Goal: Task Accomplishment & Management: Manage account settings

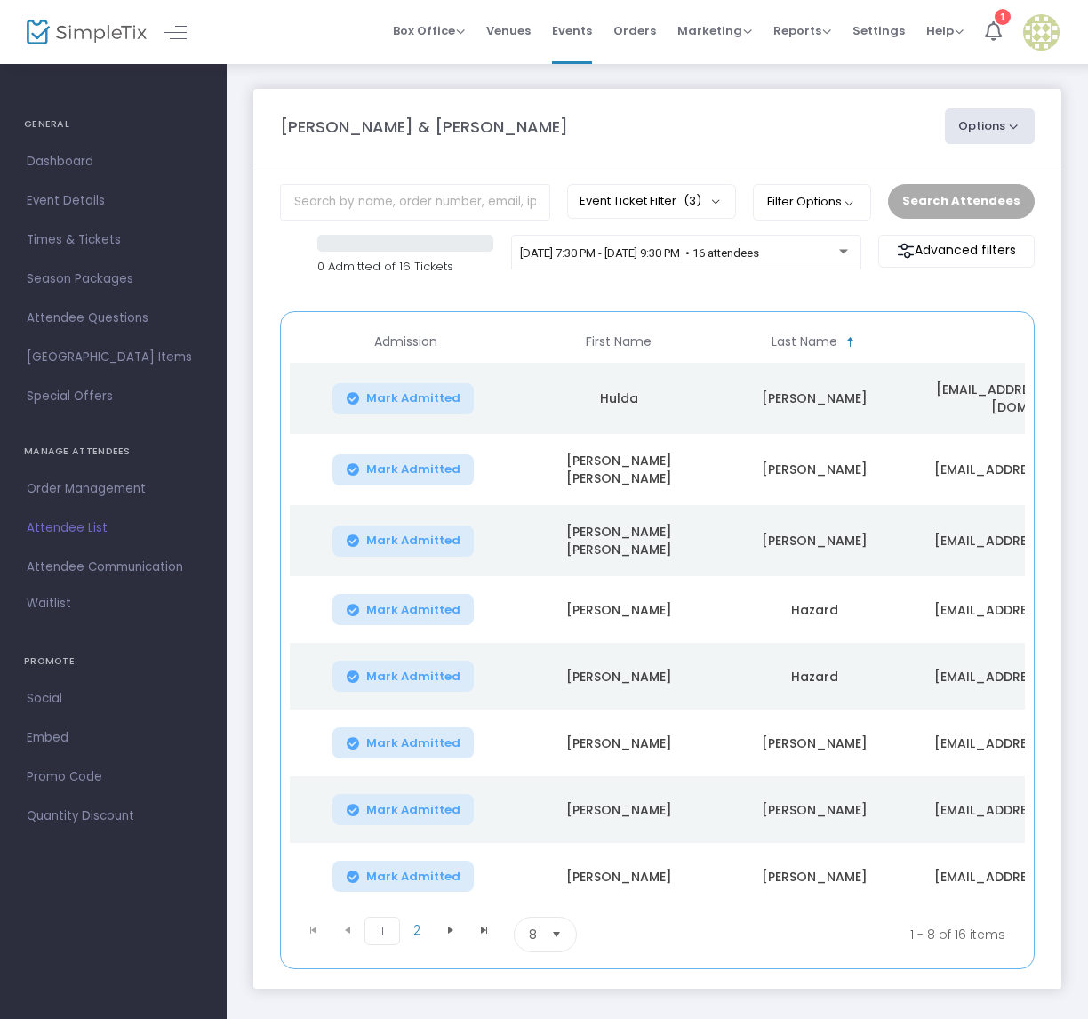
click at [72, 488] on span "Order Management" at bounding box center [113, 488] width 173 height 23
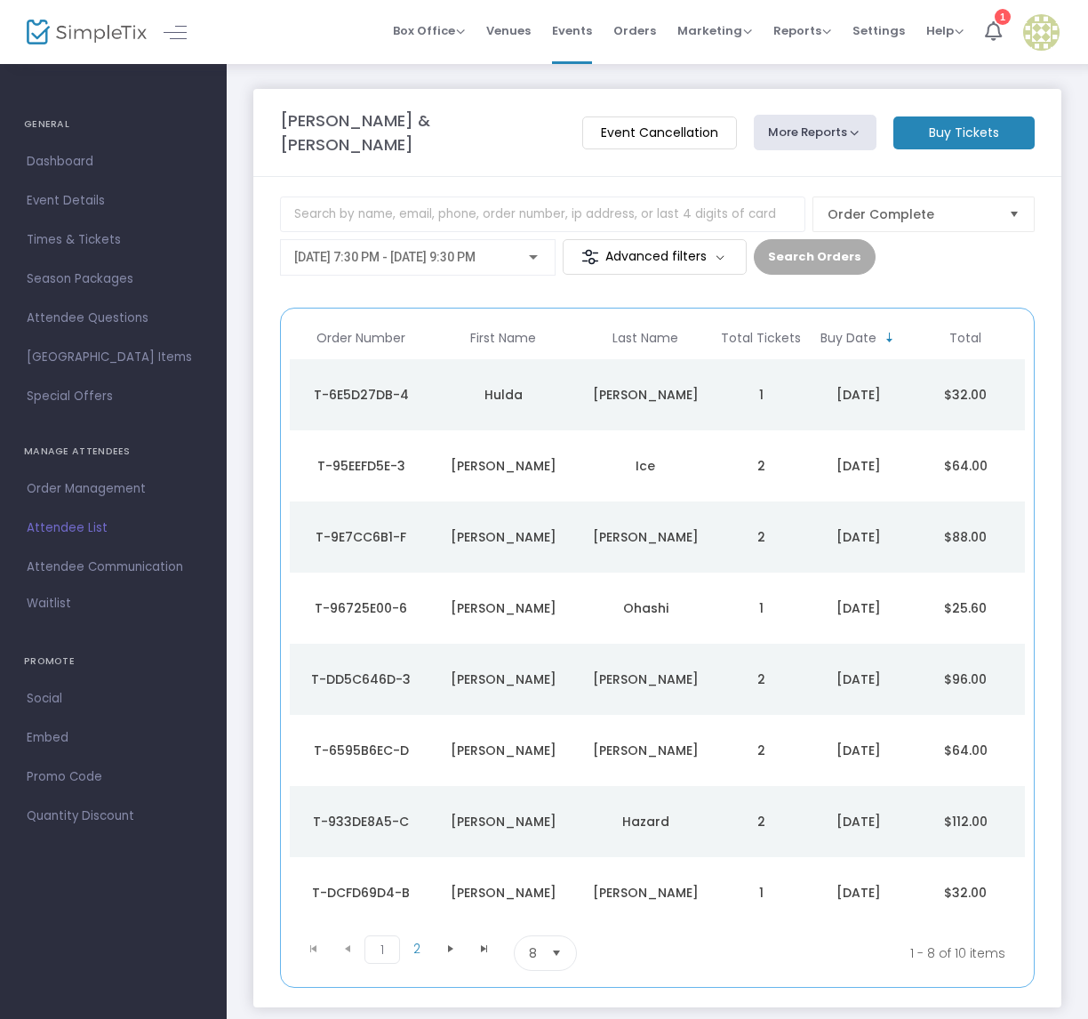
click at [374, 386] on div "T-6E5D27DB-4" at bounding box center [360, 395] width 133 height 18
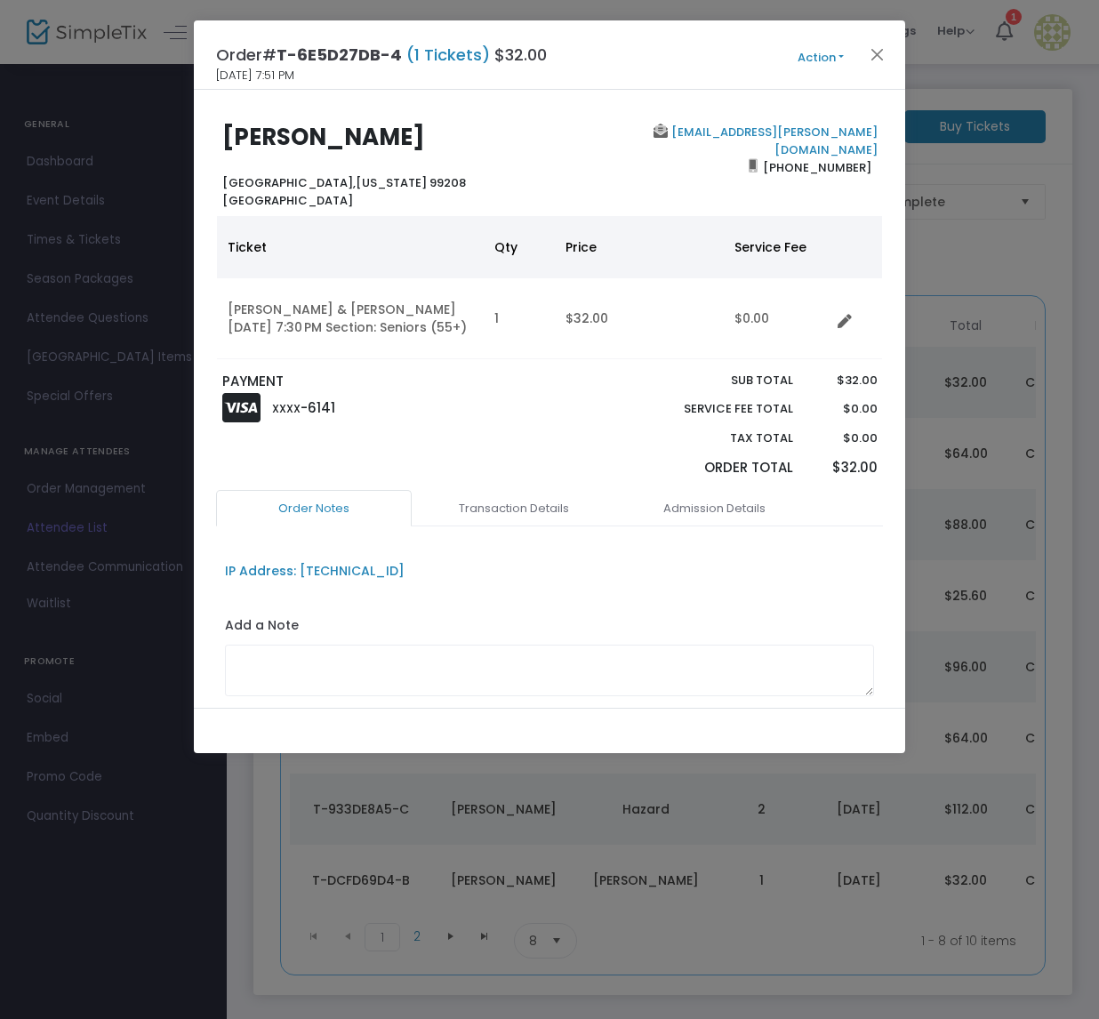
click at [841, 55] on button "Action" at bounding box center [820, 58] width 107 height 20
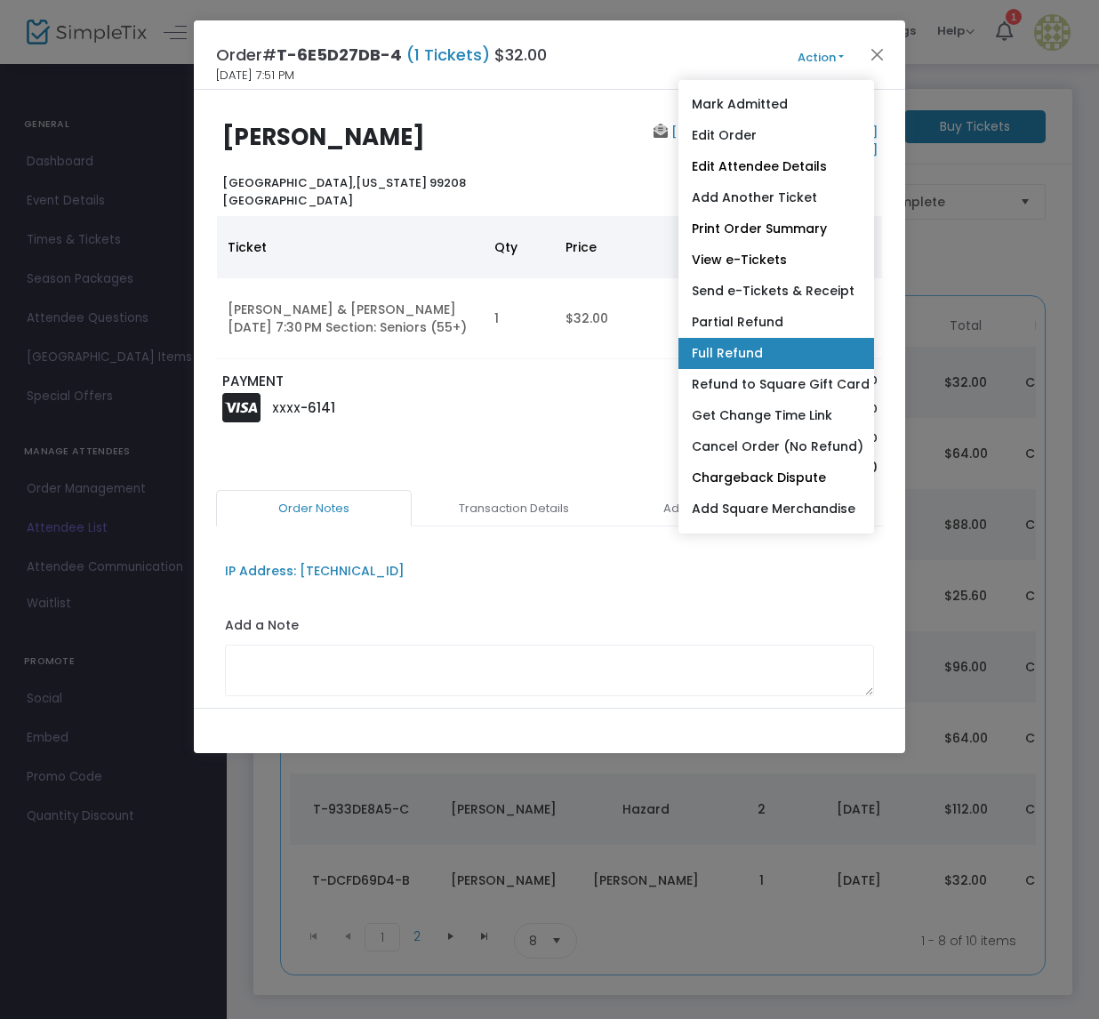
click at [740, 352] on link "Full Refund" at bounding box center [776, 353] width 196 height 31
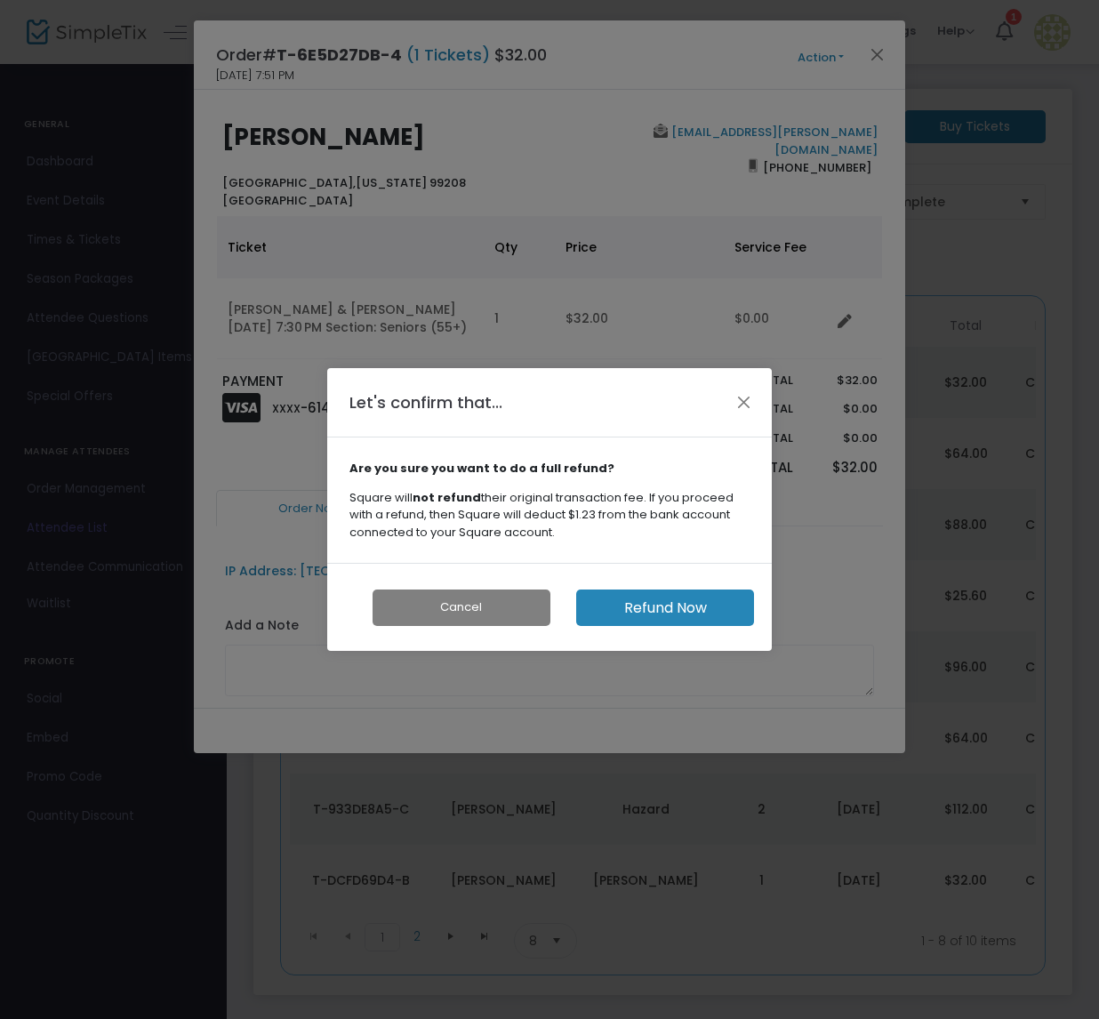
click at [656, 605] on button "Refund Now" at bounding box center [665, 607] width 178 height 36
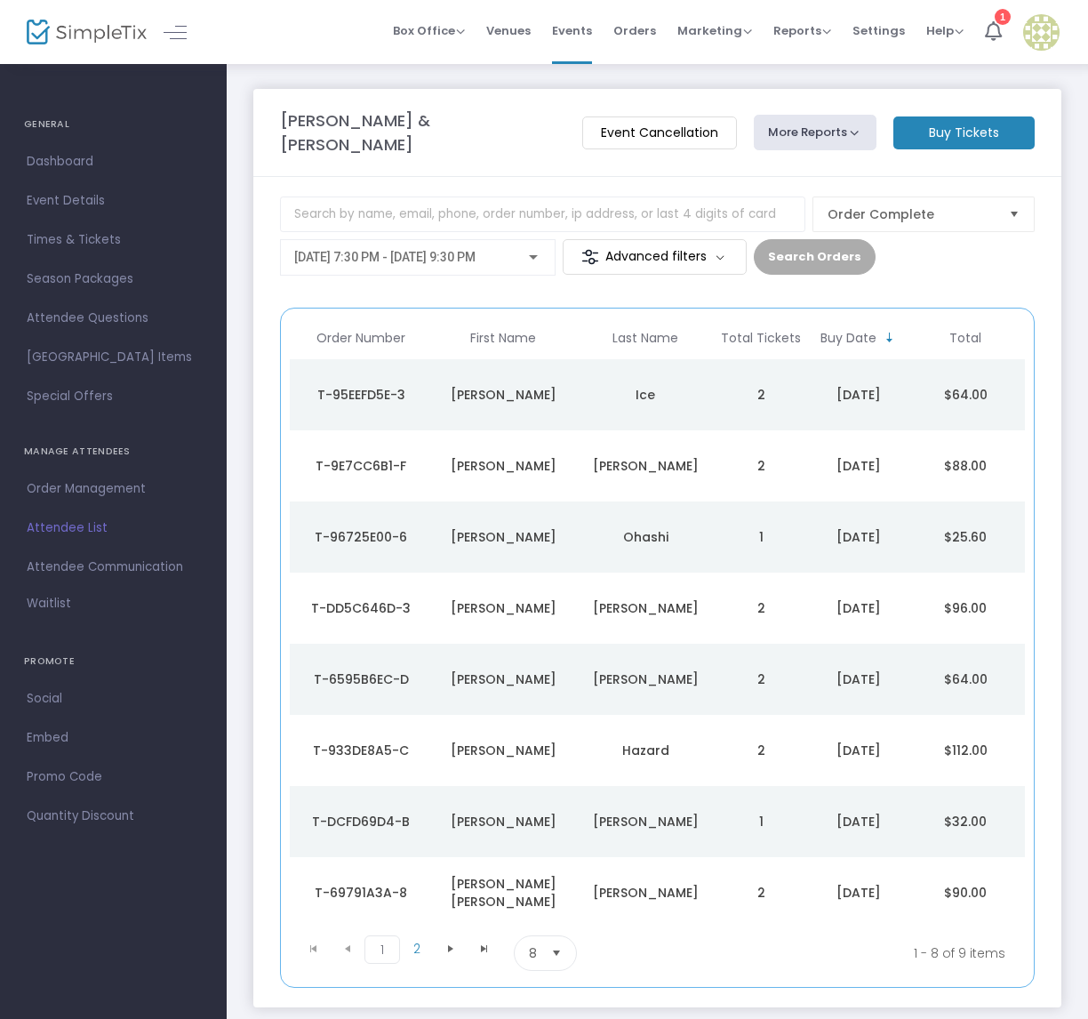
click at [499, 386] on div "Priscilla" at bounding box center [502, 395] width 133 height 18
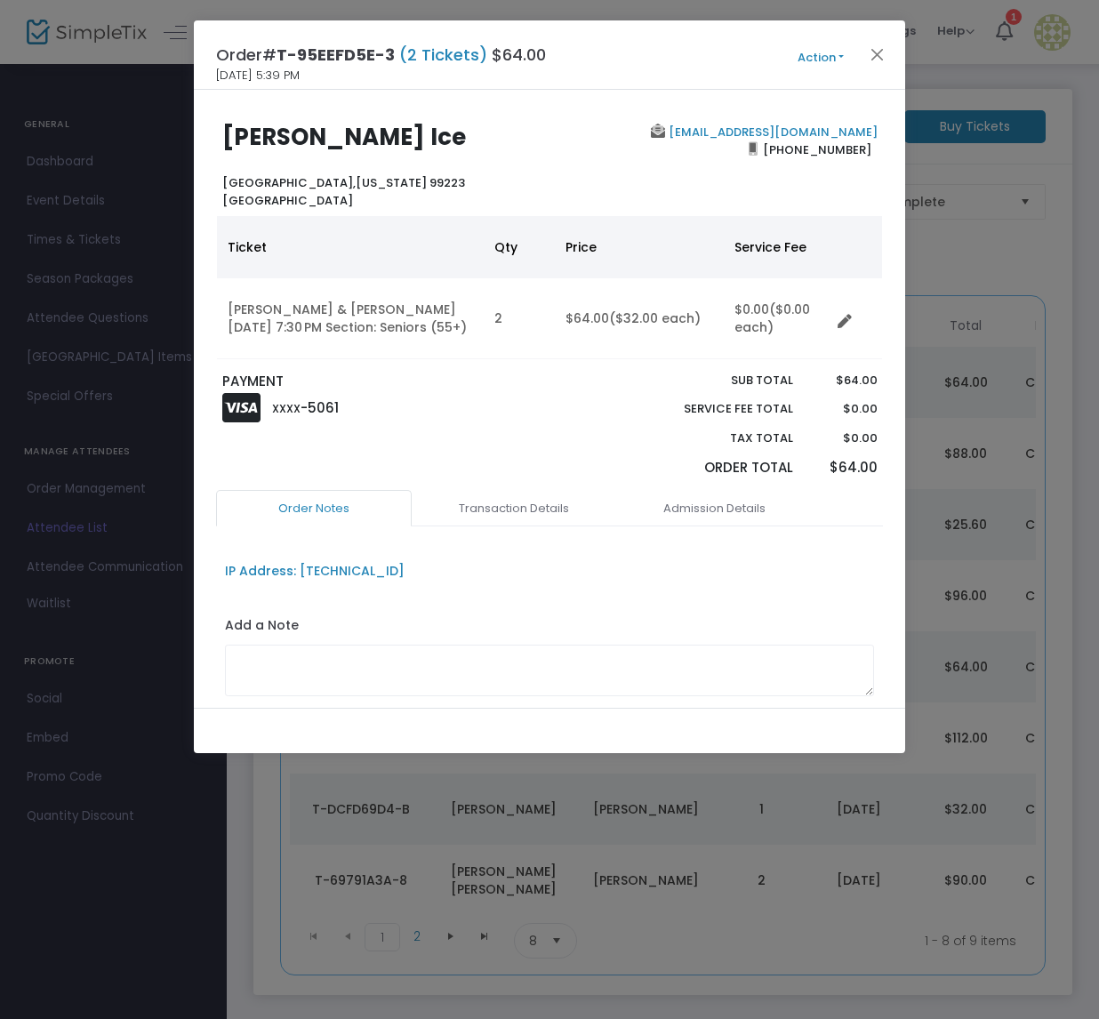
click at [841, 56] on button "Action" at bounding box center [820, 58] width 107 height 20
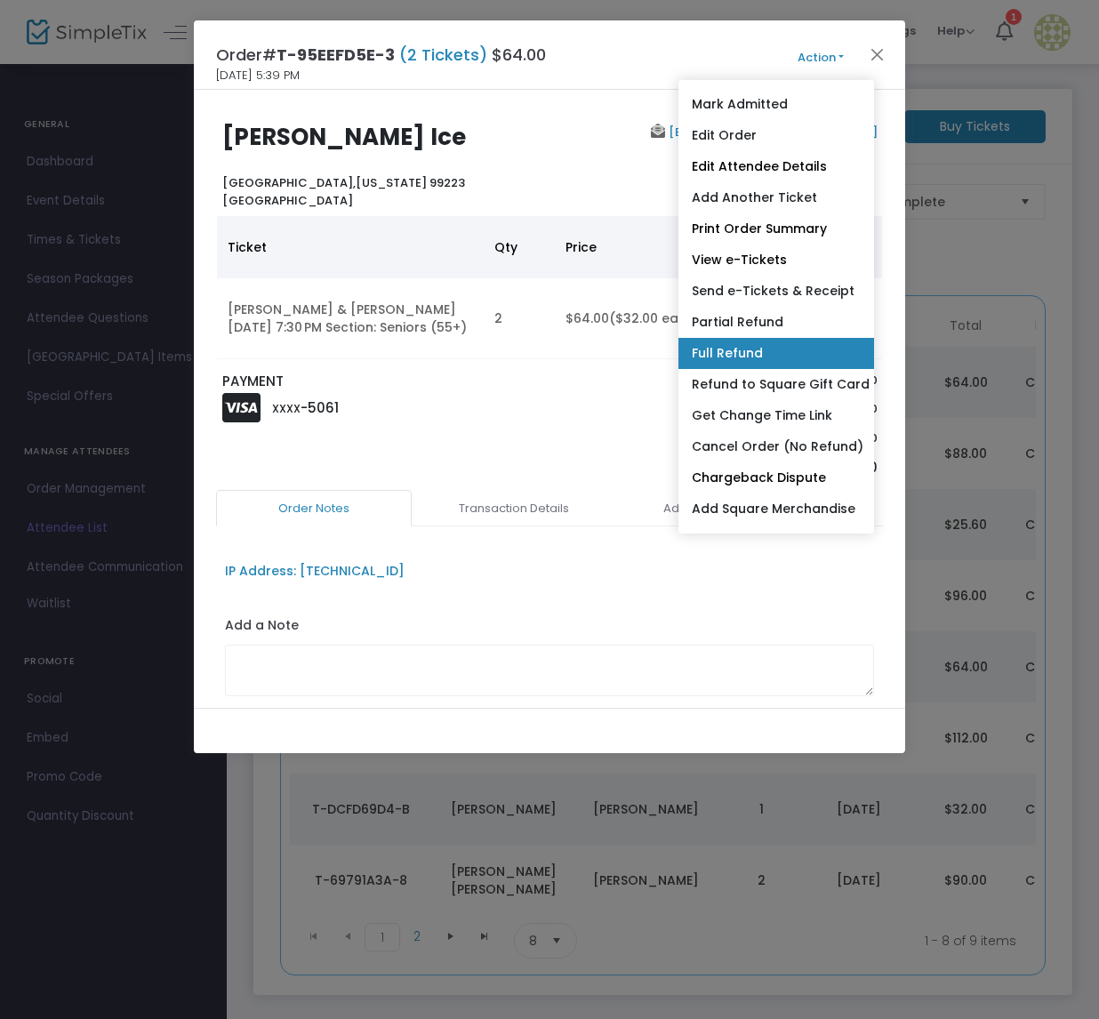
click at [779, 355] on link "Full Refund" at bounding box center [776, 353] width 196 height 31
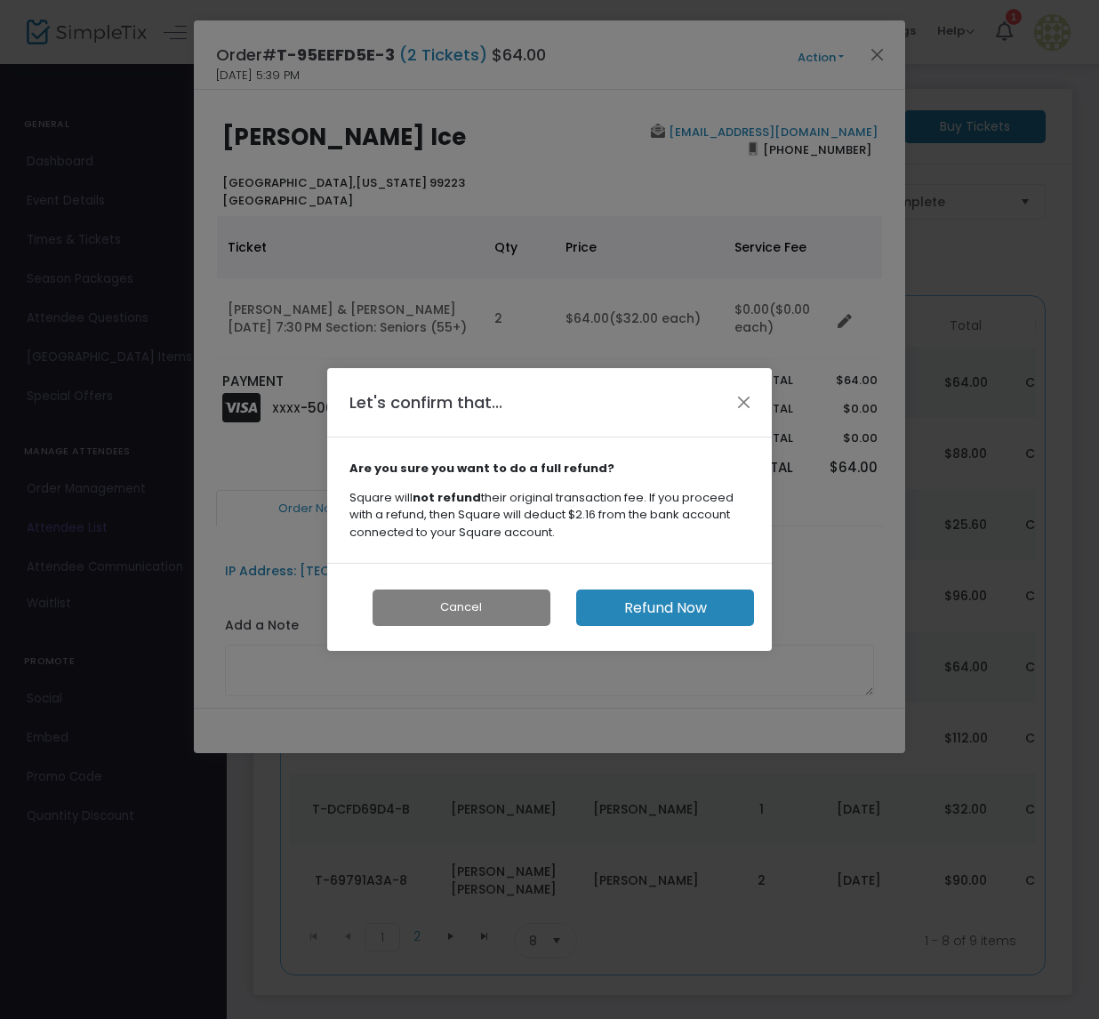
click at [662, 611] on button "Refund Now" at bounding box center [665, 607] width 178 height 36
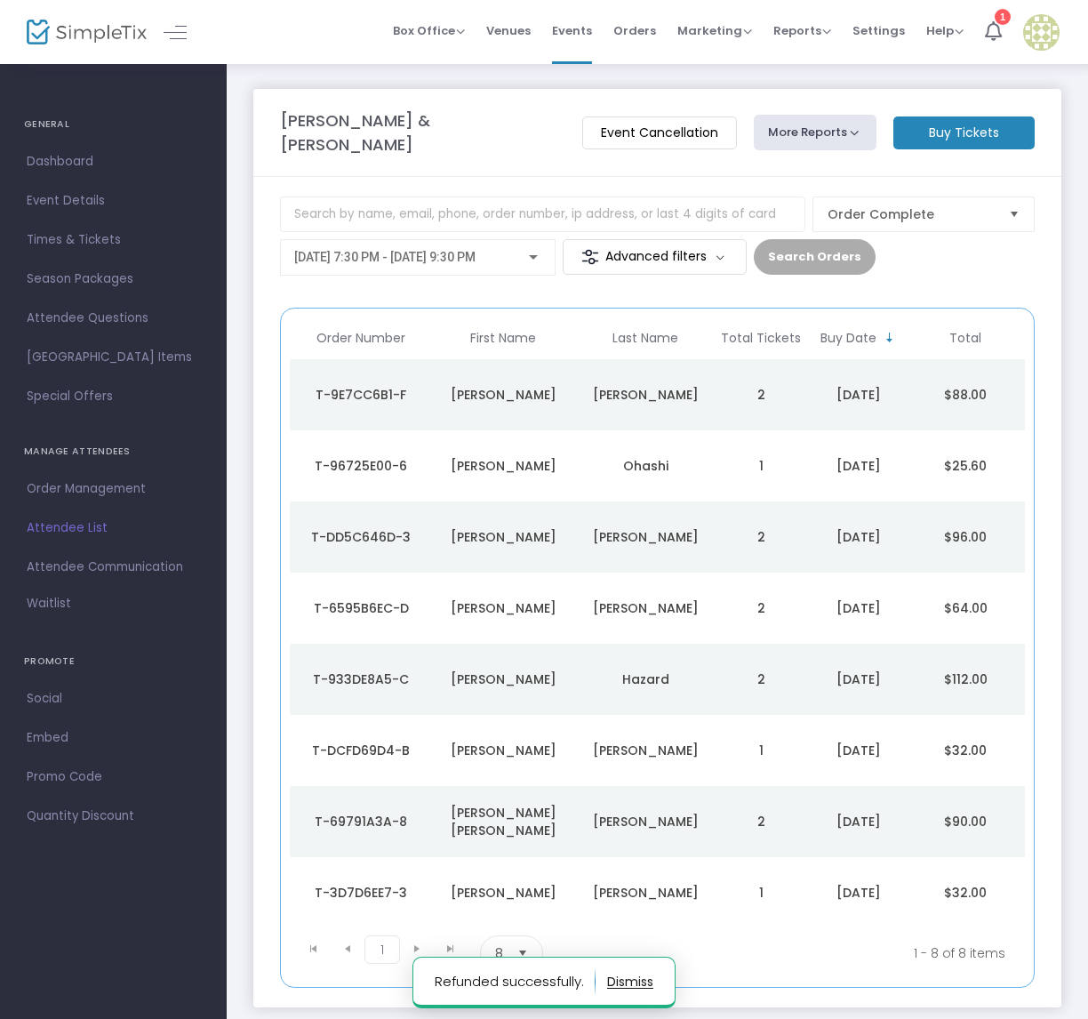
click at [505, 386] on div "Gail" at bounding box center [502, 395] width 133 height 18
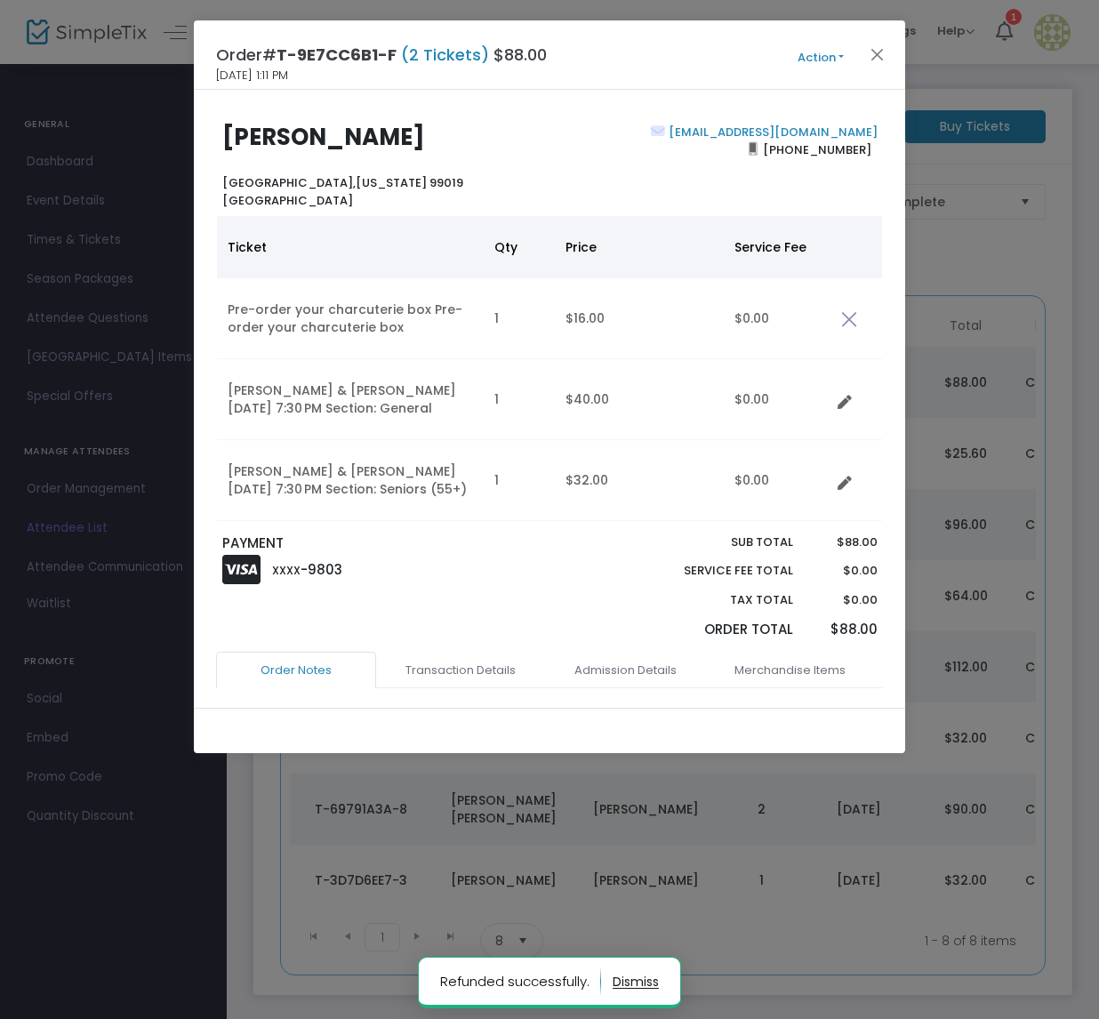
click at [843, 56] on button "Action" at bounding box center [820, 58] width 107 height 20
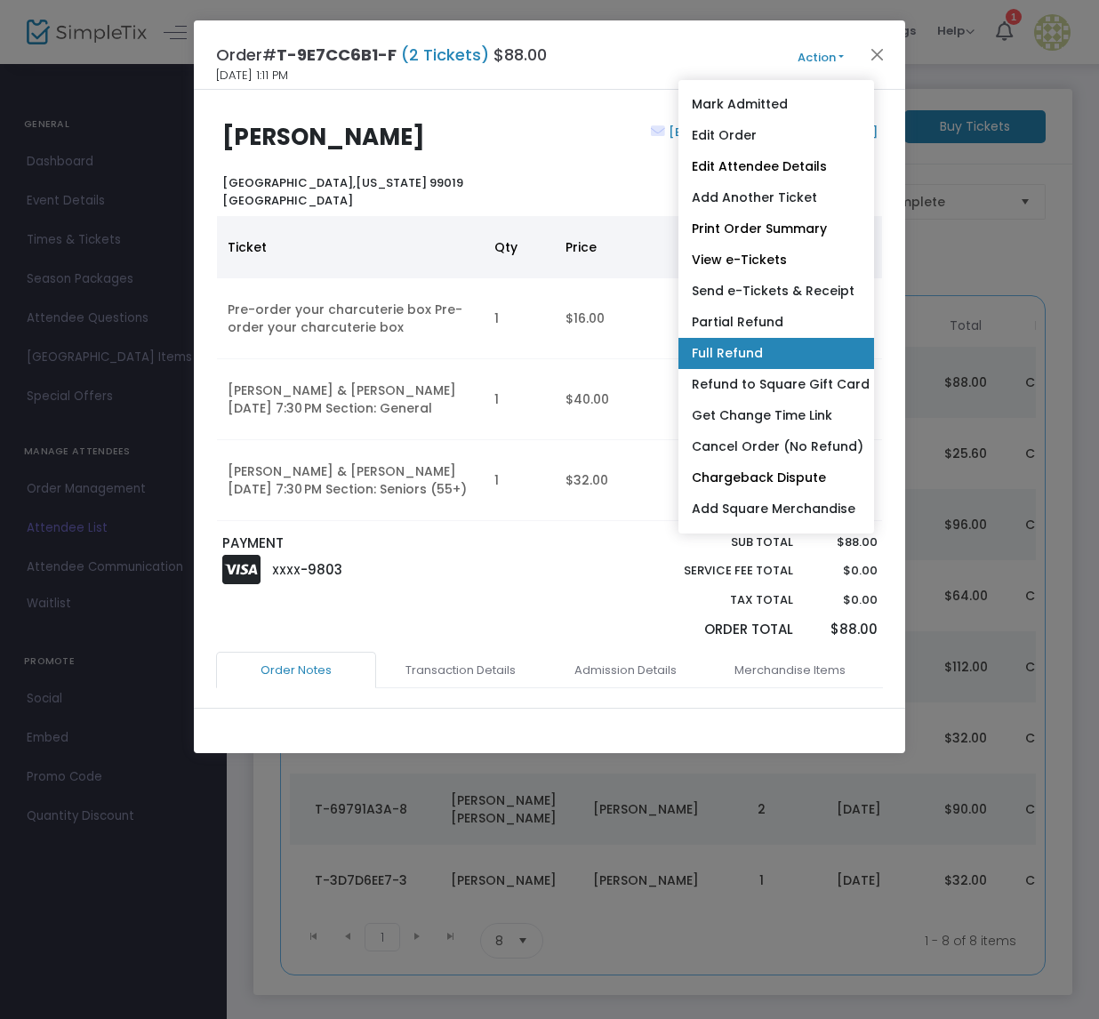
click at [753, 342] on link "Full Refund" at bounding box center [776, 353] width 196 height 31
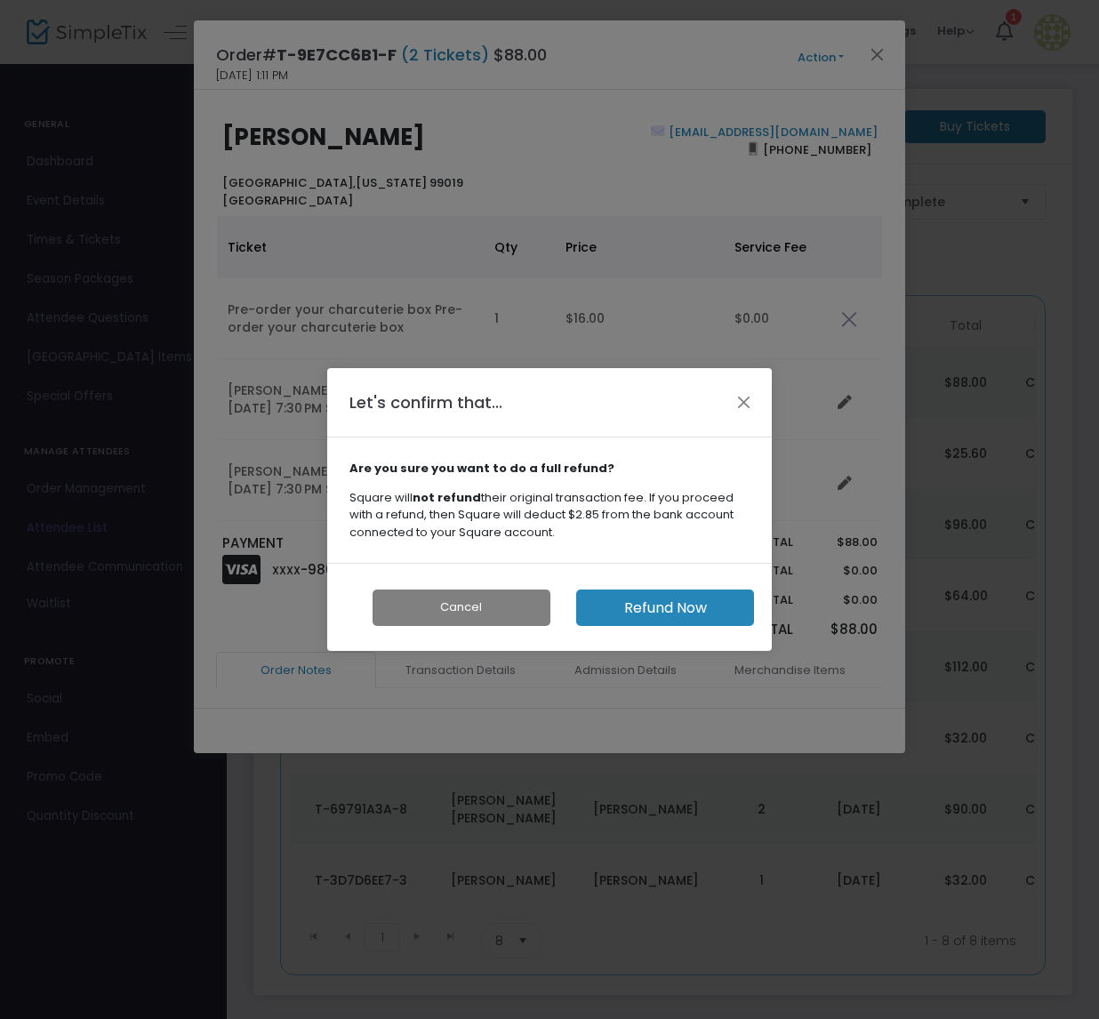
click at [638, 605] on button "Refund Now" at bounding box center [665, 607] width 178 height 36
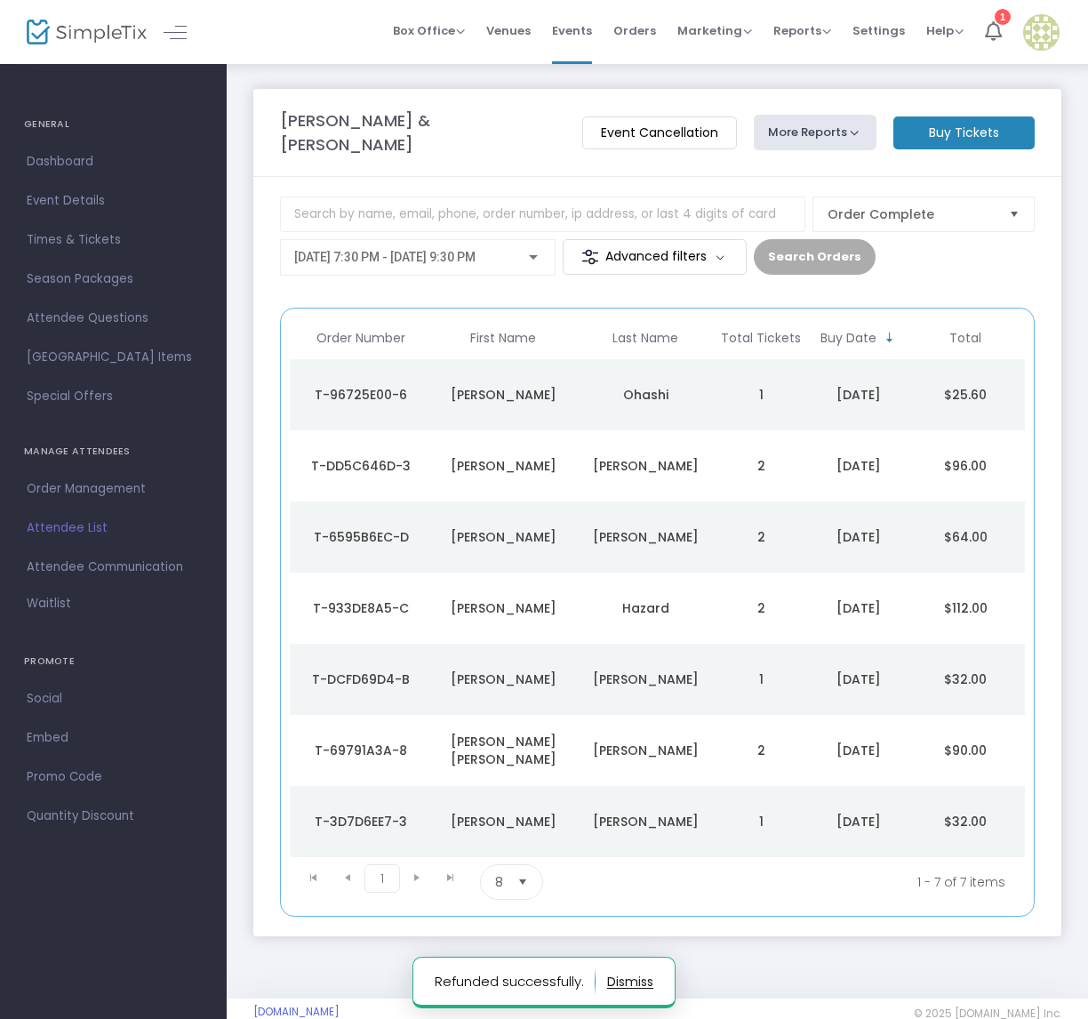
click at [640, 386] on div "Ohashi" at bounding box center [645, 395] width 133 height 18
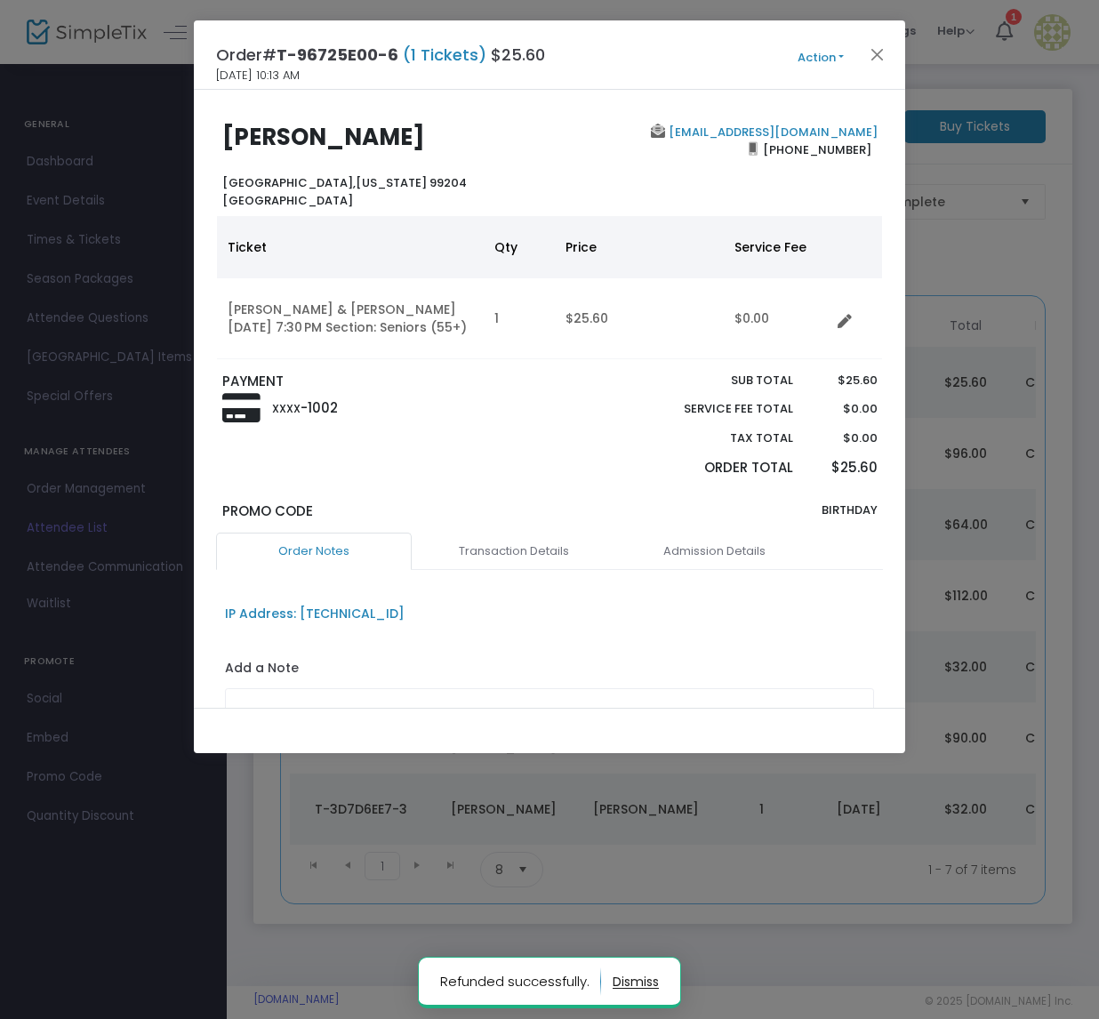
click at [841, 54] on button "Action" at bounding box center [820, 58] width 107 height 20
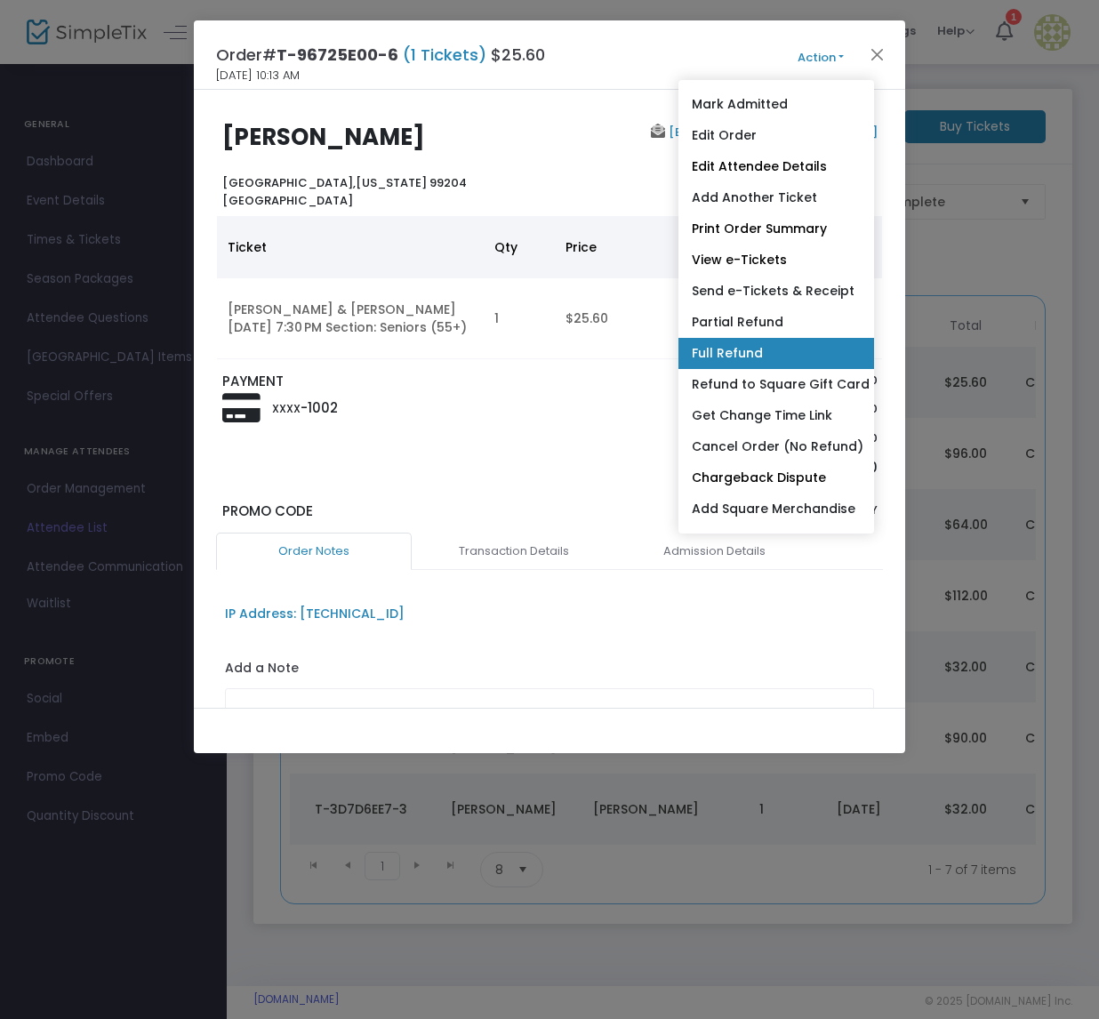
click at [741, 352] on link "Full Refund" at bounding box center [776, 353] width 196 height 31
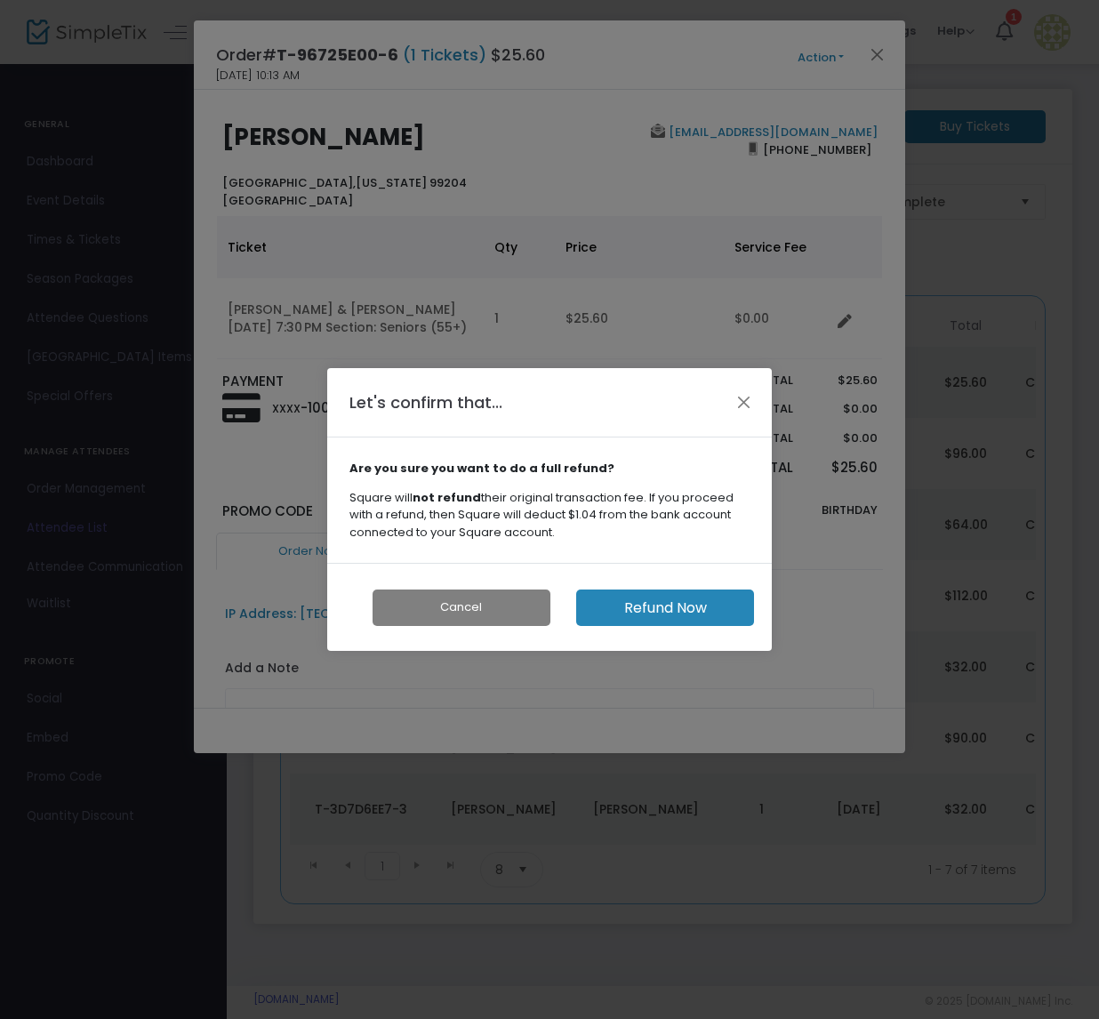
click at [661, 604] on button "Refund Now" at bounding box center [665, 607] width 178 height 36
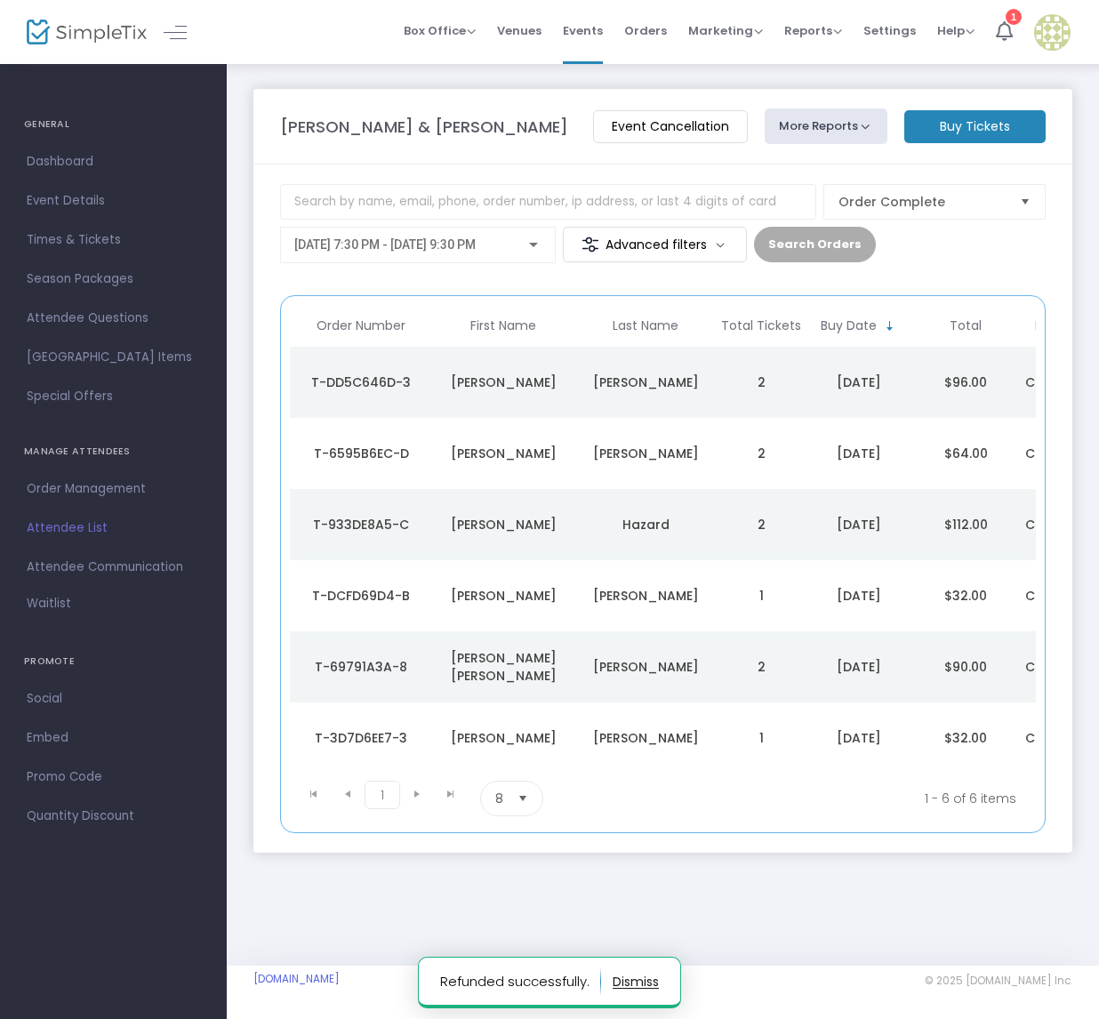
click at [522, 380] on div "Rhonda" at bounding box center [502, 382] width 133 height 18
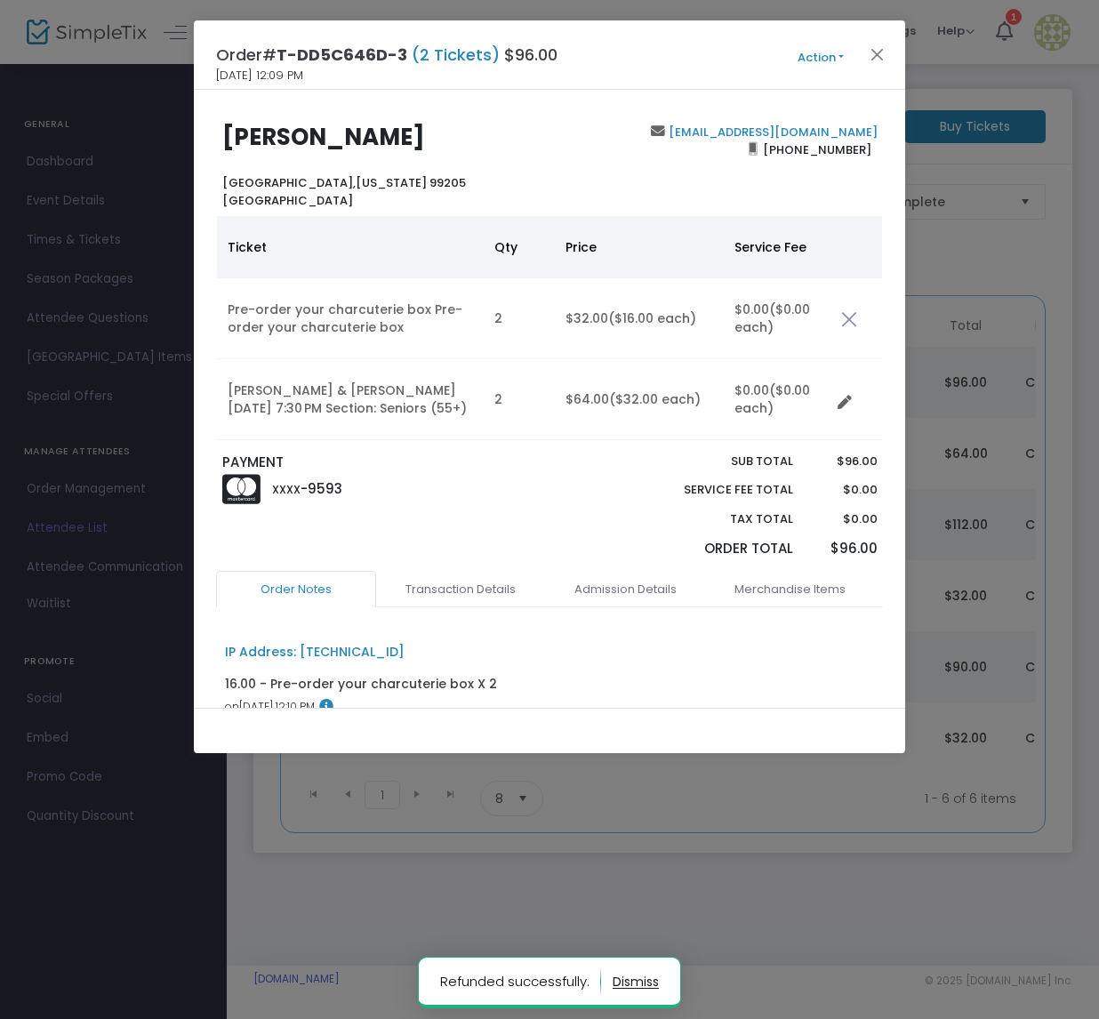
click at [839, 52] on button "Action" at bounding box center [820, 58] width 107 height 20
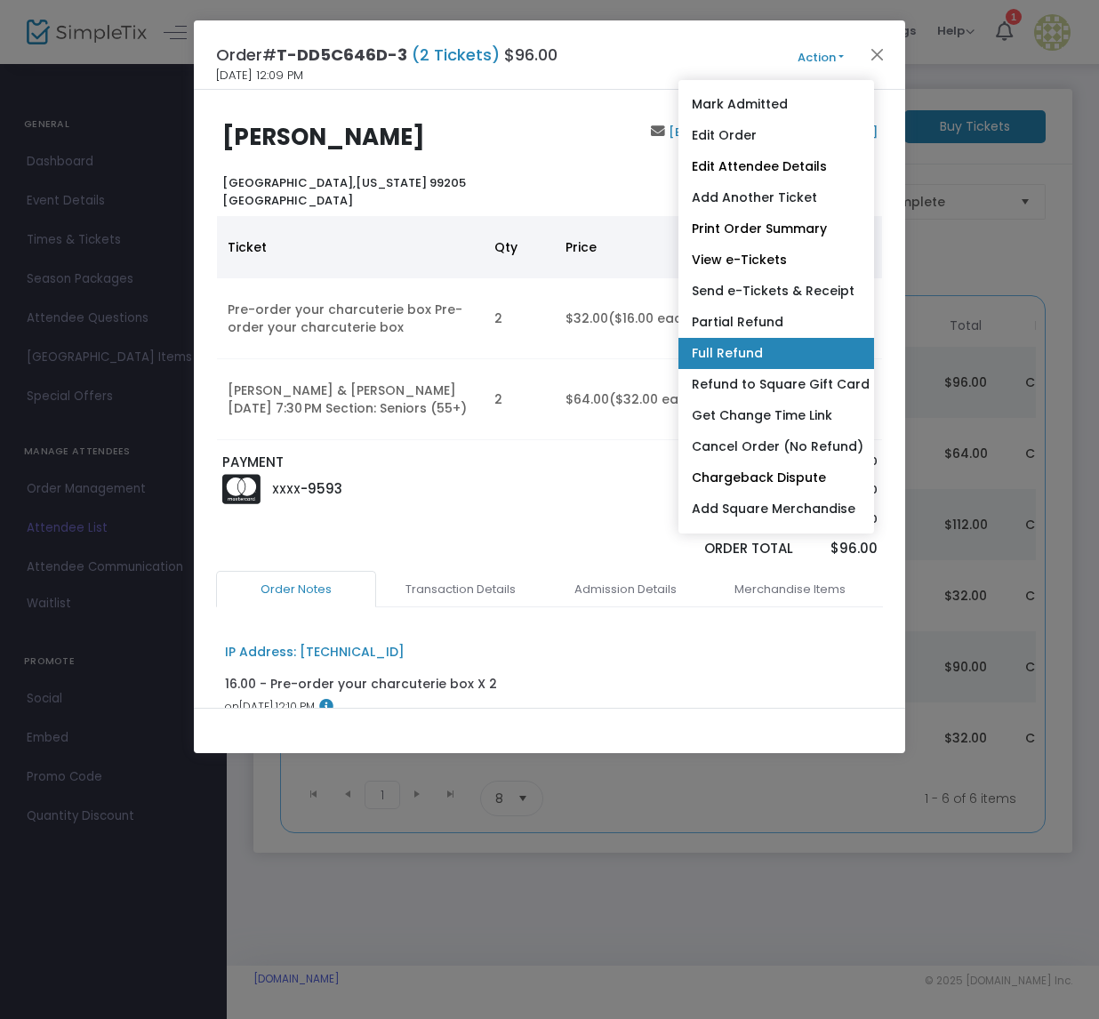
click at [750, 355] on link "Full Refund" at bounding box center [776, 353] width 196 height 31
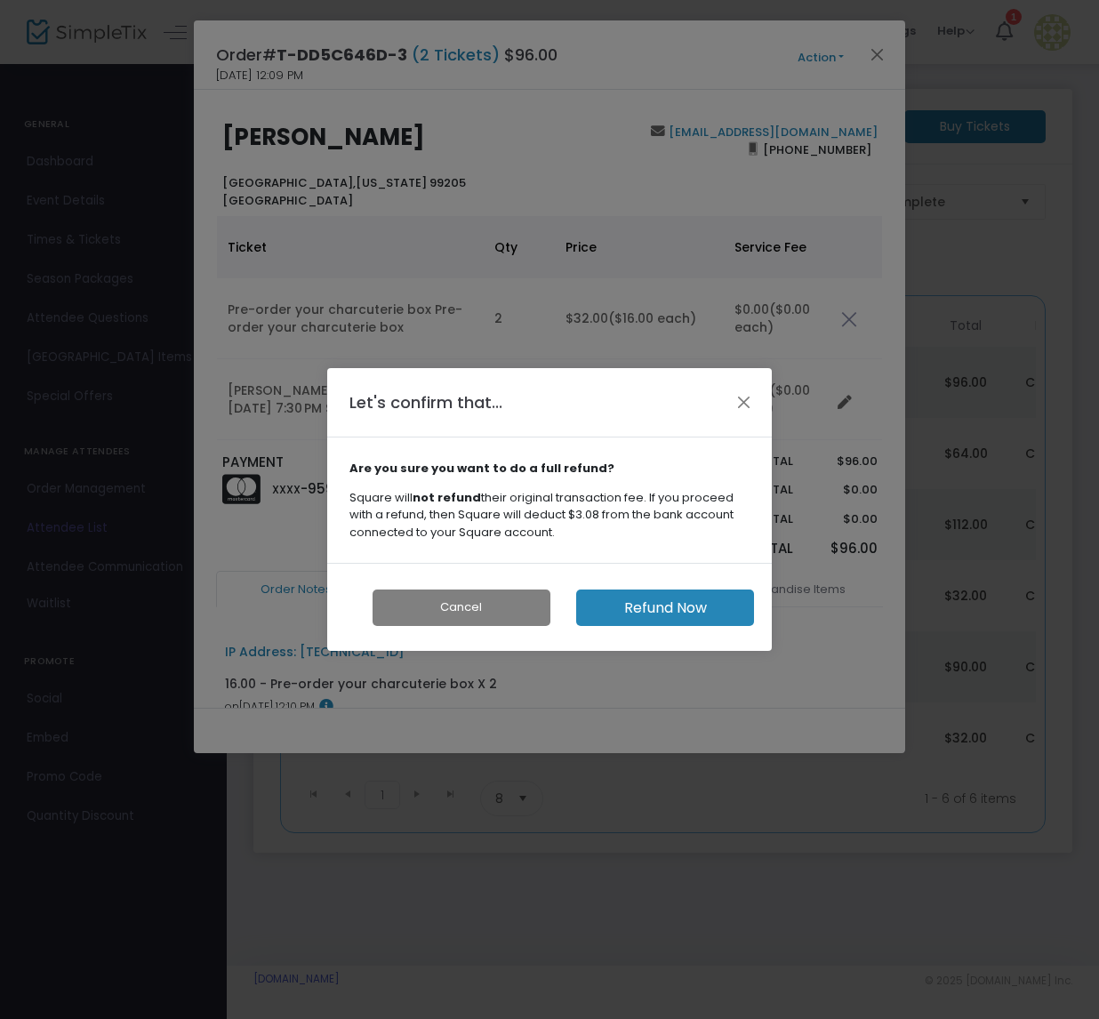
click at [652, 611] on button "Refund Now" at bounding box center [665, 607] width 178 height 36
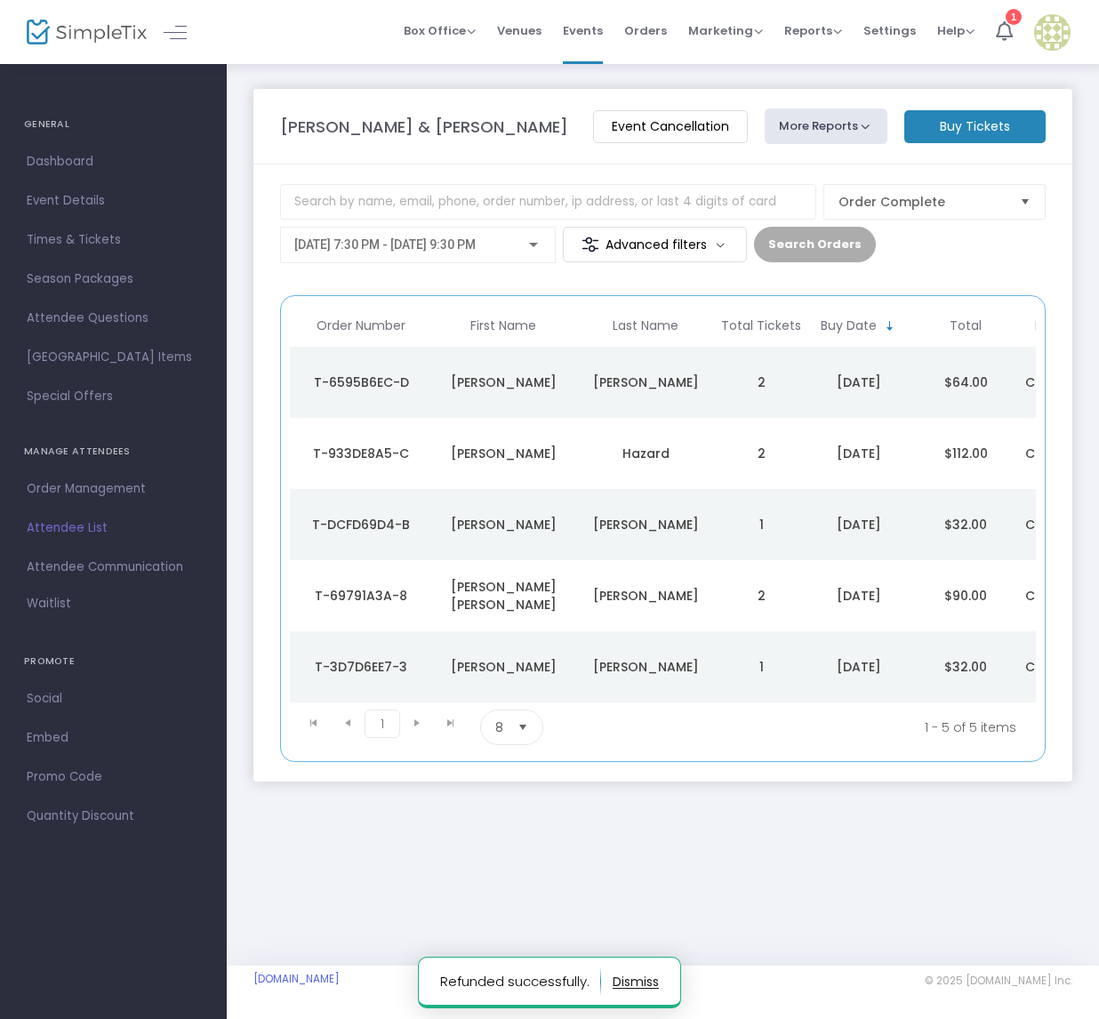
click at [508, 378] on div "Thomas" at bounding box center [502, 382] width 133 height 18
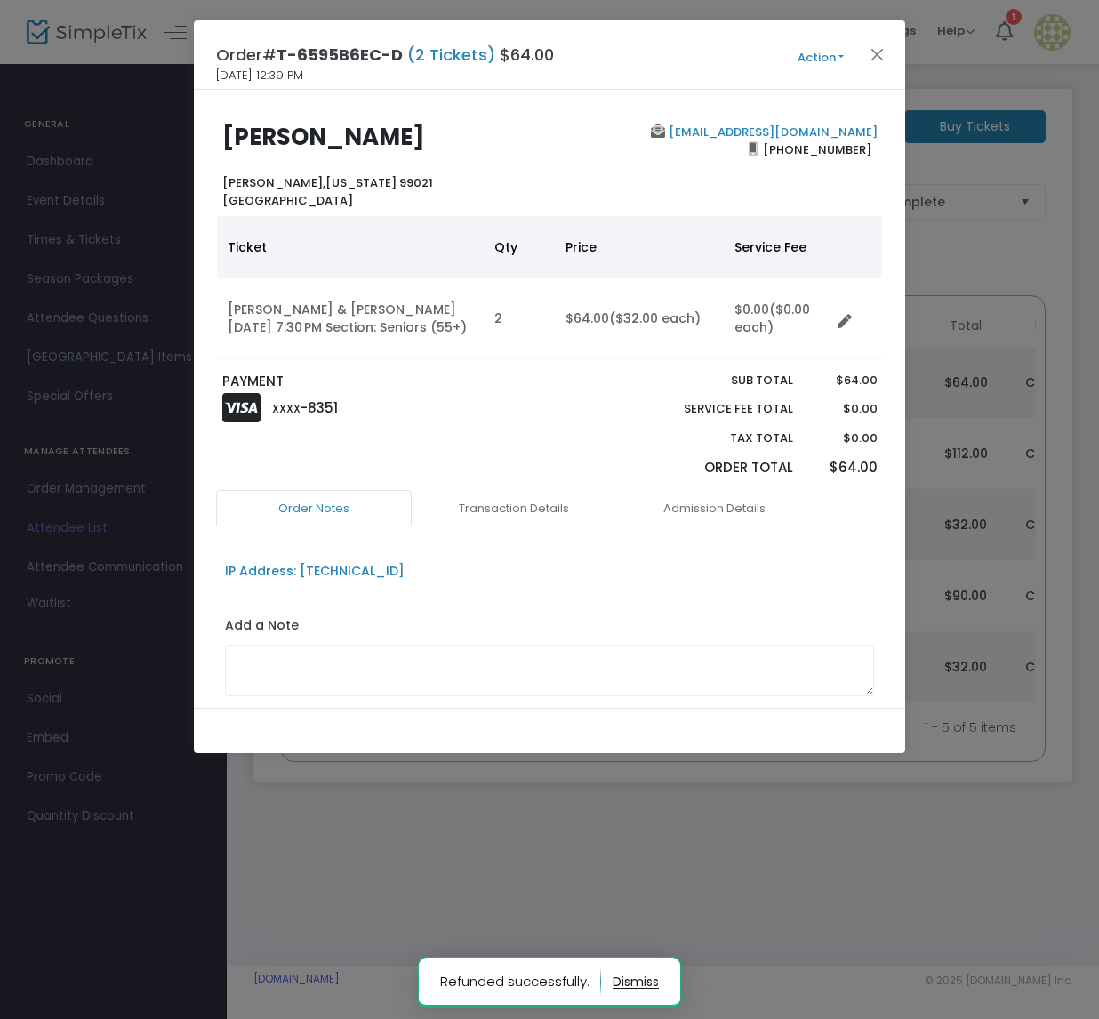
click at [841, 56] on button "Action" at bounding box center [820, 58] width 107 height 20
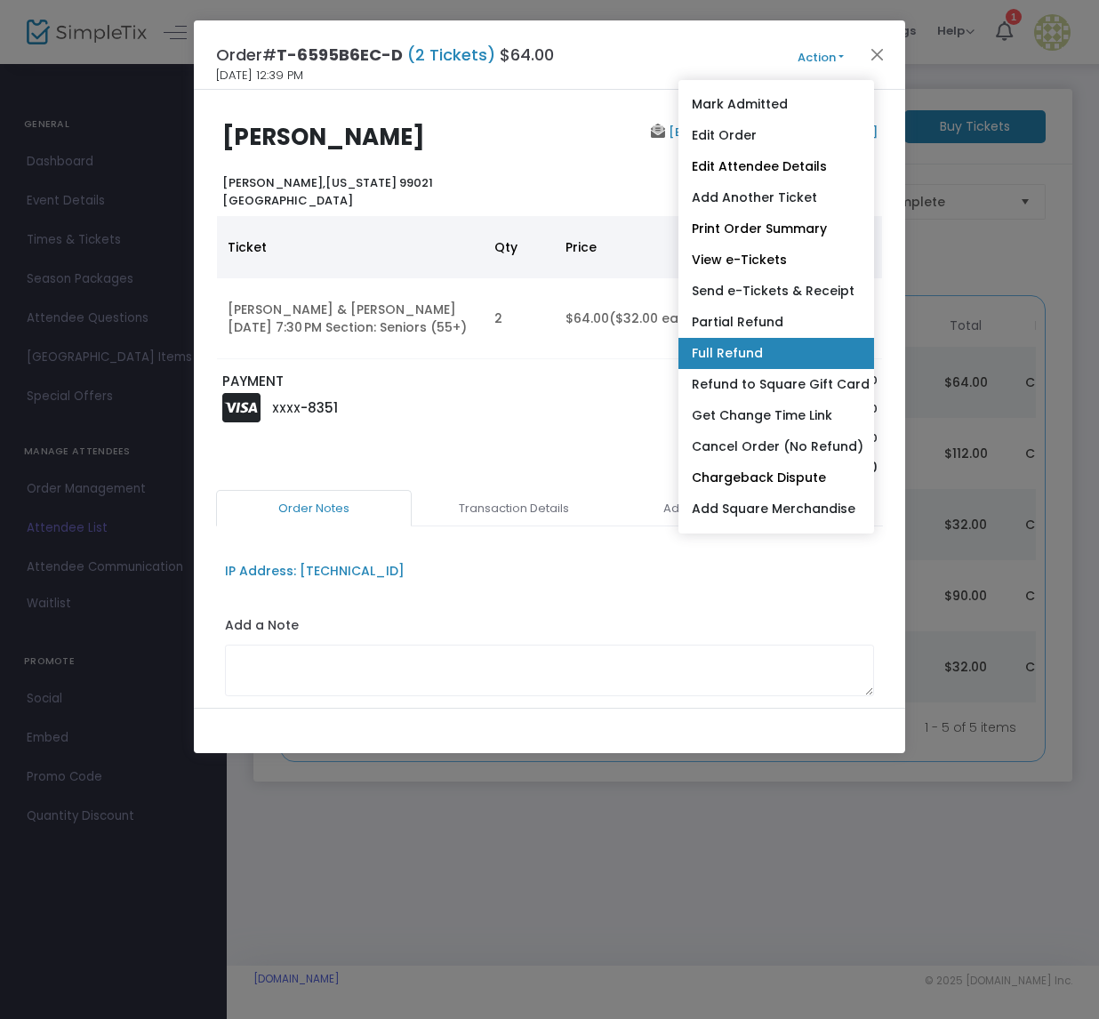
click at [750, 353] on link "Full Refund" at bounding box center [776, 353] width 196 height 31
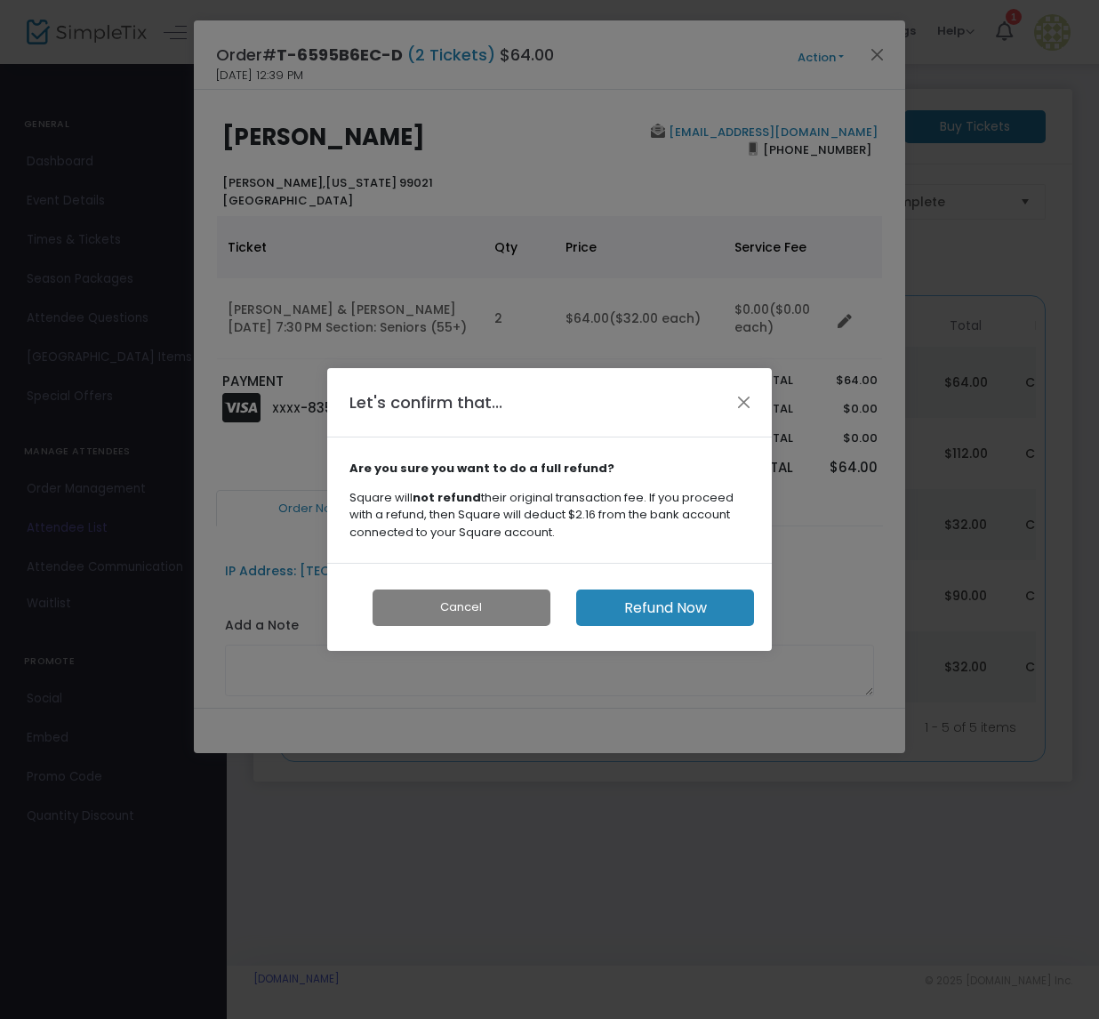
click at [668, 614] on button "Refund Now" at bounding box center [665, 607] width 178 height 36
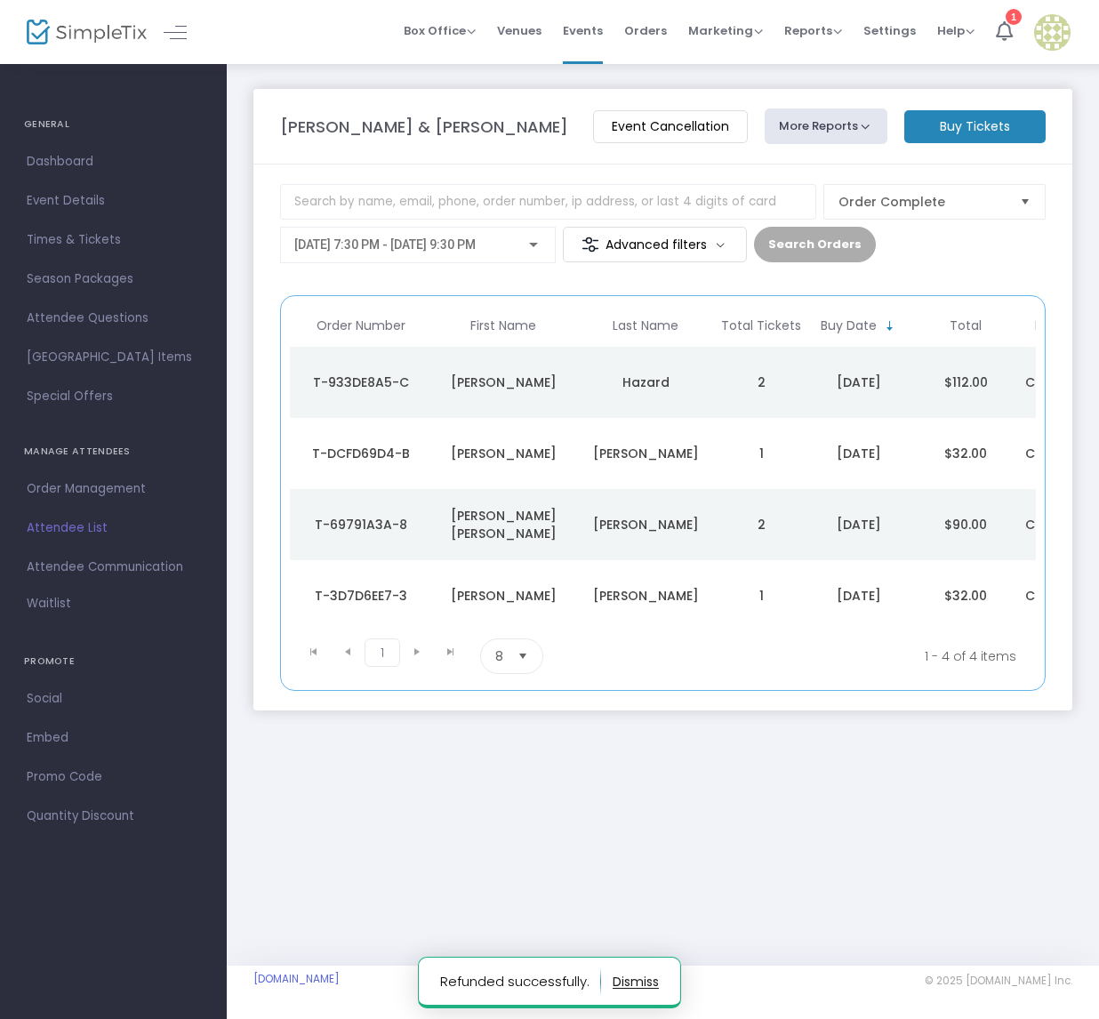
click at [635, 377] on div "Hazard" at bounding box center [645, 382] width 133 height 18
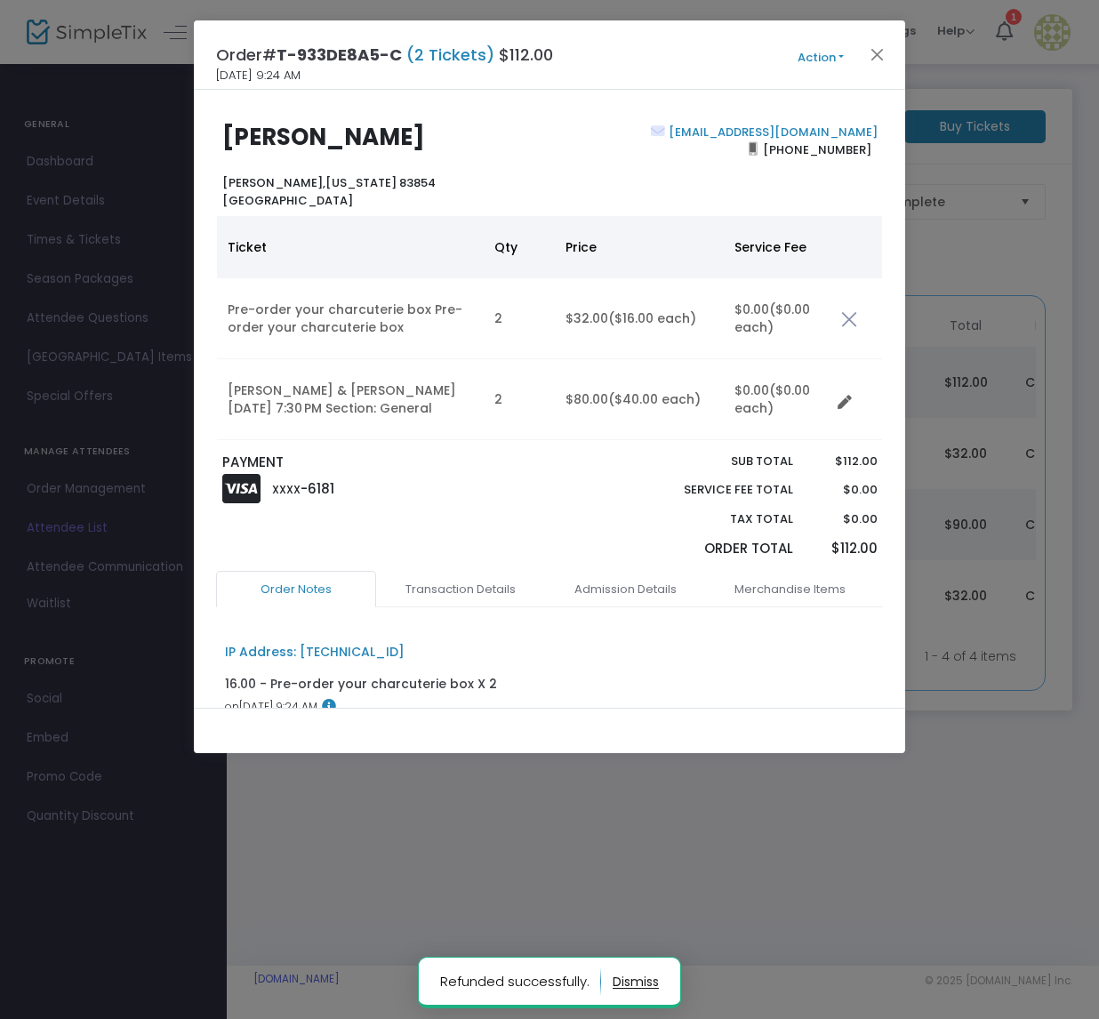
click at [837, 54] on button "Action" at bounding box center [820, 58] width 107 height 20
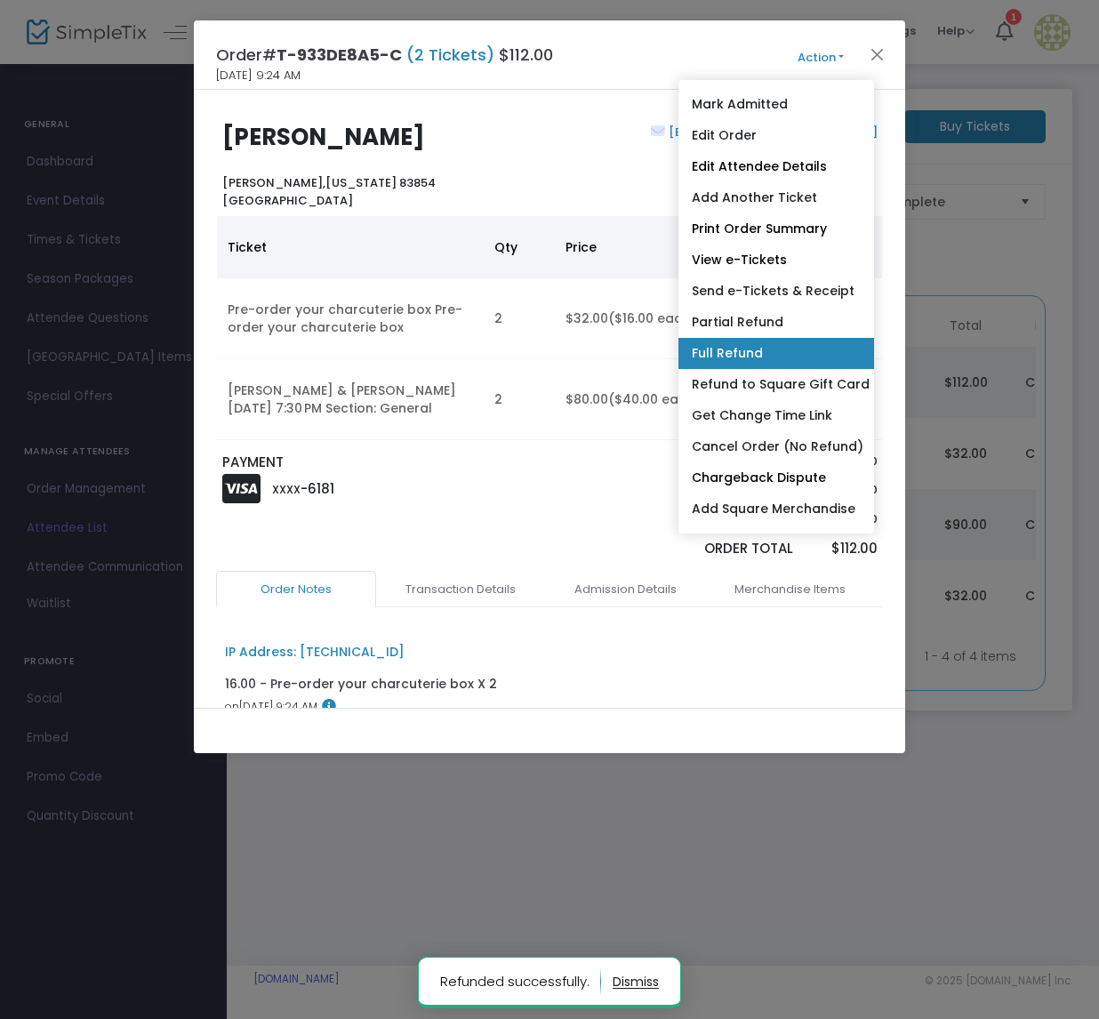
click at [756, 349] on link "Full Refund" at bounding box center [776, 353] width 196 height 31
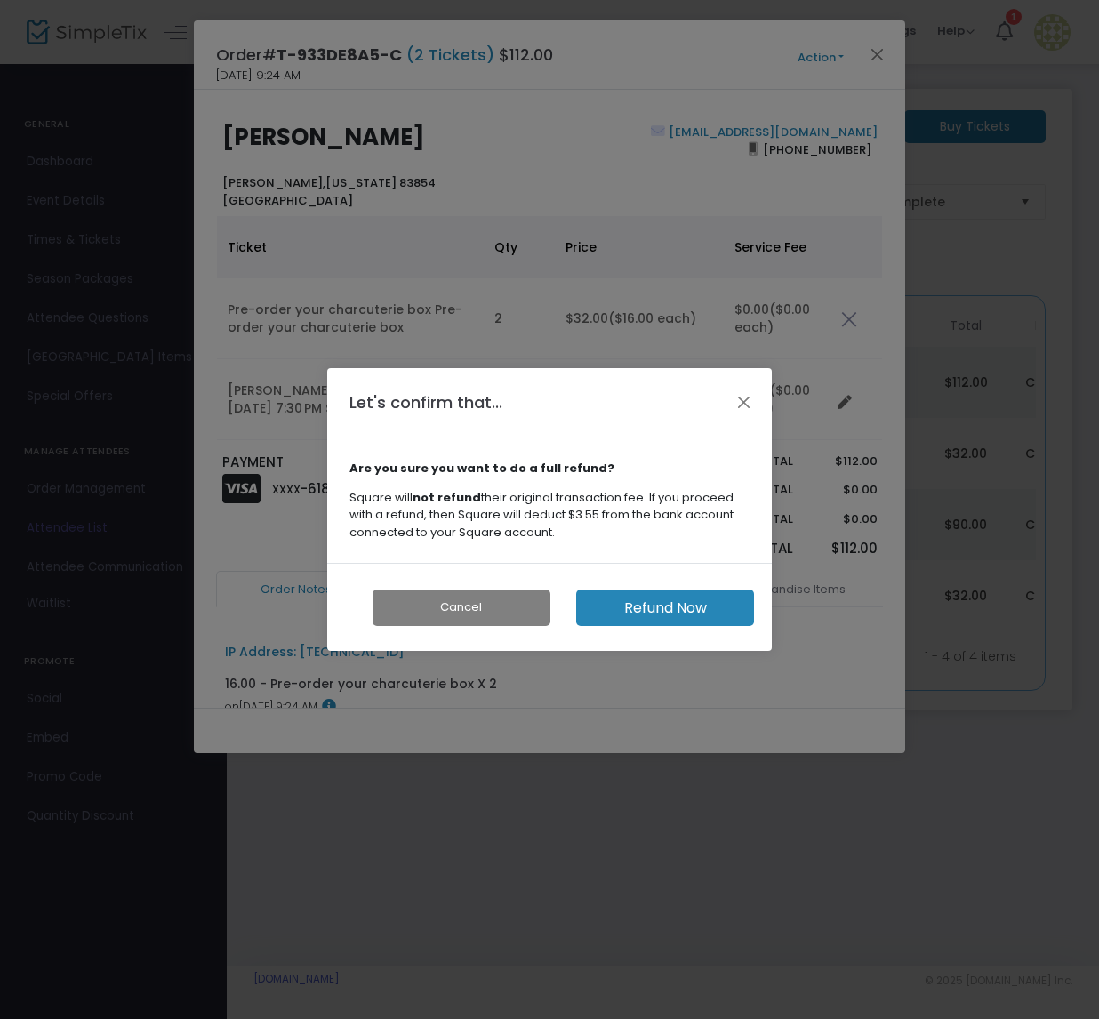
click at [670, 614] on button "Refund Now" at bounding box center [665, 607] width 178 height 36
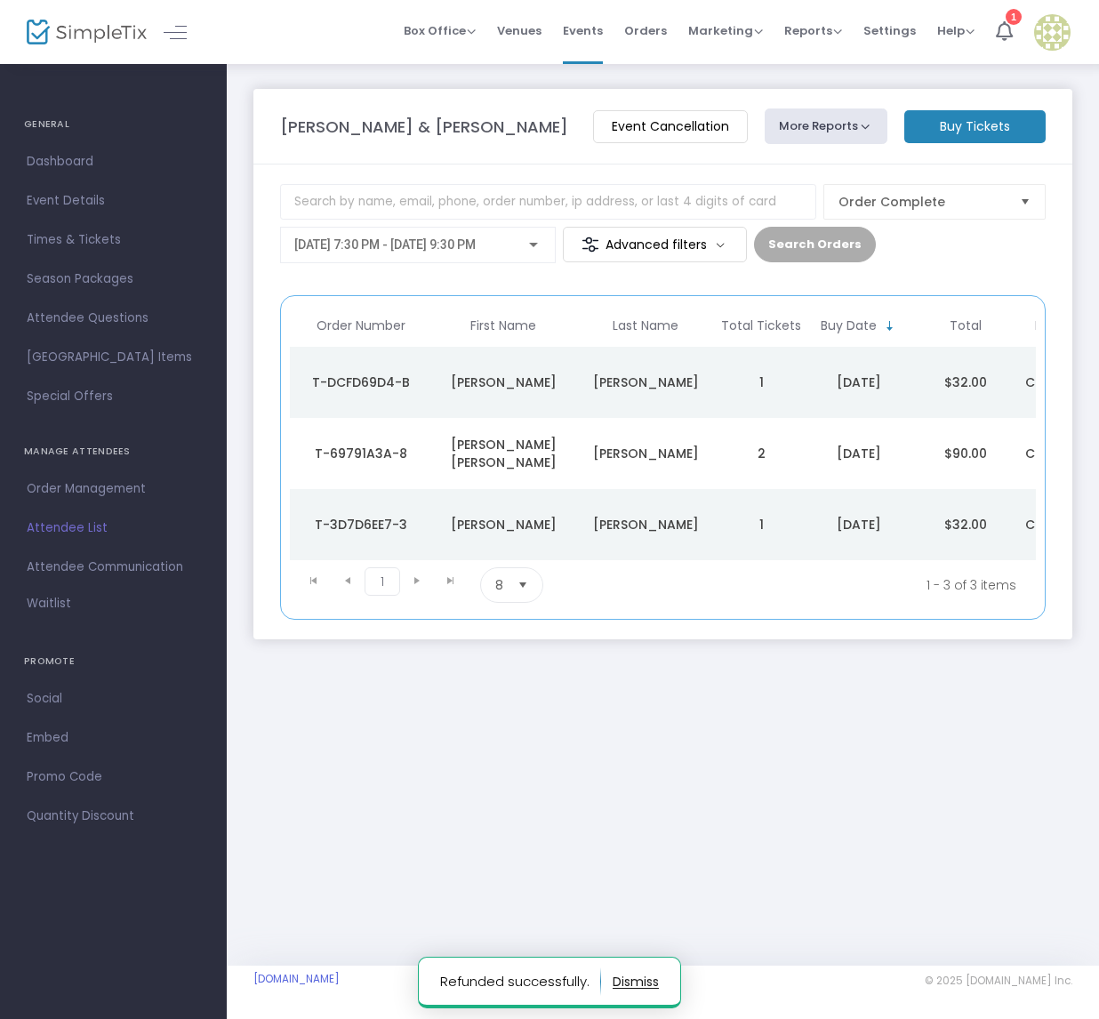
click at [621, 378] on div "R Hawley" at bounding box center [645, 382] width 133 height 18
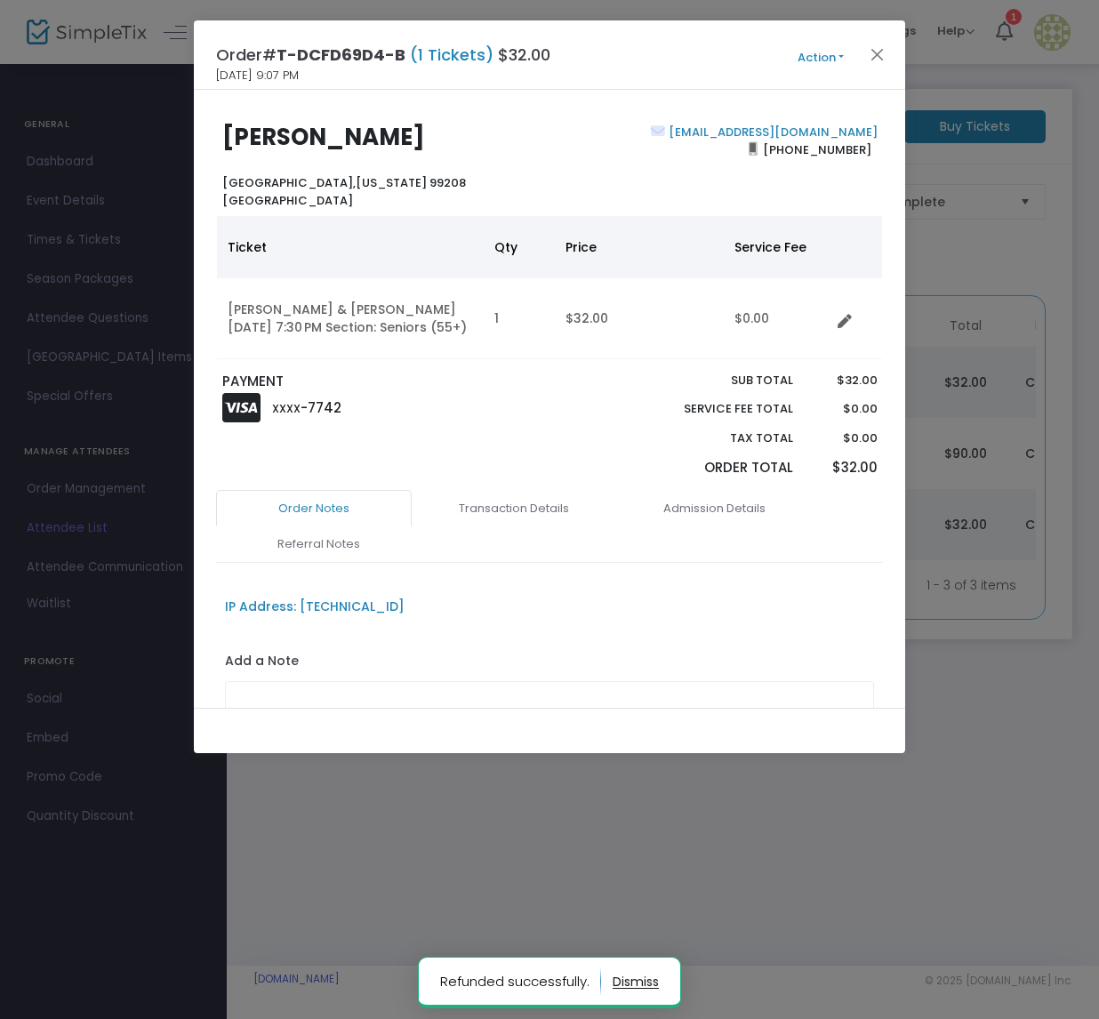
click at [839, 53] on button "Action" at bounding box center [820, 58] width 107 height 20
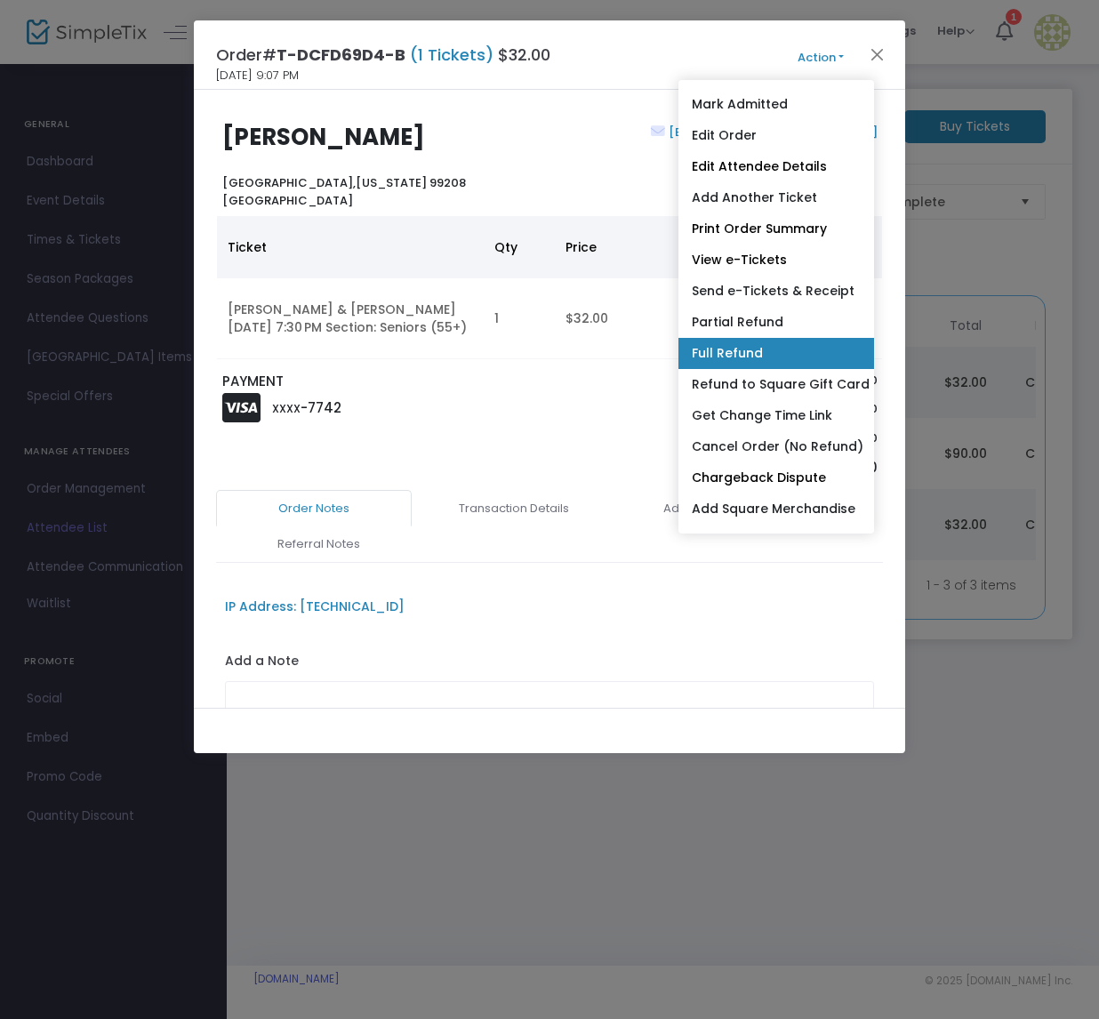
click at [735, 355] on link "Full Refund" at bounding box center [776, 353] width 196 height 31
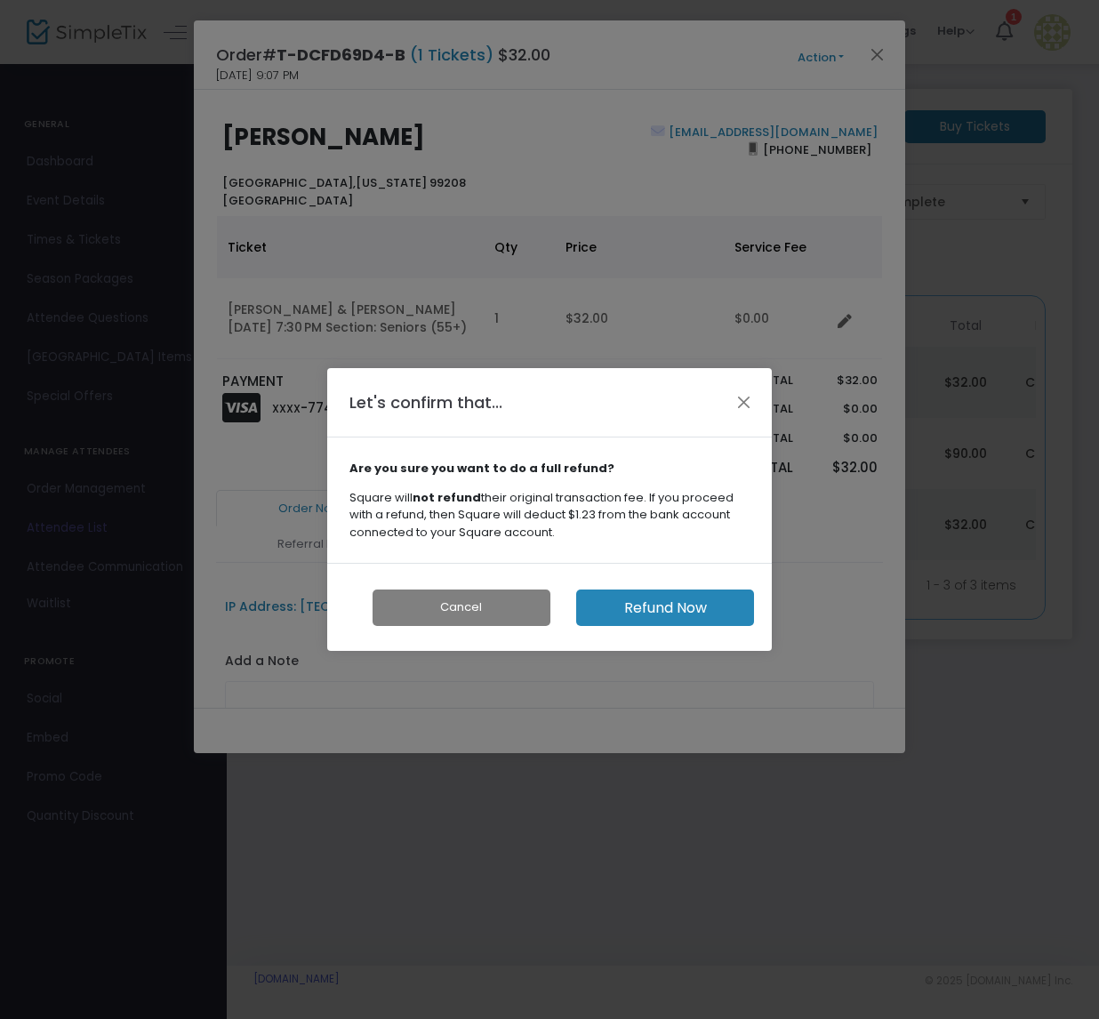
click at [654, 609] on button "Refund Now" at bounding box center [665, 607] width 178 height 36
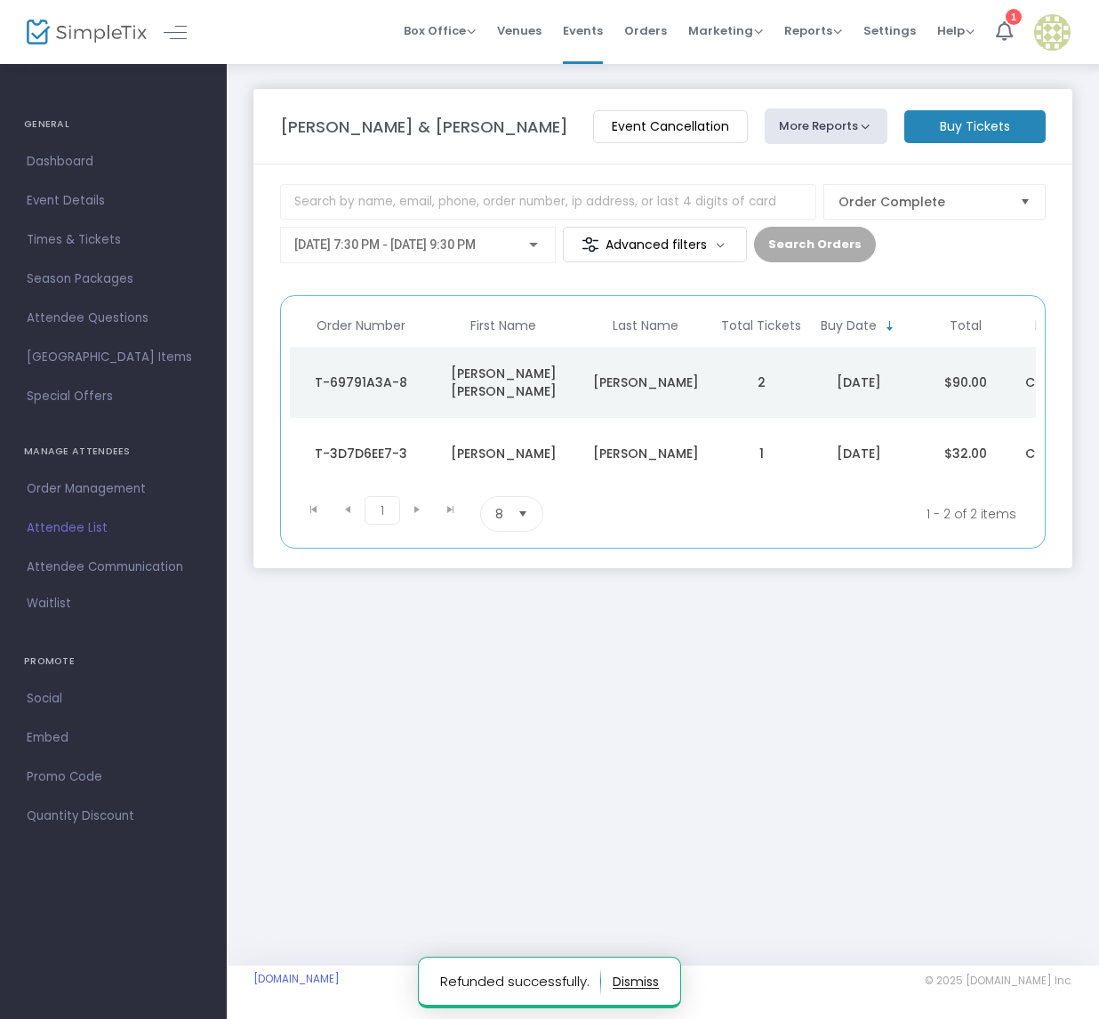
click at [657, 383] on div "Fitzgerald" at bounding box center [645, 382] width 133 height 18
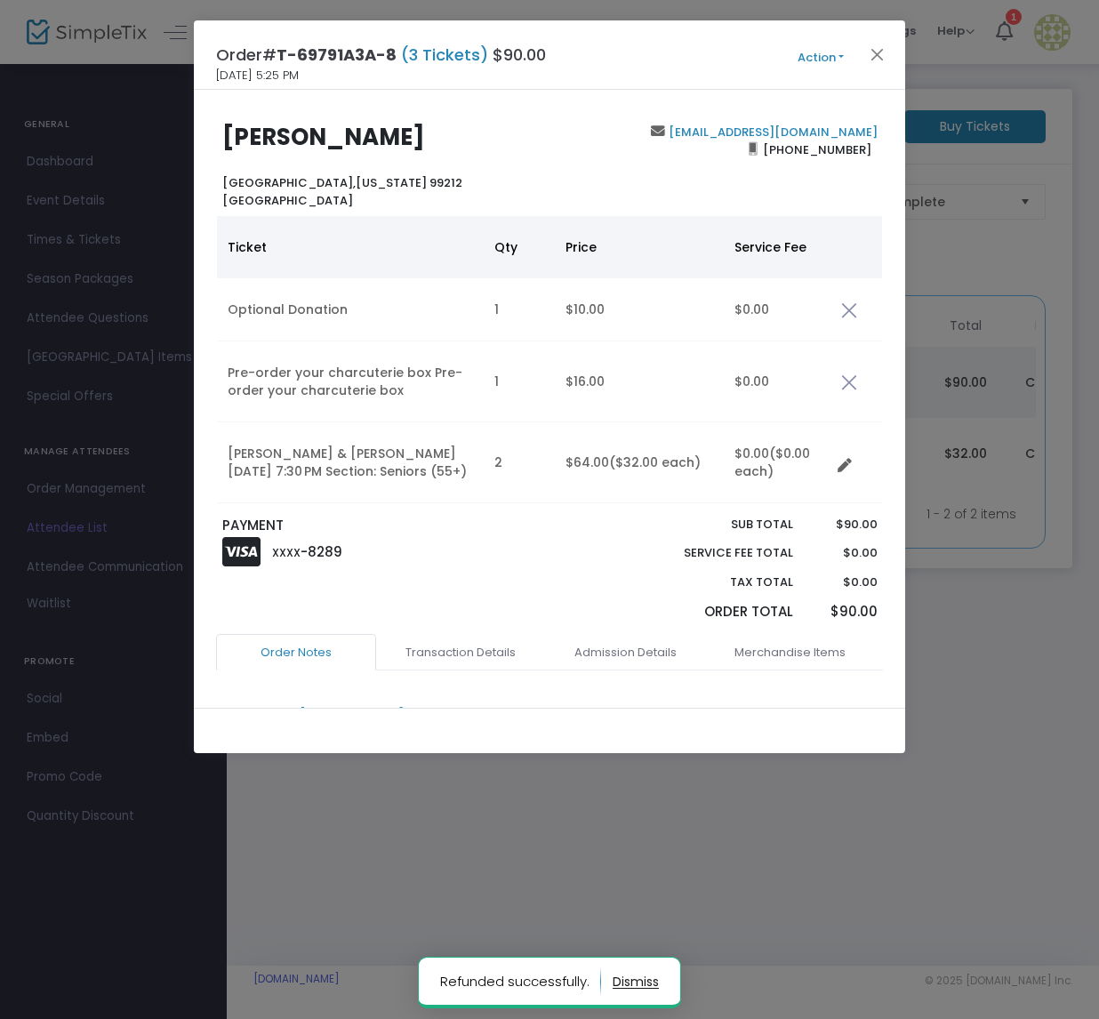
click at [839, 51] on button "Action" at bounding box center [820, 58] width 107 height 20
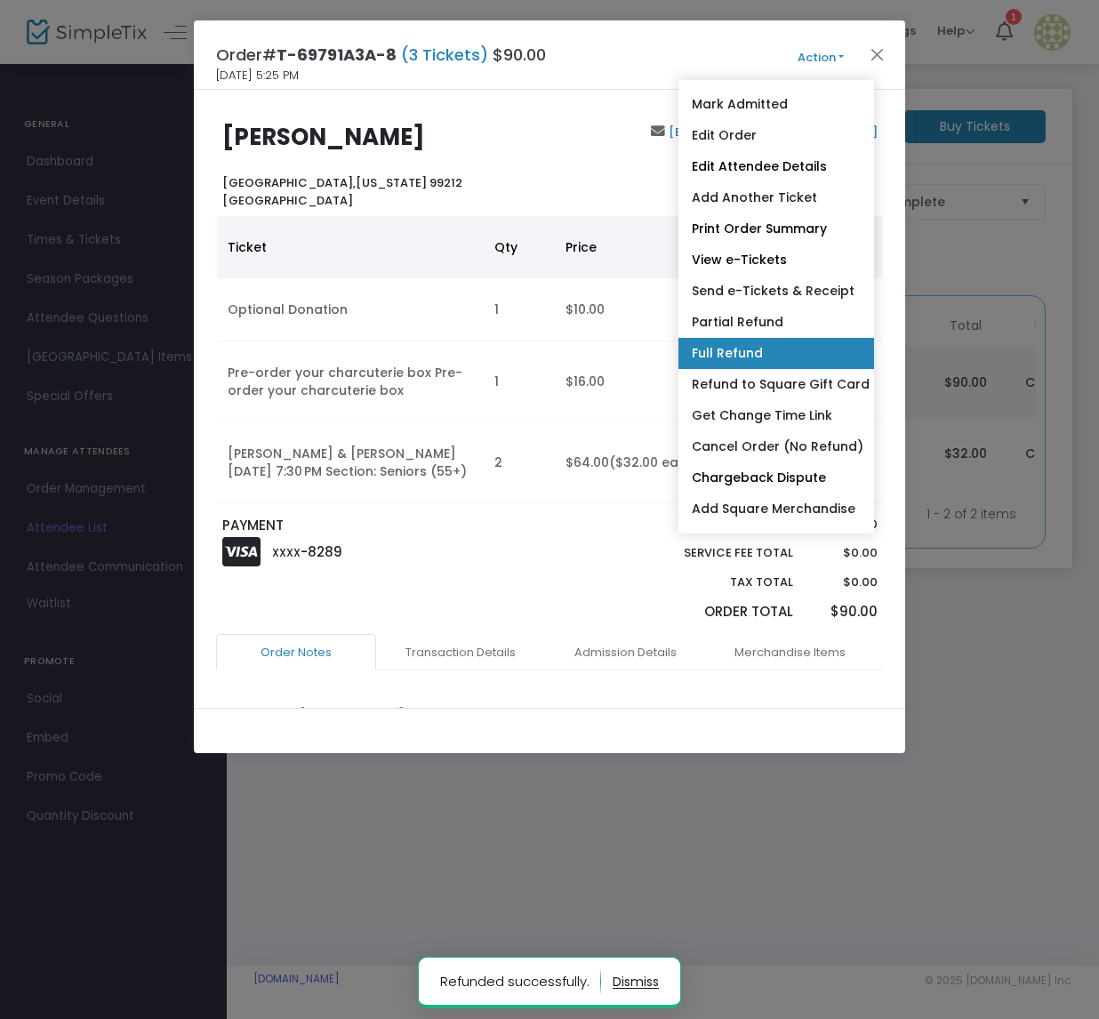
click at [784, 345] on link "Full Refund" at bounding box center [776, 353] width 196 height 31
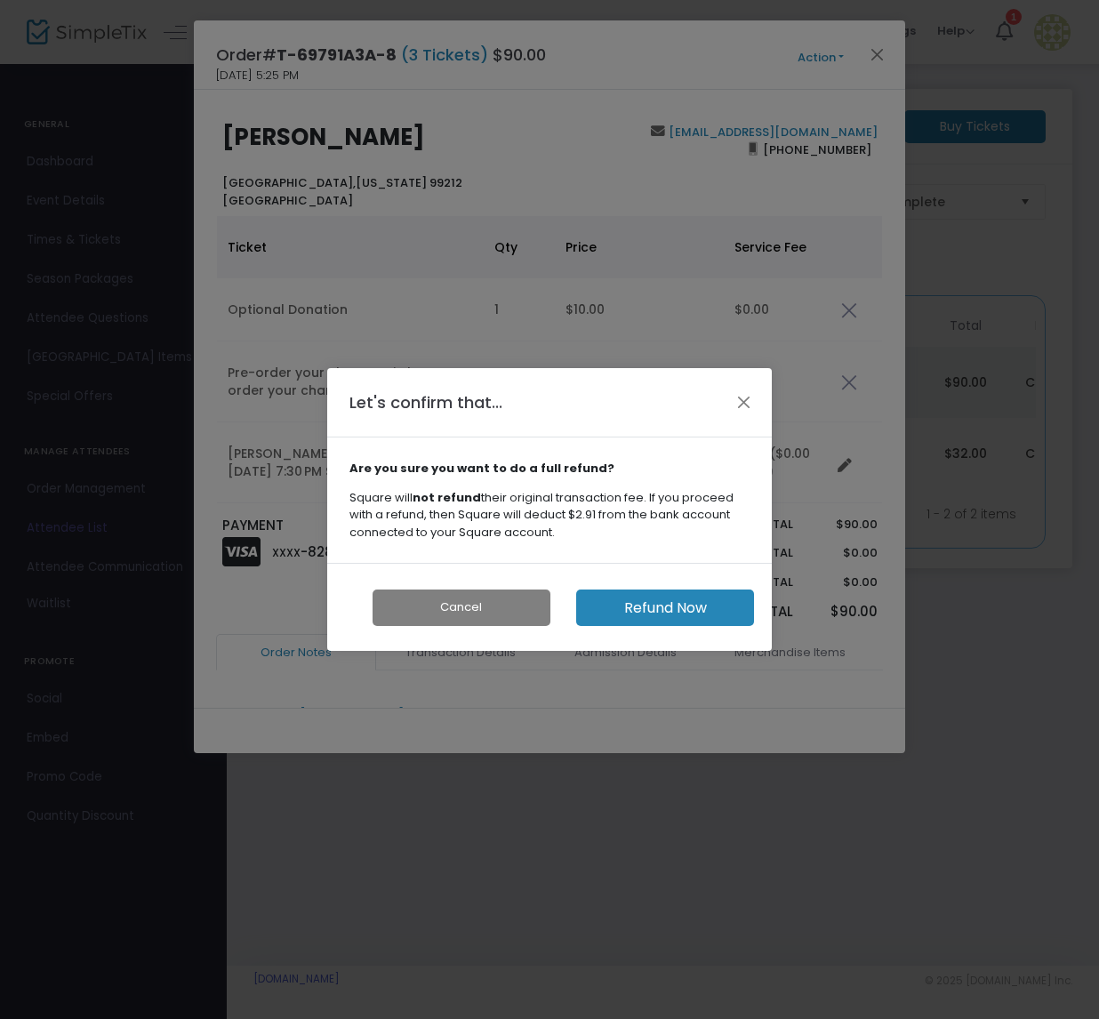
click at [663, 604] on button "Refund Now" at bounding box center [665, 607] width 178 height 36
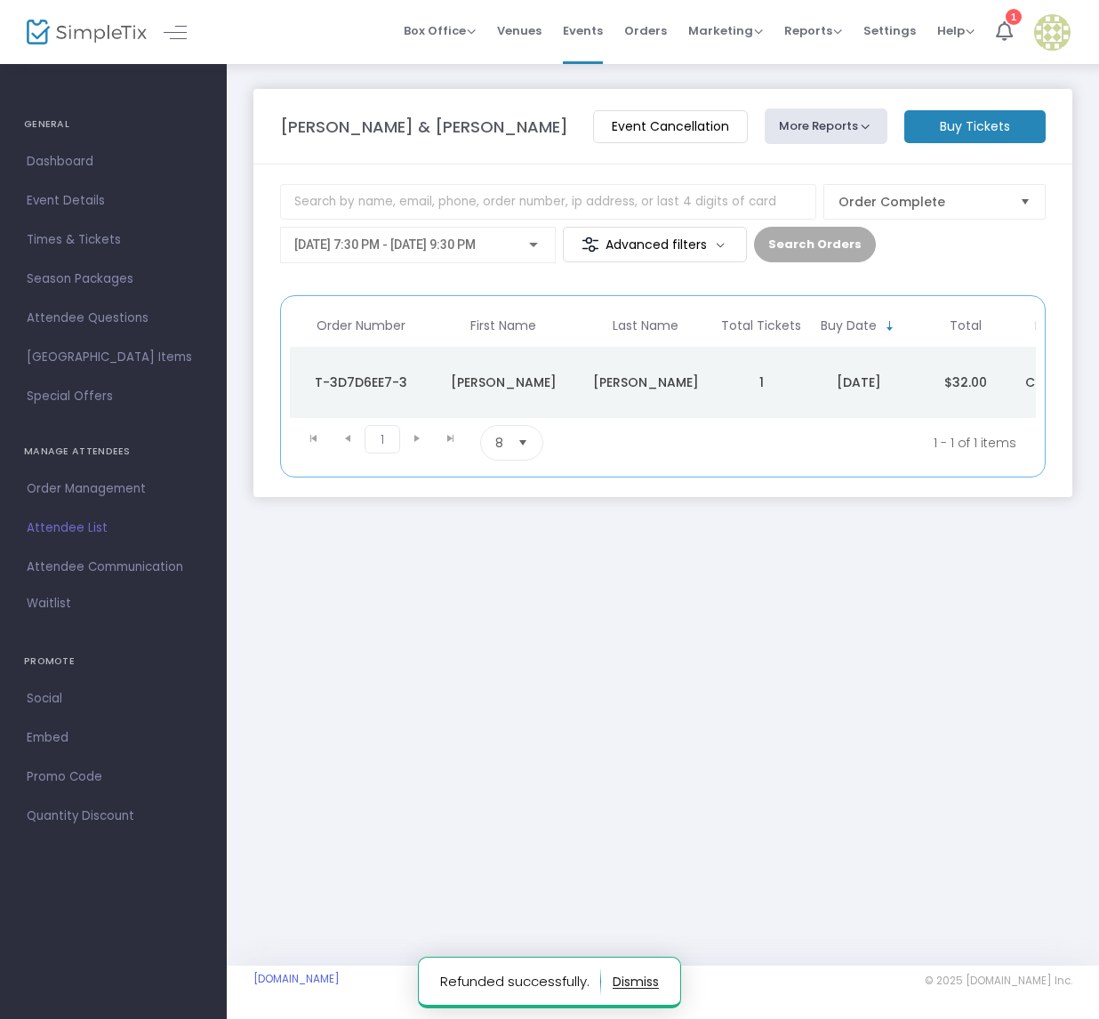
click at [631, 382] on div "Marlowe" at bounding box center [645, 382] width 133 height 18
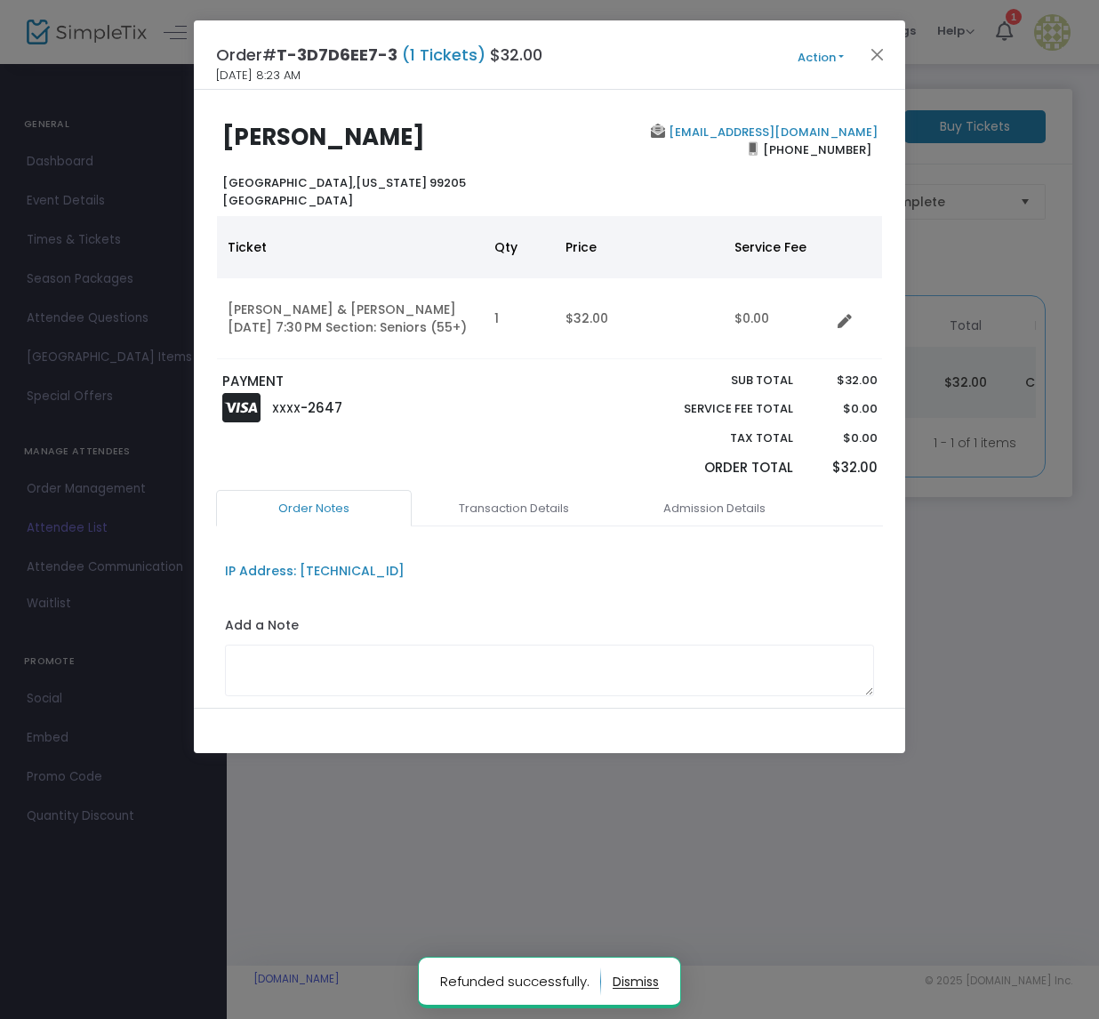
click at [839, 52] on button "Action" at bounding box center [820, 58] width 107 height 20
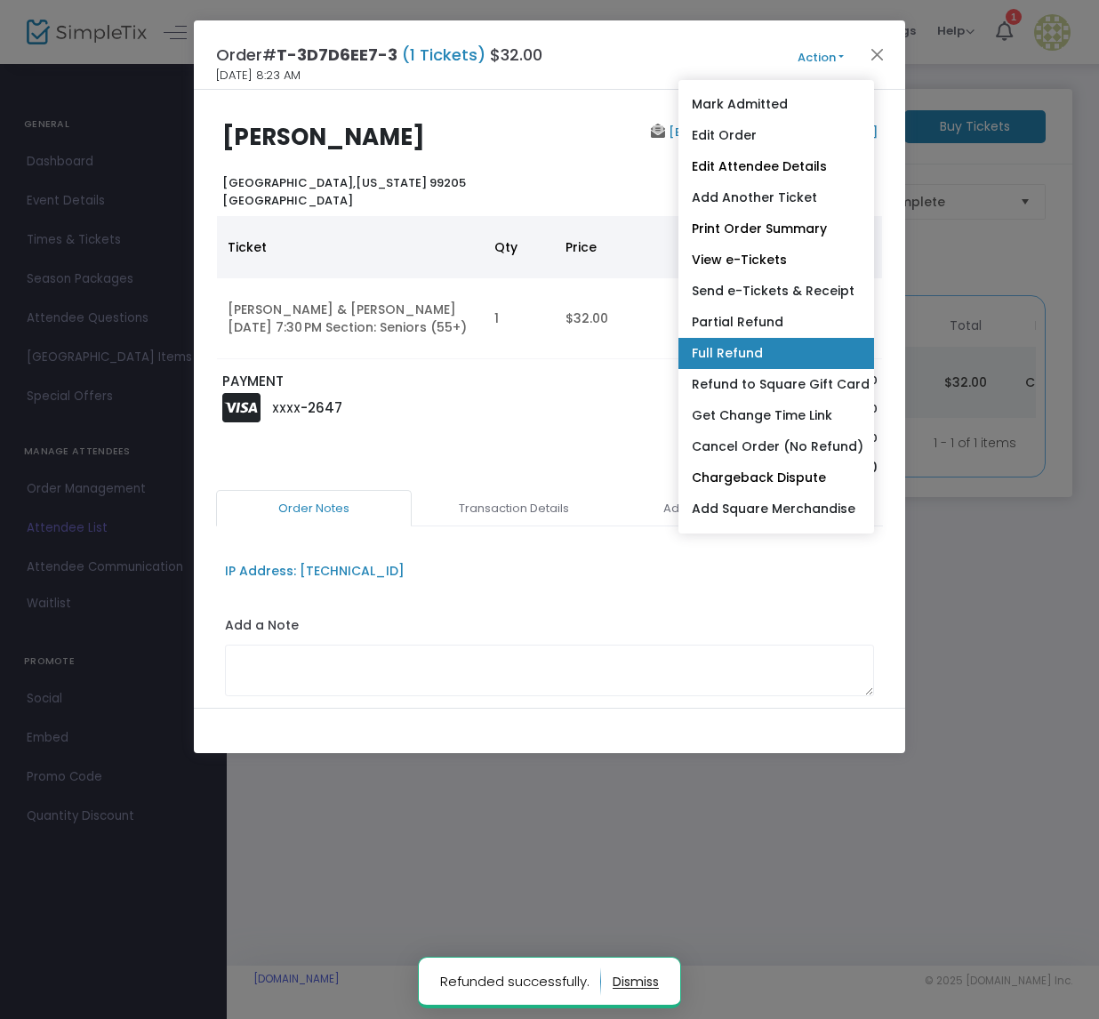
click at [763, 360] on link "Full Refund" at bounding box center [776, 353] width 196 height 31
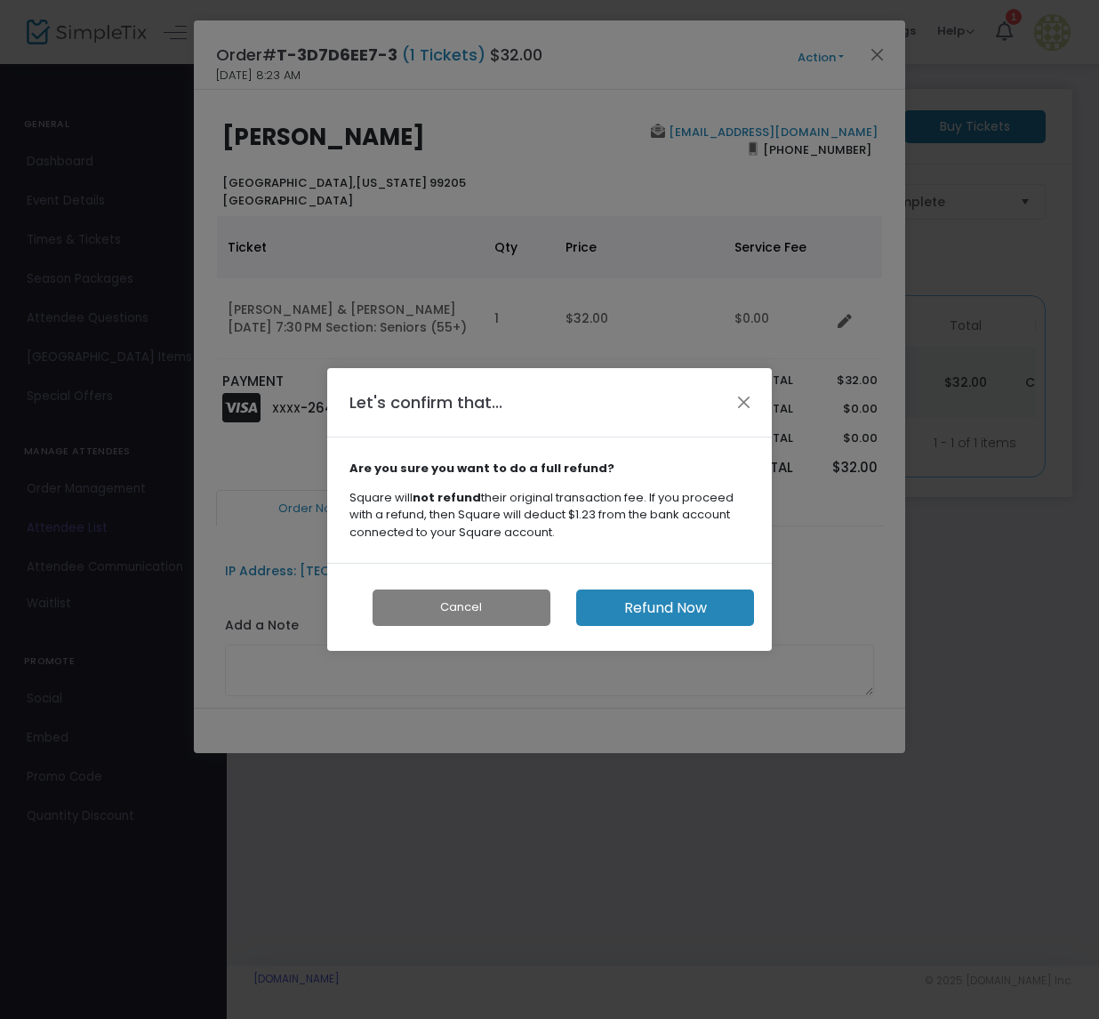
click at [676, 605] on button "Refund Now" at bounding box center [665, 607] width 178 height 36
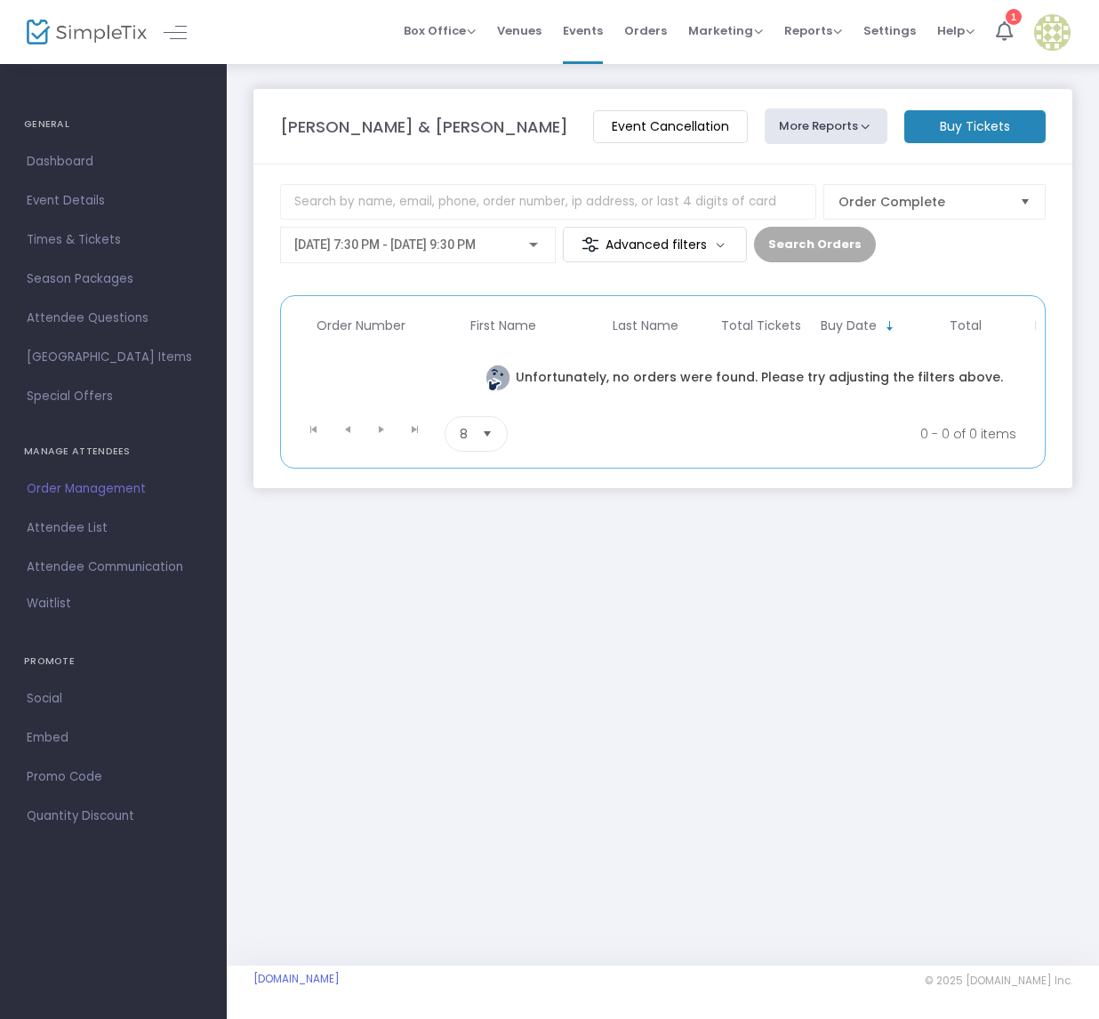
click at [540, 239] on div at bounding box center [533, 245] width 16 height 14
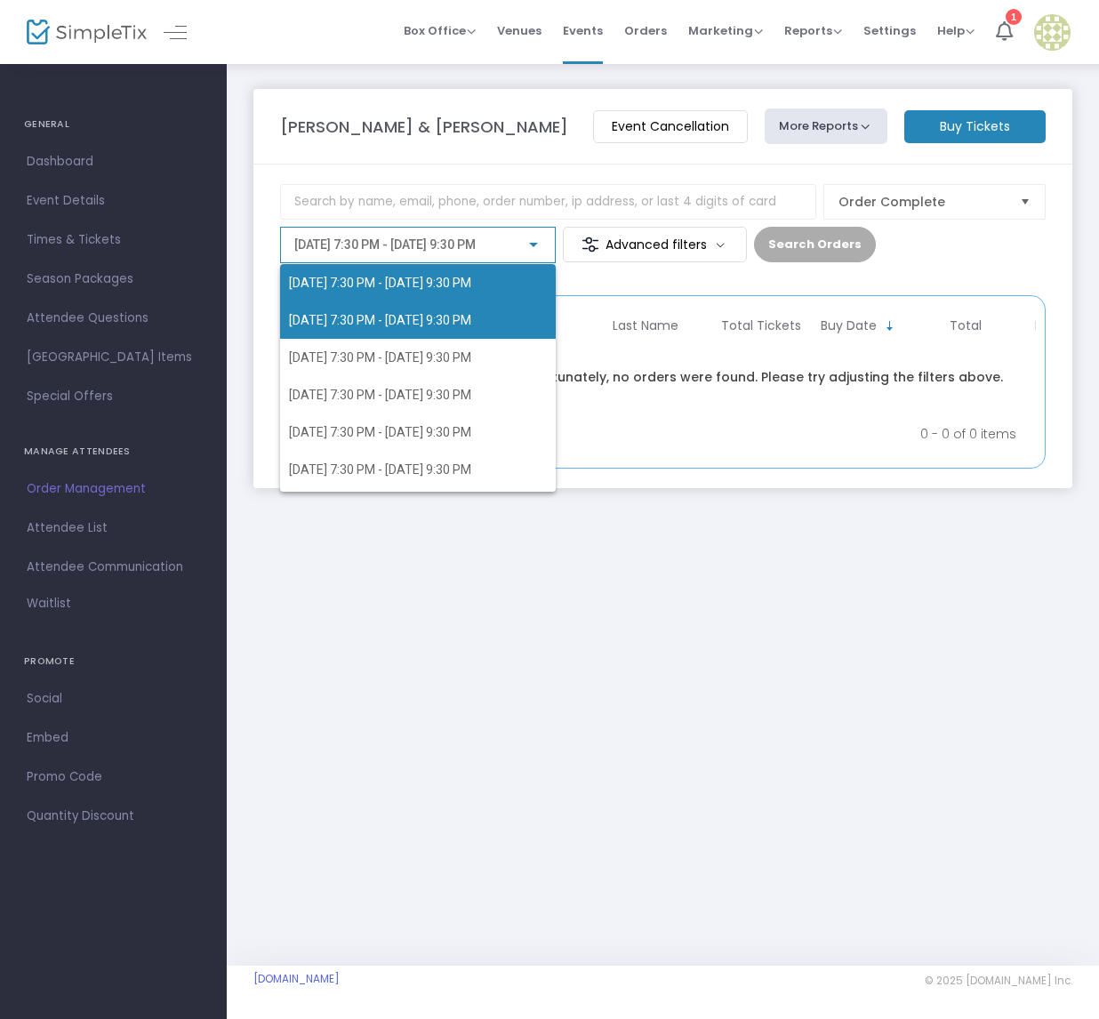
click at [393, 313] on span "[DATE] 7:30 PM - [DATE] 9:30 PM" at bounding box center [380, 320] width 182 height 14
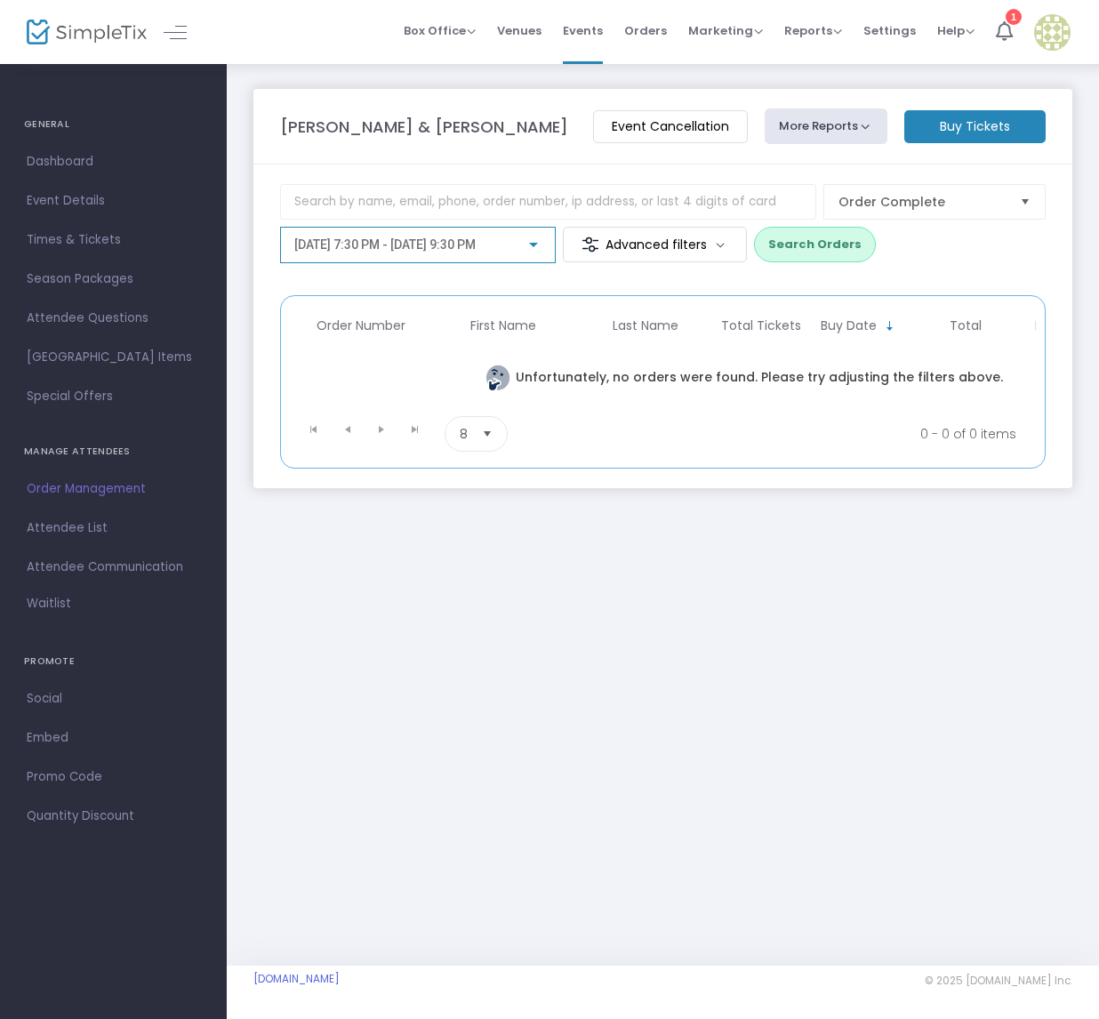
click at [723, 241] on m-button "Advanced filters" at bounding box center [655, 245] width 184 height 36
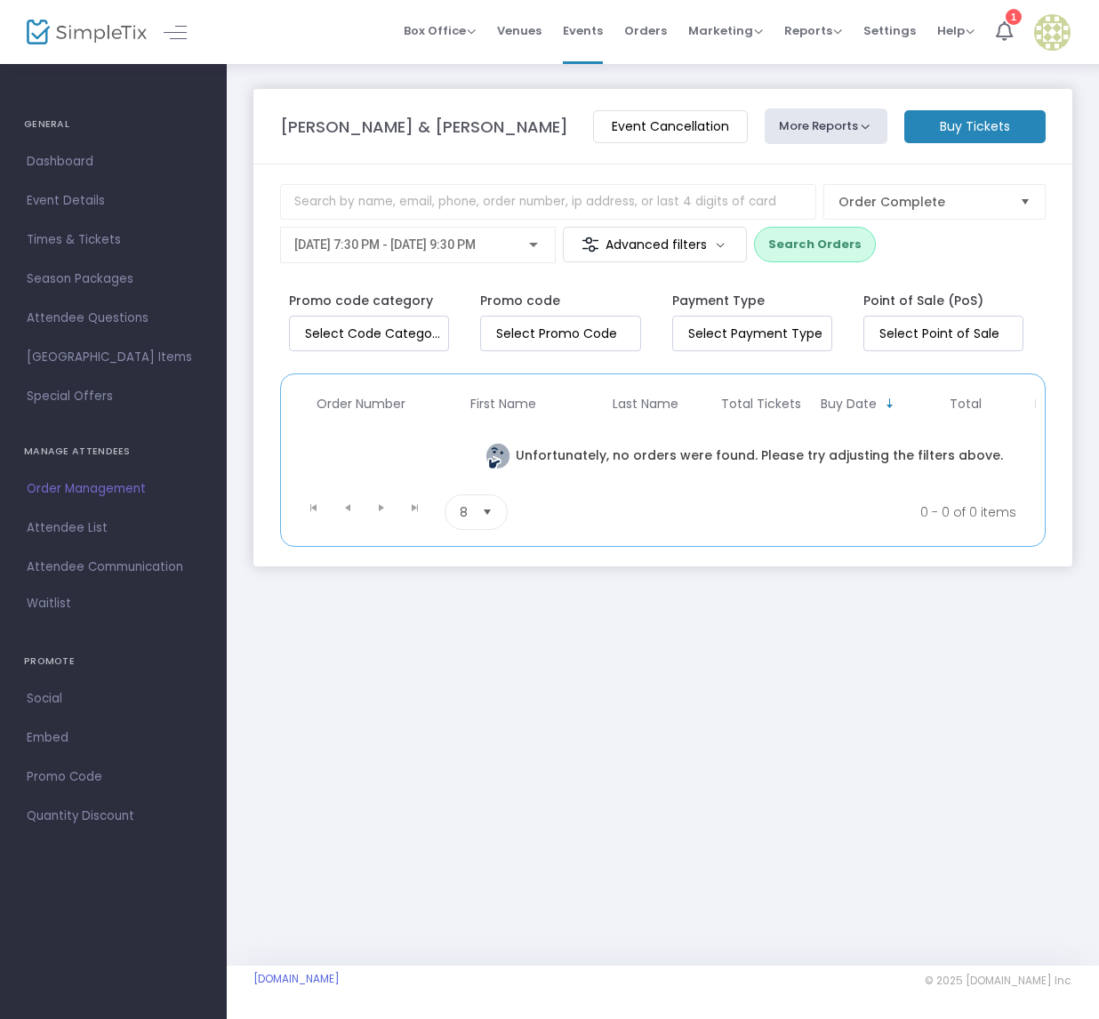
click at [540, 134] on div "[PERSON_NAME] & [PERSON_NAME]" at bounding box center [427, 127] width 313 height 24
click at [94, 477] on span "Order Management" at bounding box center [113, 488] width 173 height 23
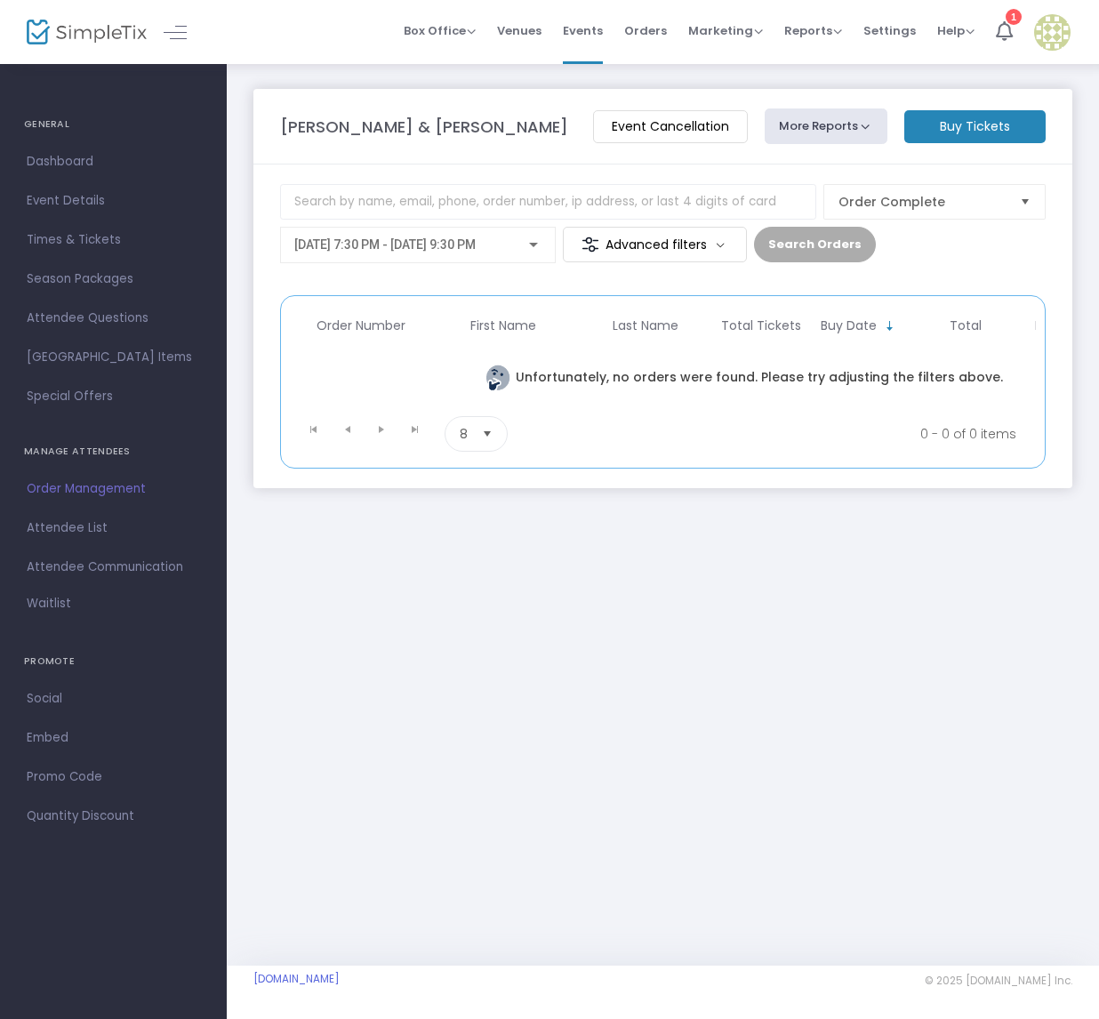
click at [539, 241] on div at bounding box center [533, 245] width 16 height 14
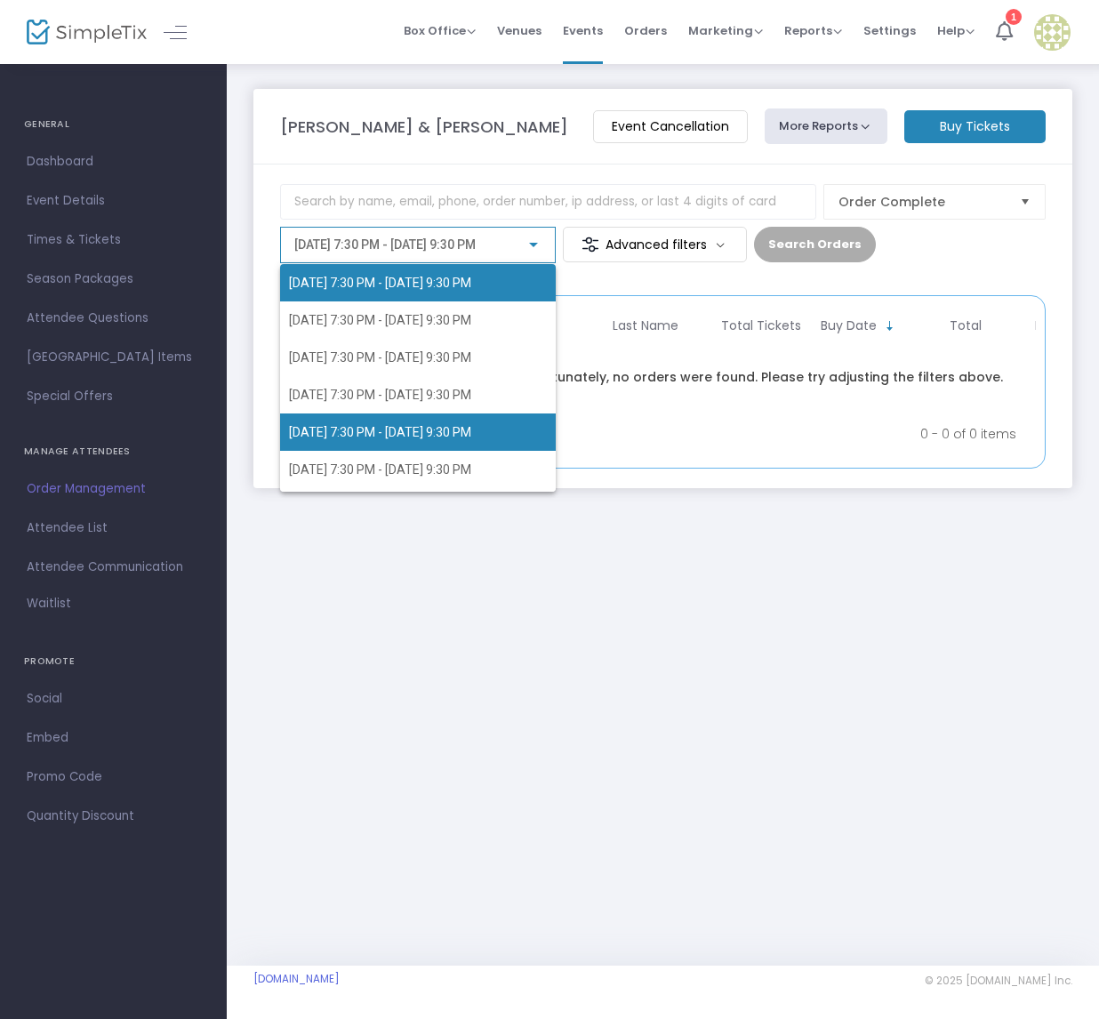
scroll to position [108, 0]
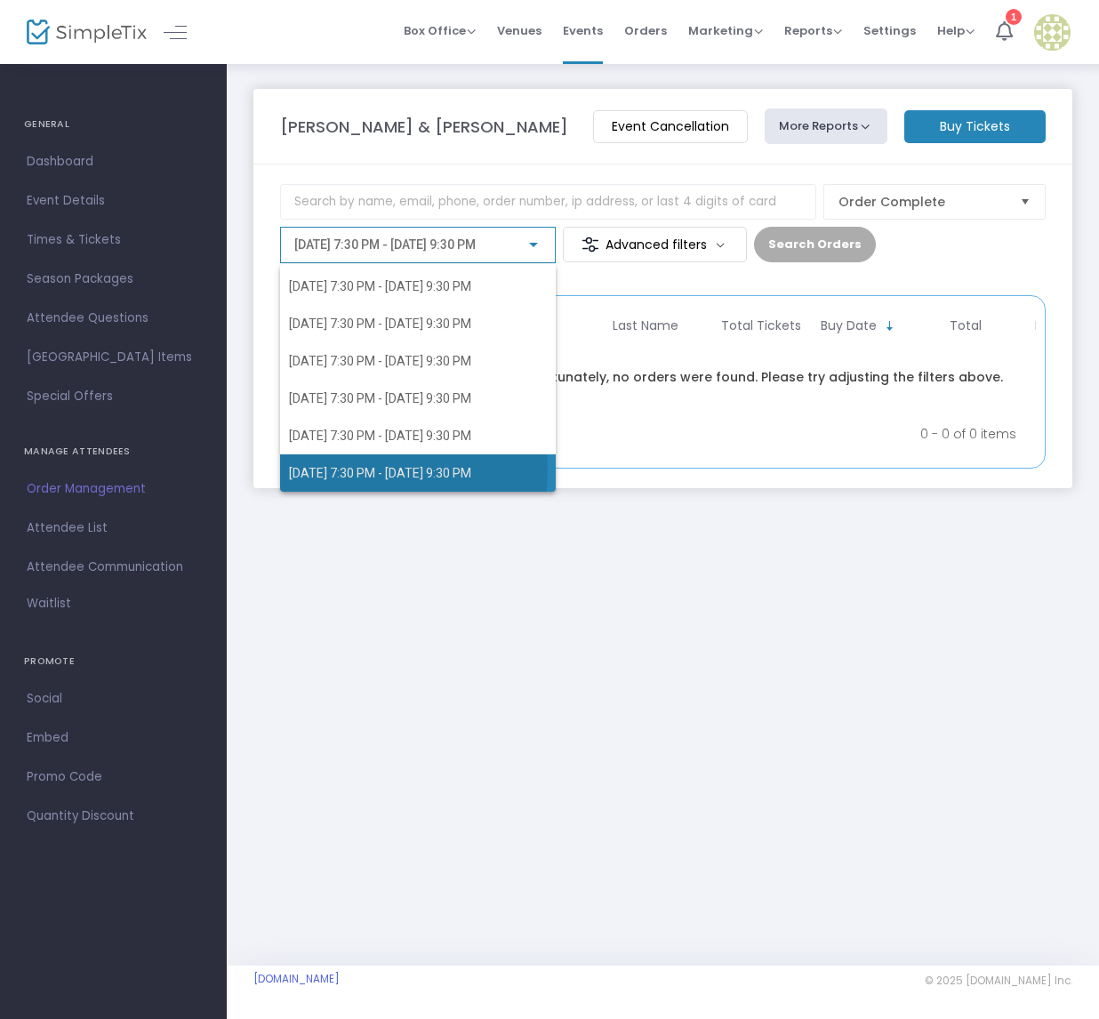
click at [339, 468] on span "[DATE] 7:30 PM - [DATE] 9:30 PM" at bounding box center [380, 473] width 182 height 14
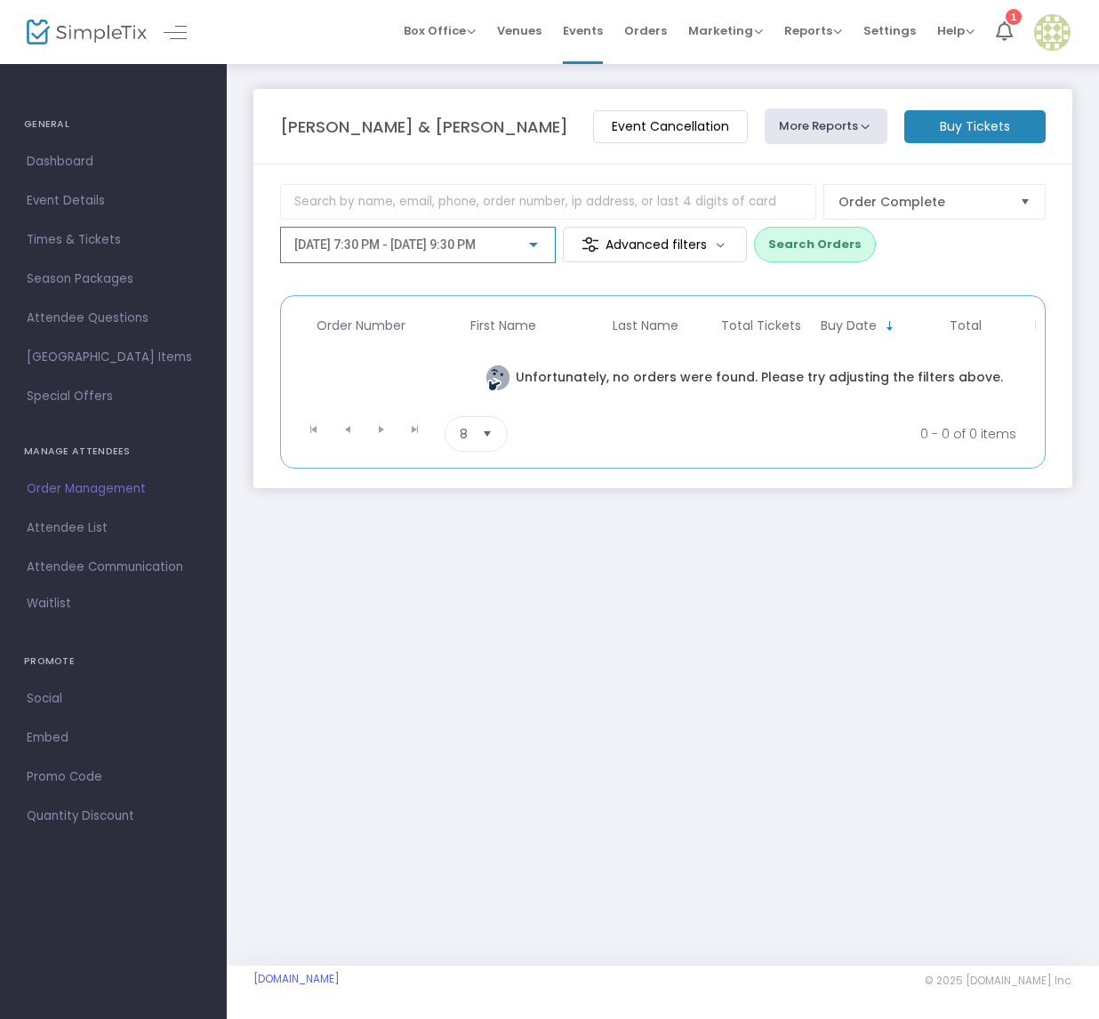
click at [541, 241] on div "[DATE] 7:30 PM - [DATE] 9:30 PM" at bounding box center [418, 245] width 276 height 36
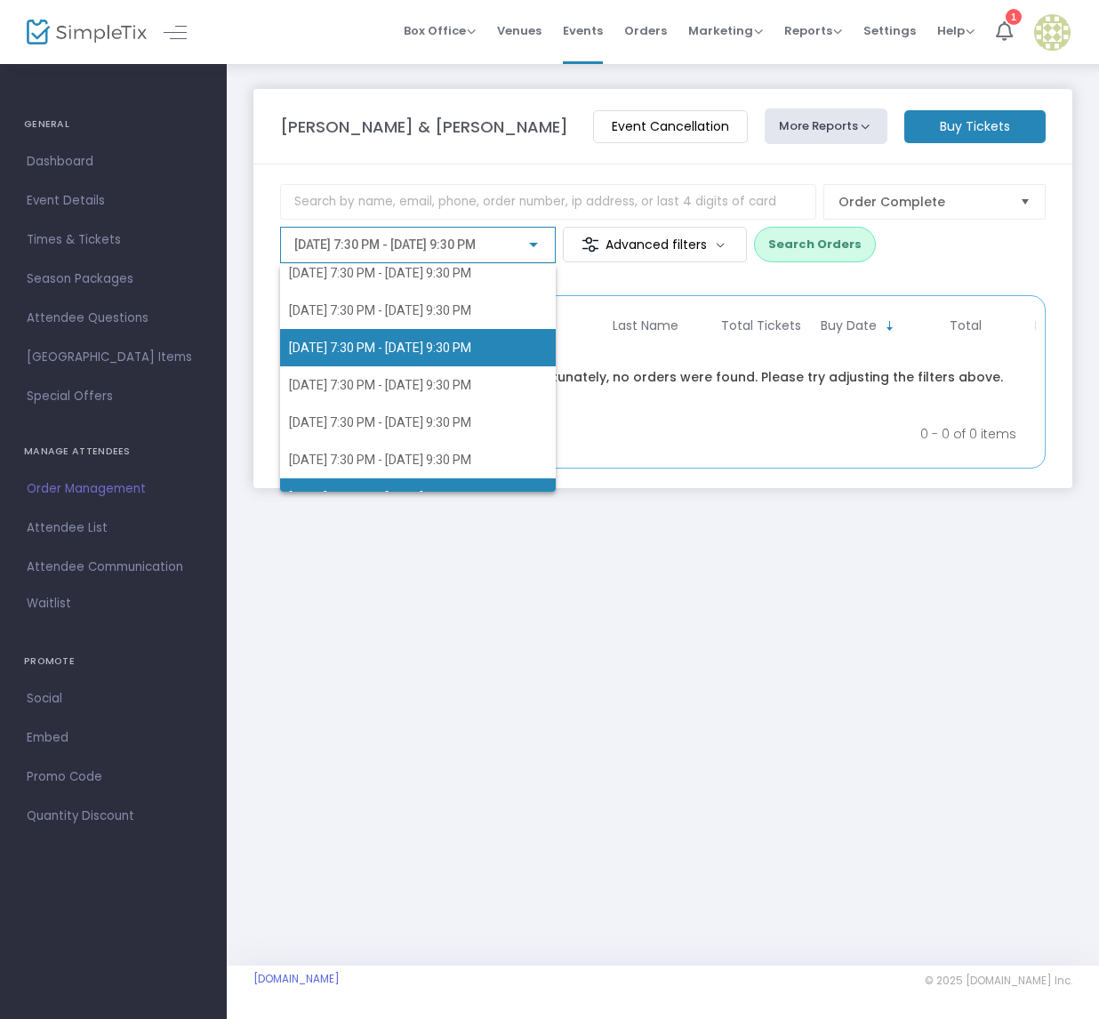
scroll to position [0, 0]
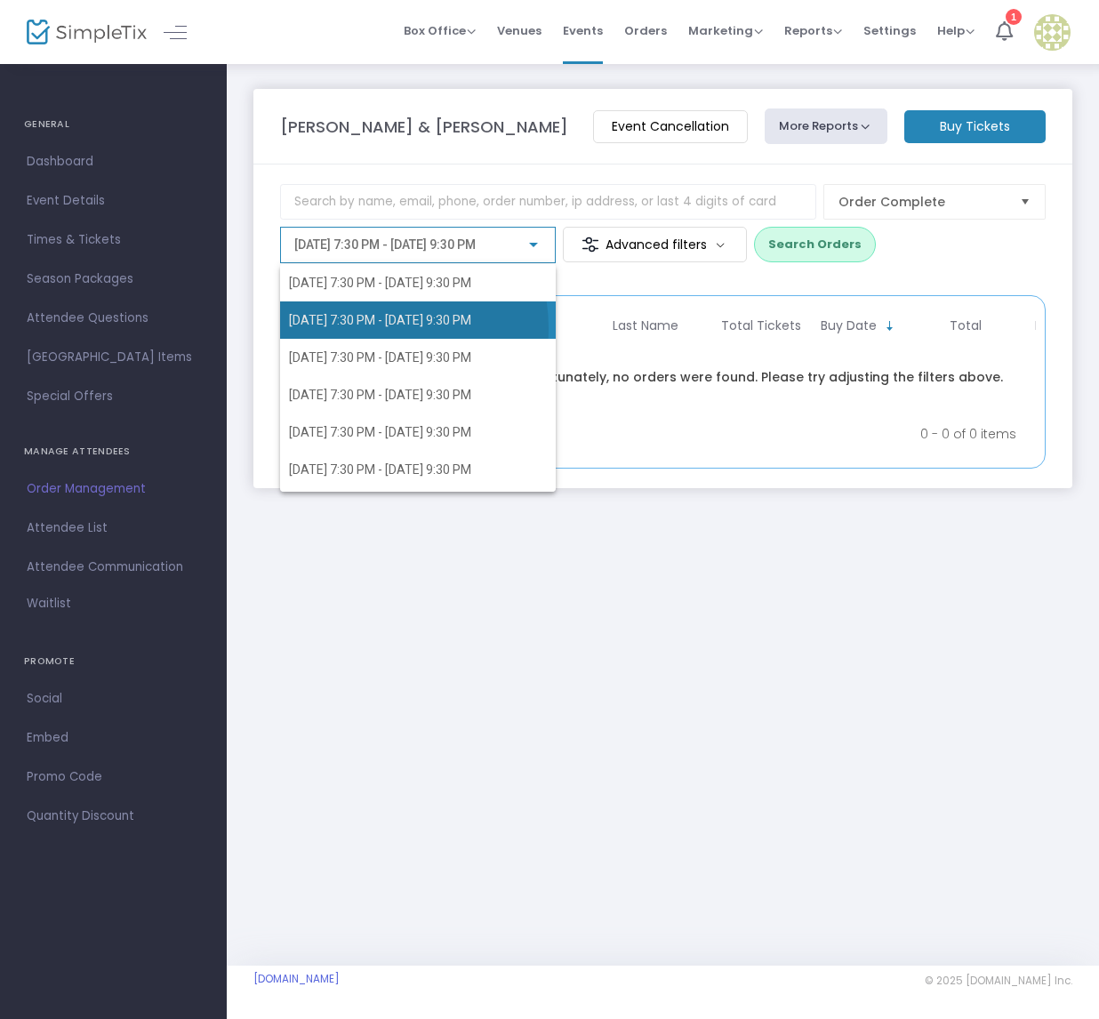
click at [368, 328] on span "[DATE] 7:30 PM - [DATE] 9:30 PM" at bounding box center [418, 319] width 259 height 37
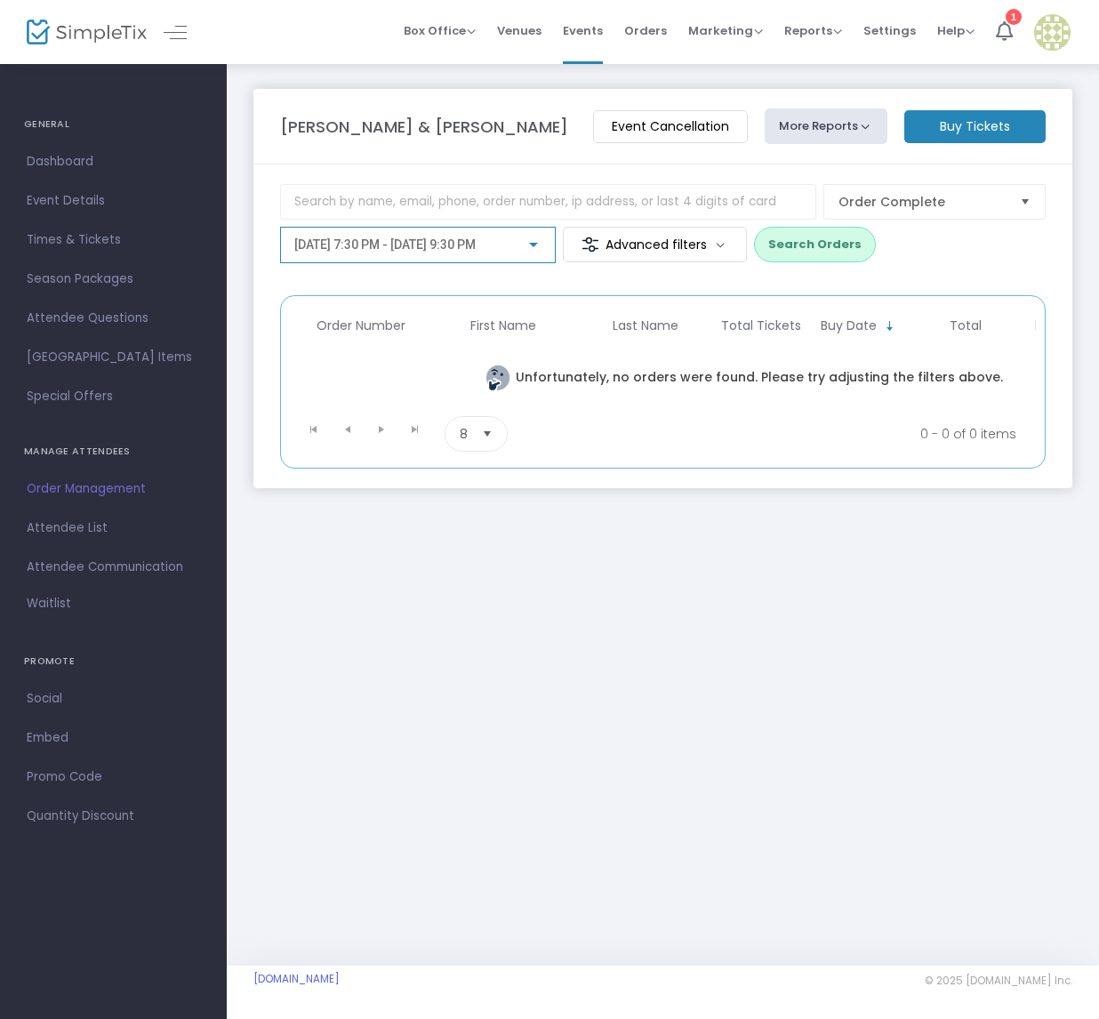
click at [532, 244] on div at bounding box center [533, 245] width 9 height 4
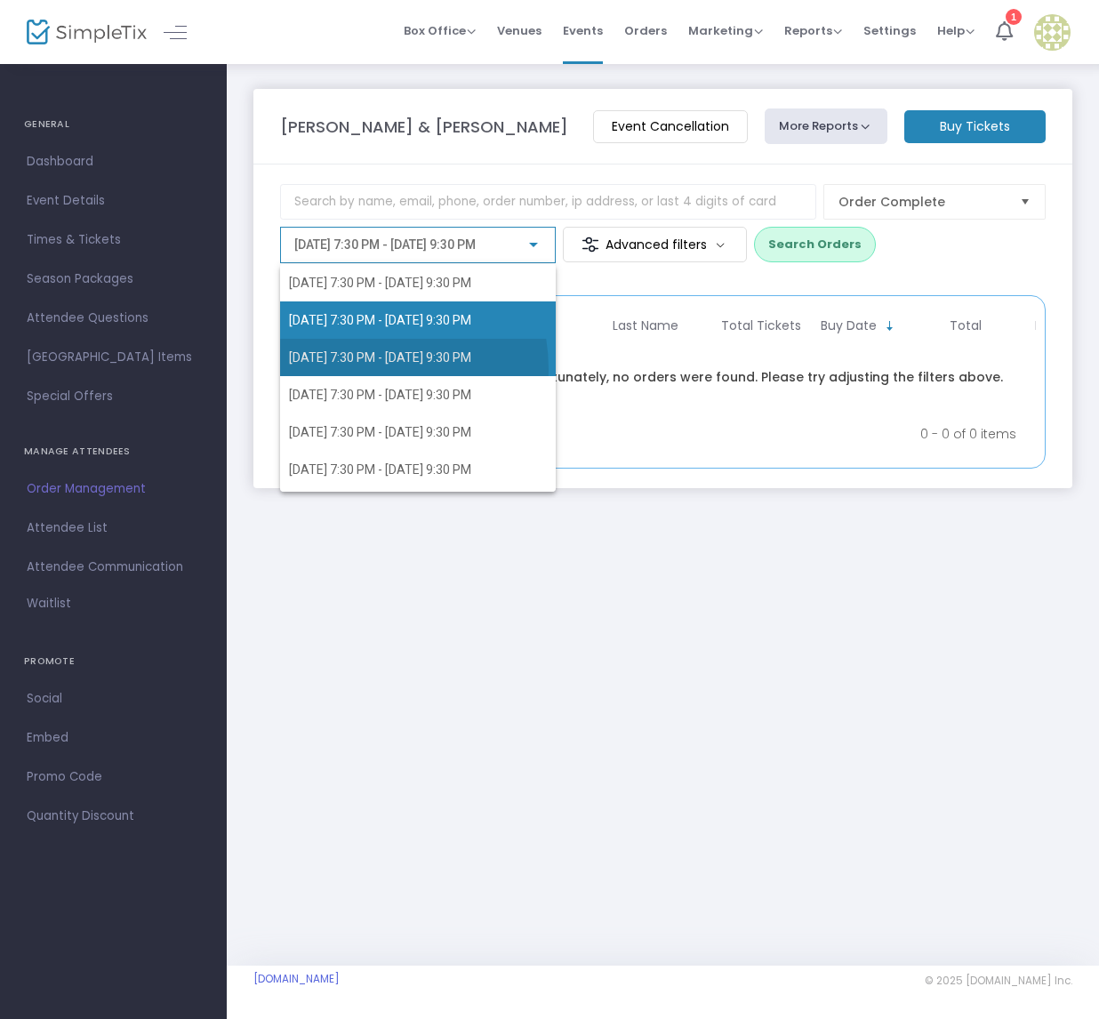
click at [358, 369] on span "[DATE] 7:30 PM - [DATE] 9:30 PM" at bounding box center [418, 357] width 259 height 37
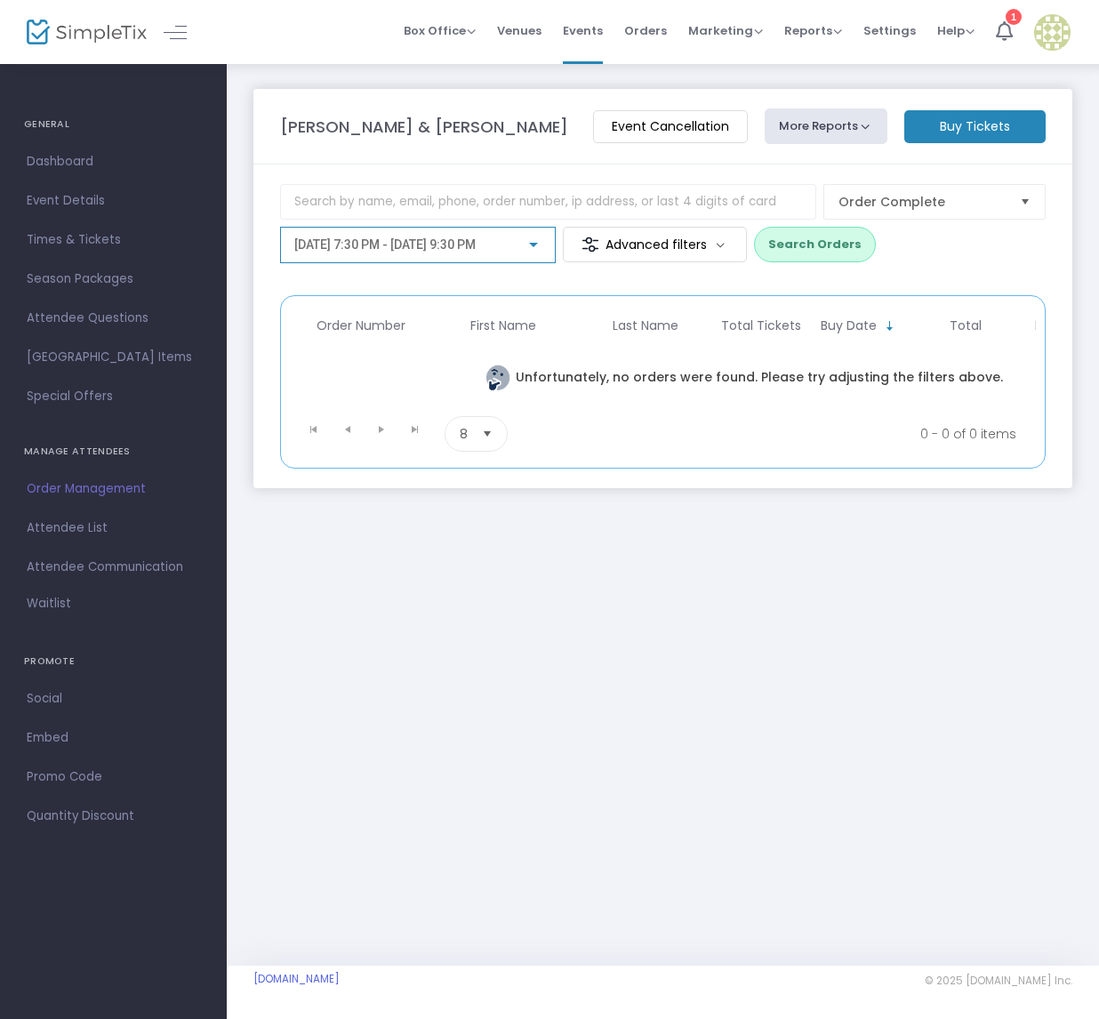
click at [535, 230] on div "[DATE] 7:30 PM - [DATE] 9:30 PM" at bounding box center [417, 240] width 247 height 33
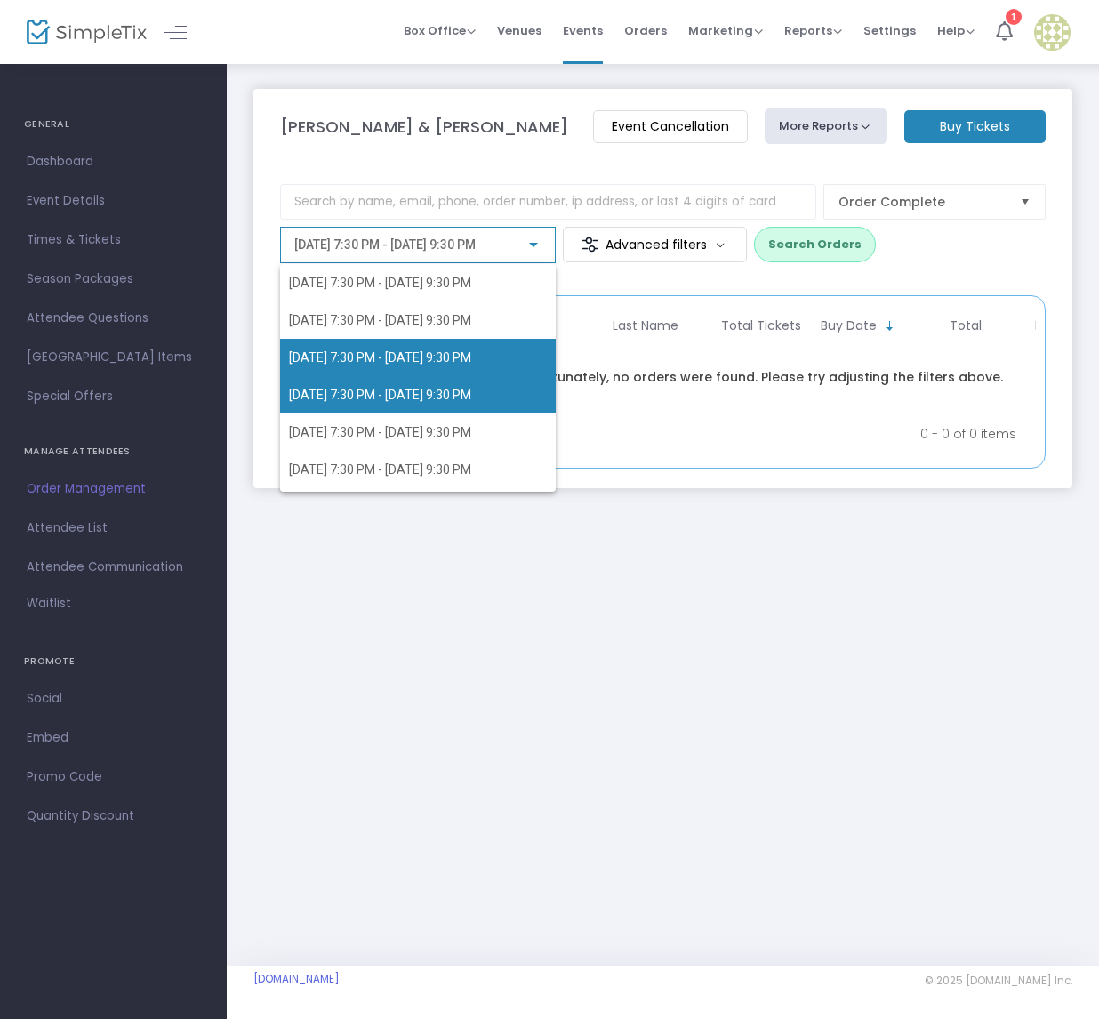
click at [391, 388] on span "[DATE] 7:30 PM - [DATE] 9:30 PM" at bounding box center [380, 395] width 182 height 14
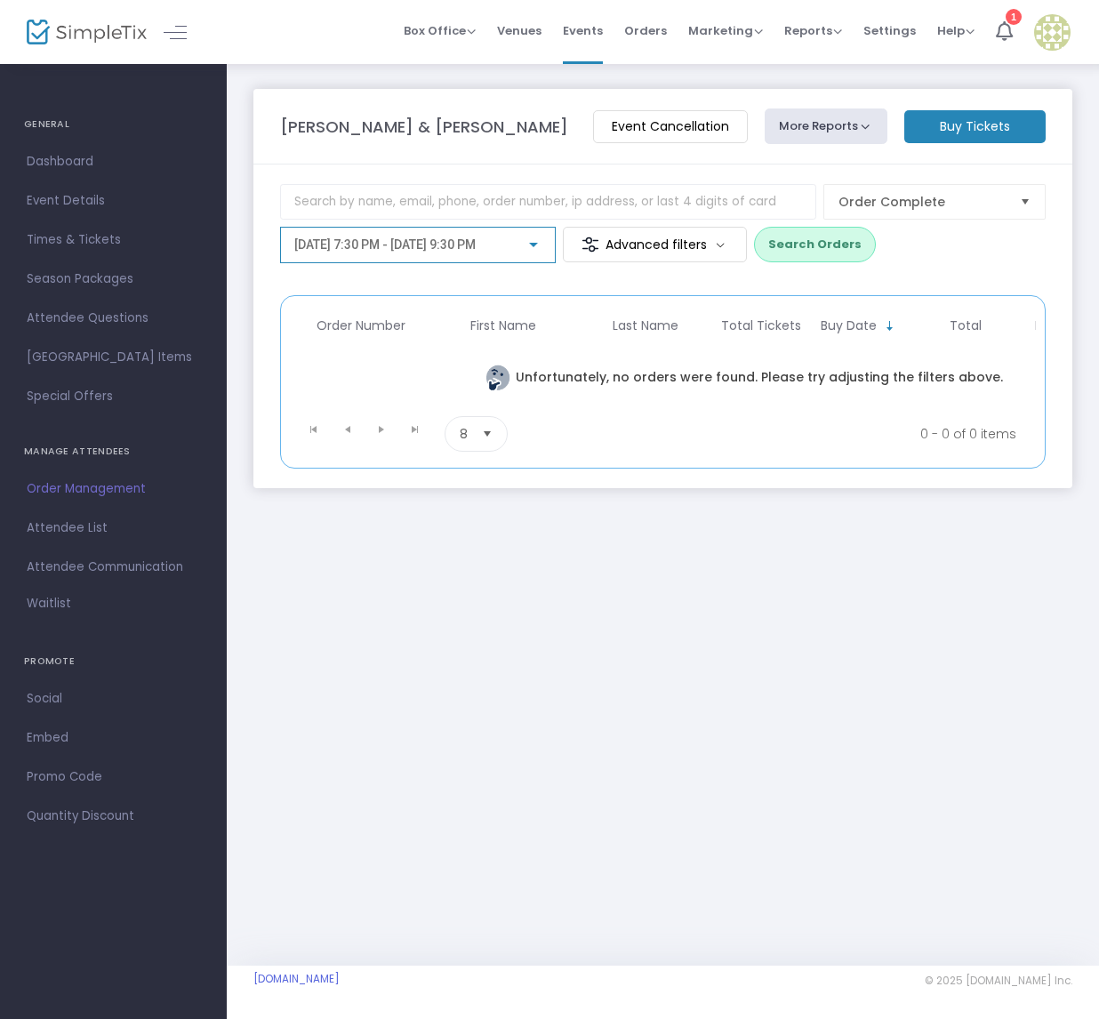
click at [534, 239] on div at bounding box center [533, 245] width 16 height 14
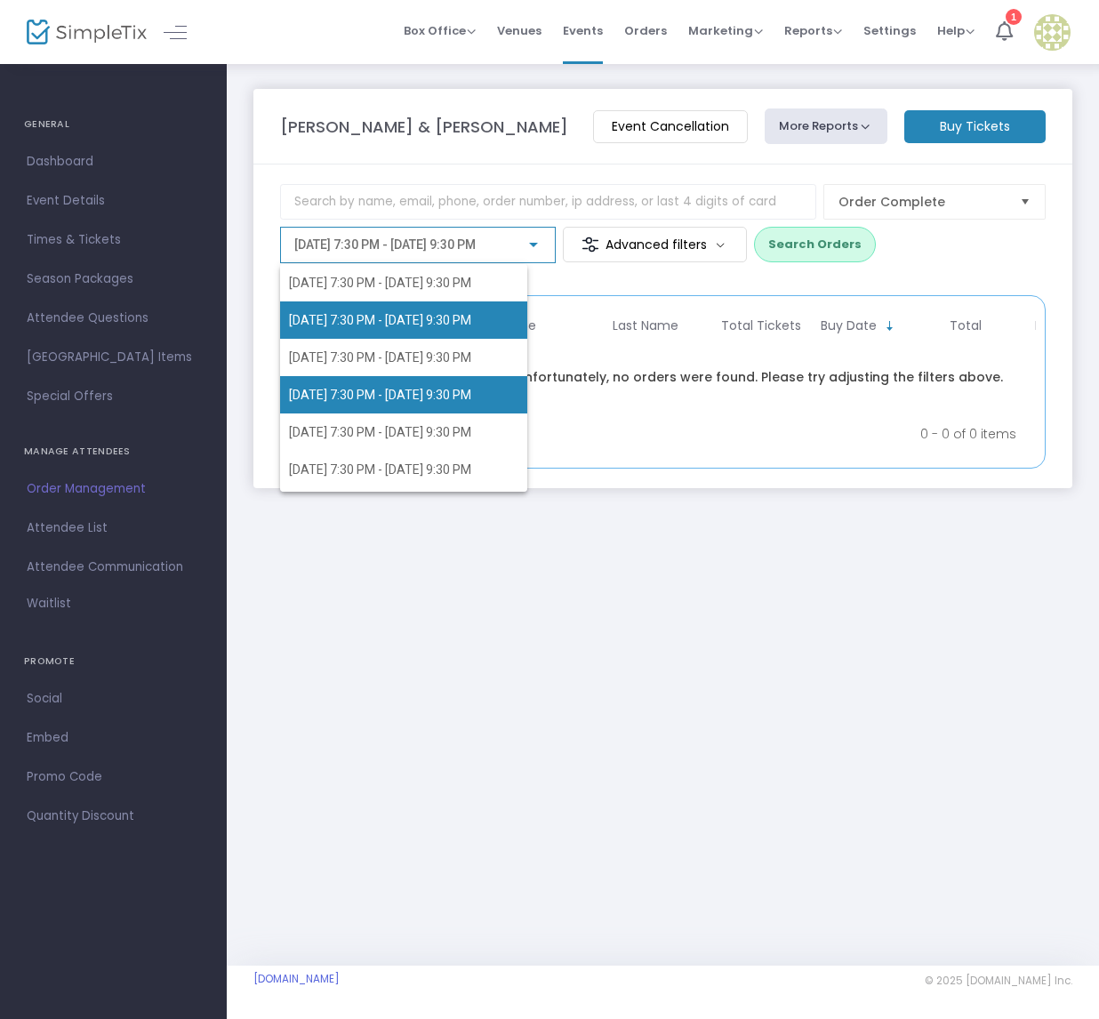
scroll to position [7, 0]
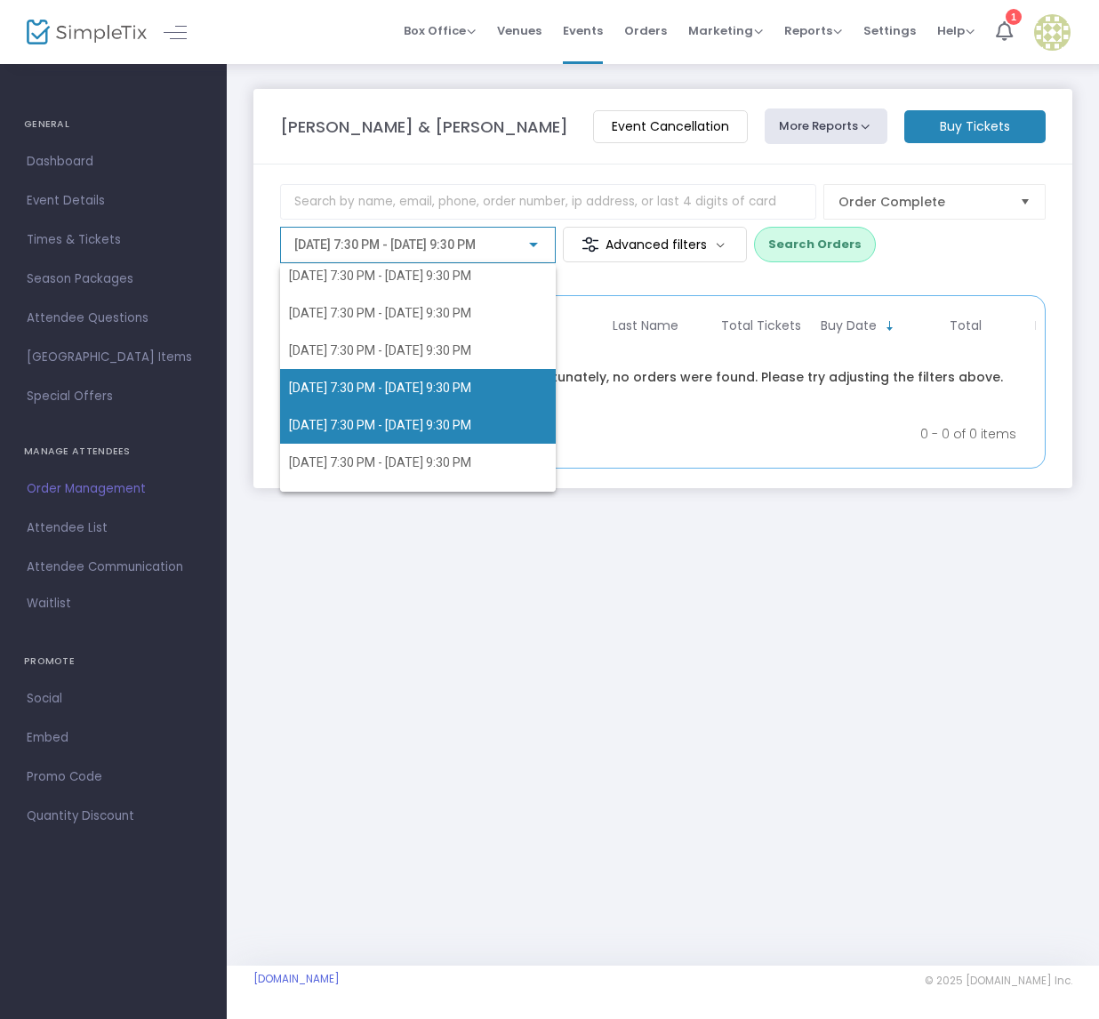
click at [409, 419] on span "[DATE] 7:30 PM - [DATE] 9:30 PM" at bounding box center [380, 425] width 182 height 14
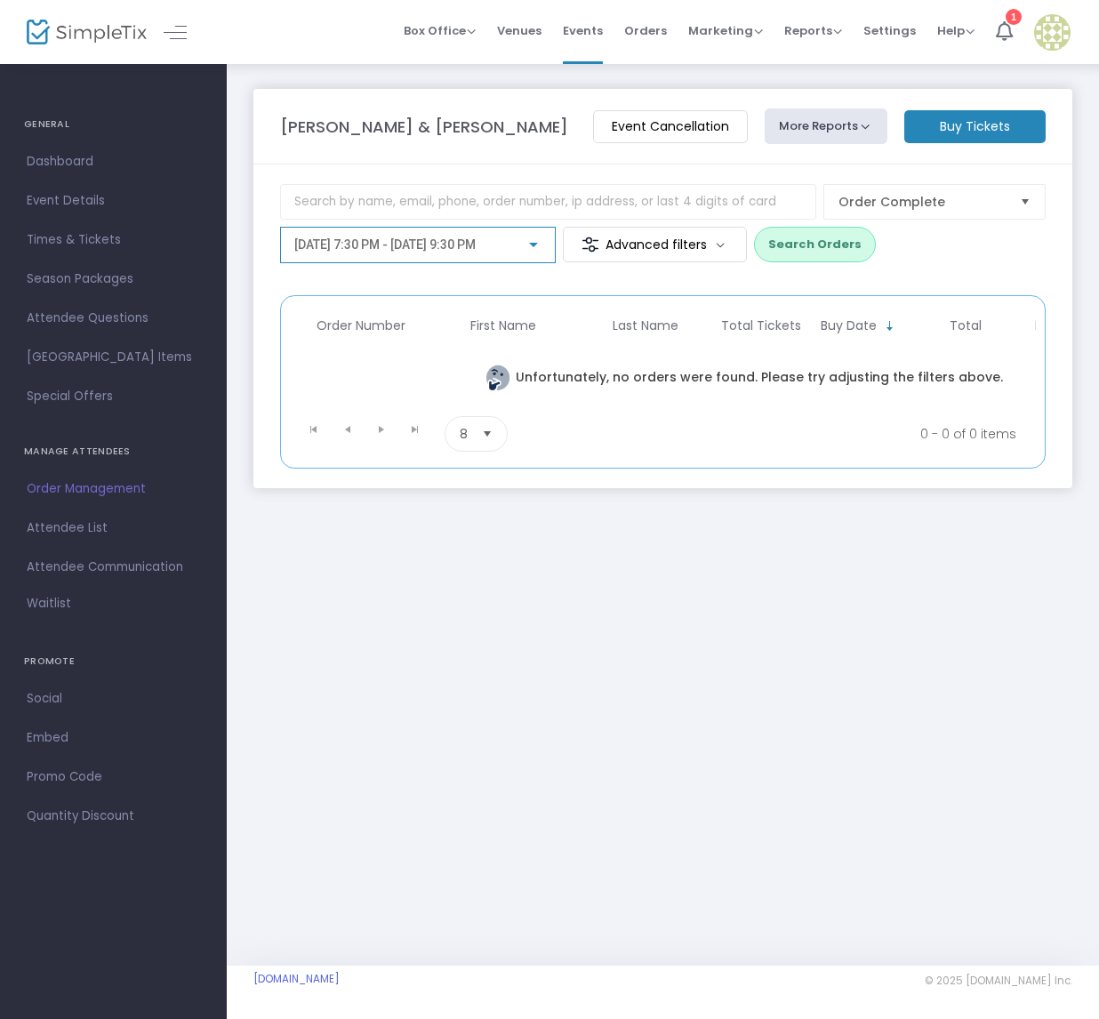
click at [528, 249] on div at bounding box center [533, 245] width 16 height 14
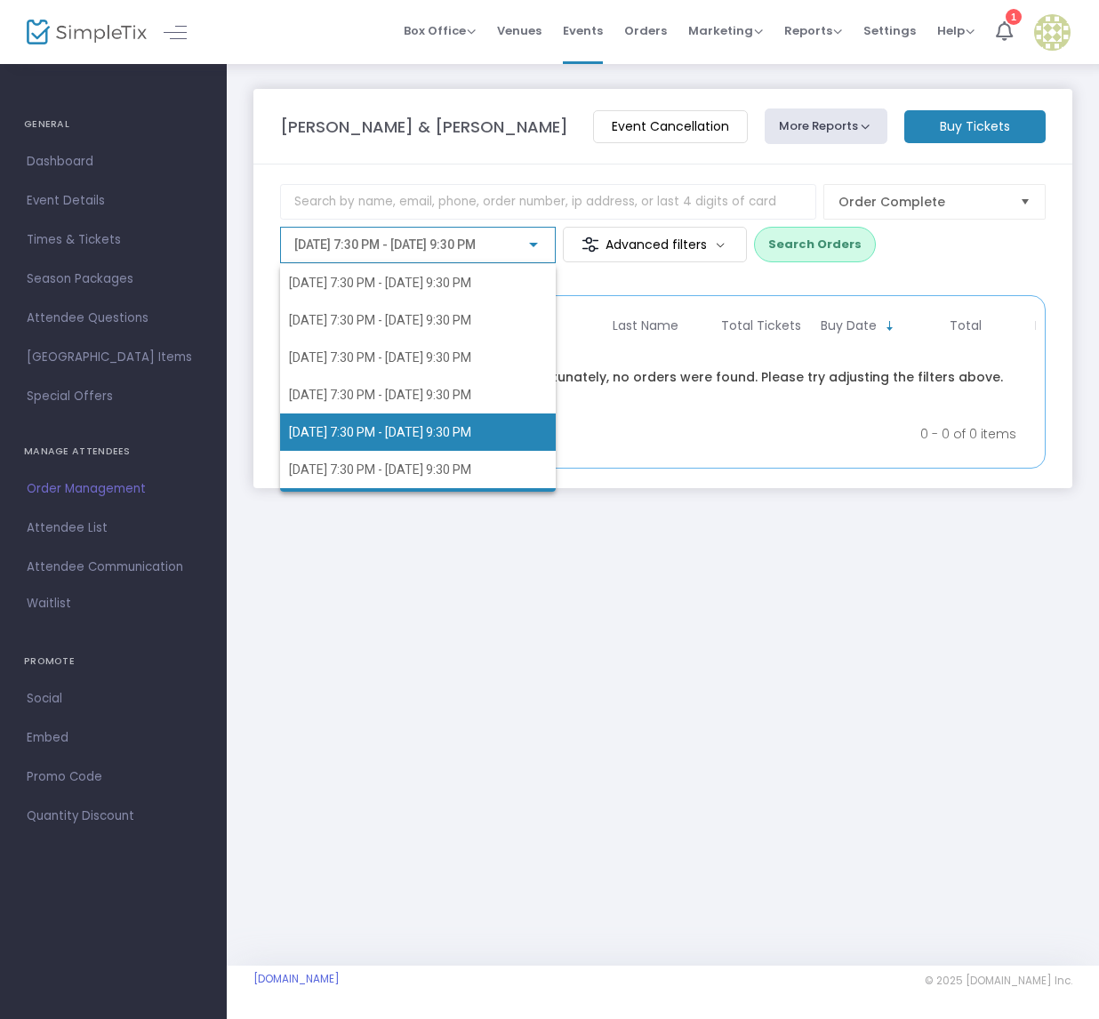
scroll to position [42, 0]
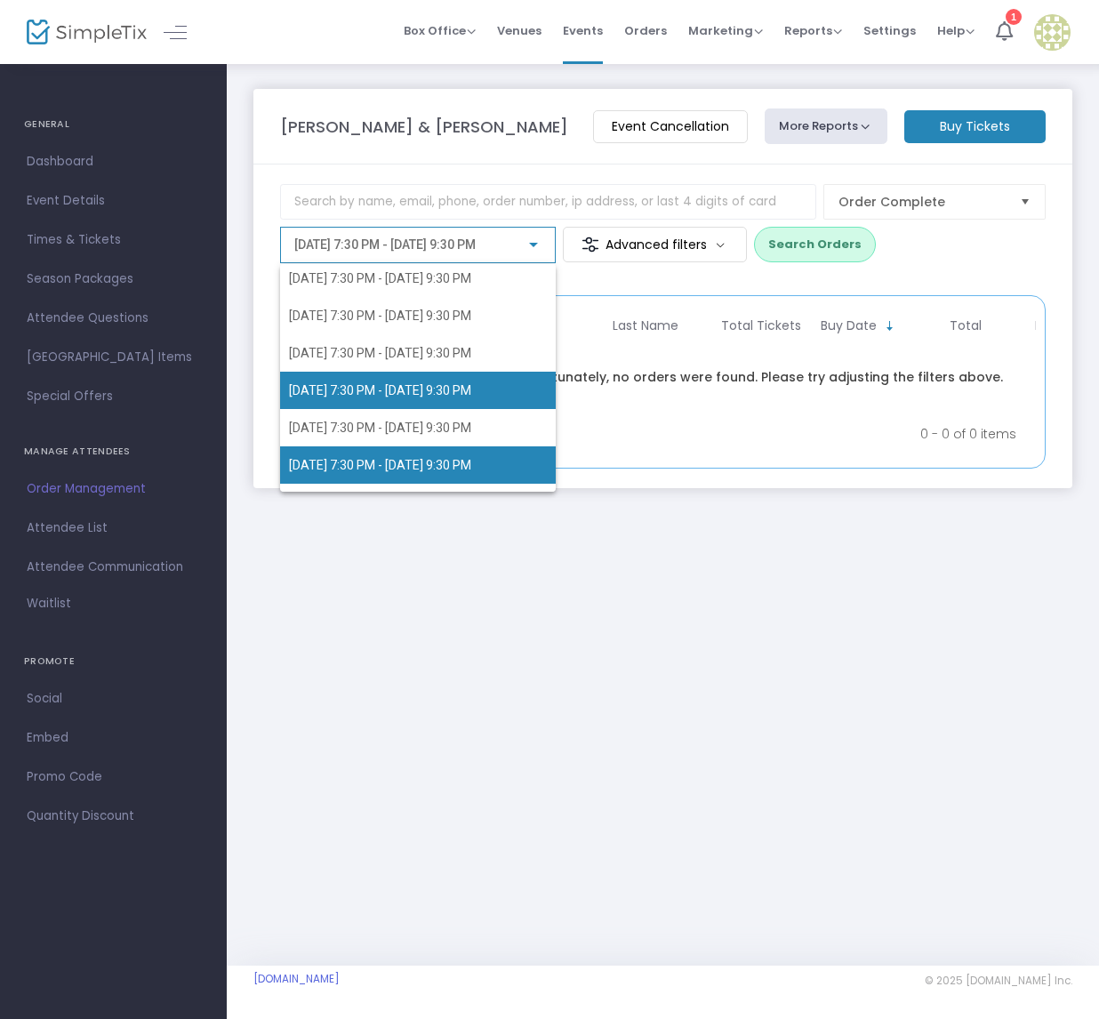
click at [411, 462] on span "[DATE] 7:30 PM - [DATE] 9:30 PM" at bounding box center [380, 465] width 182 height 14
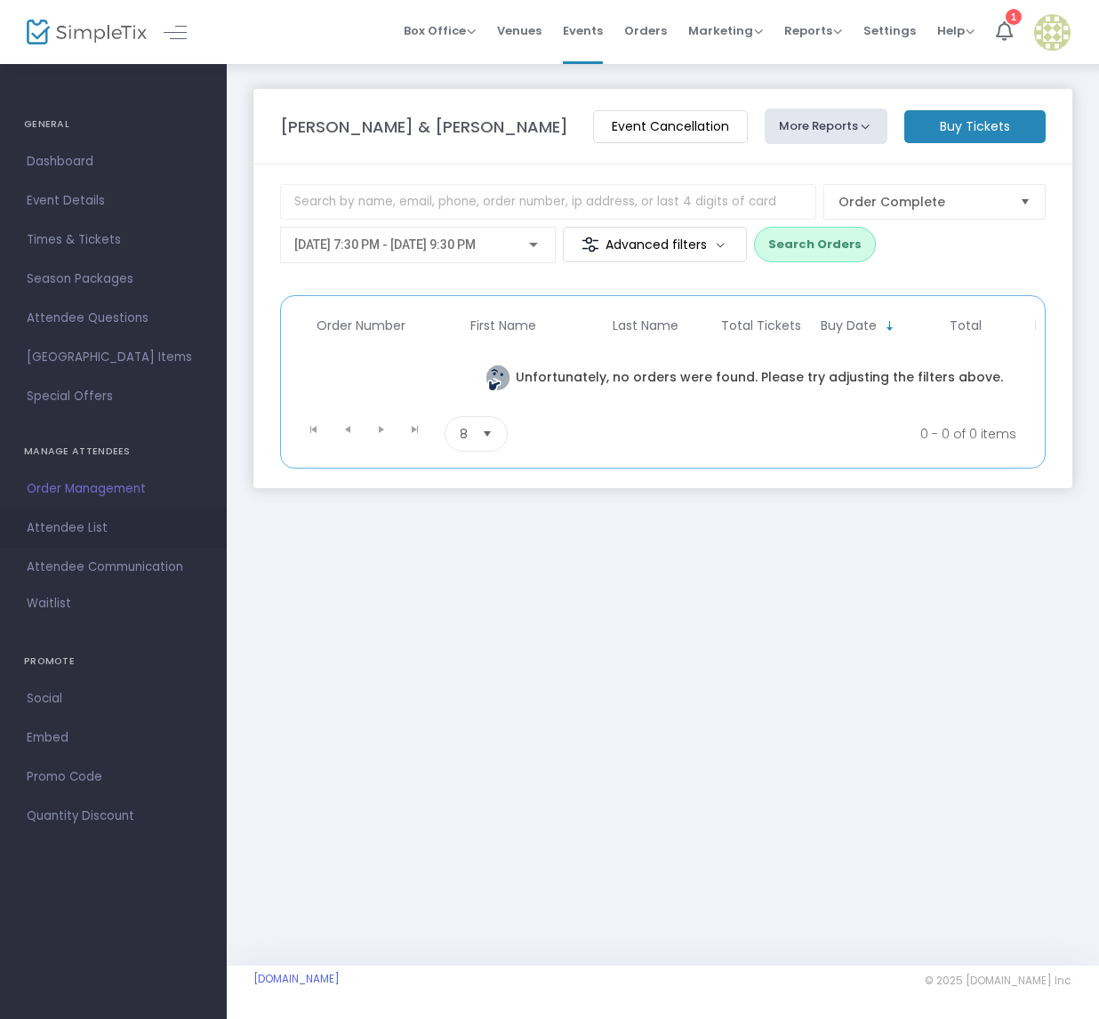
click at [69, 532] on span "Attendee List" at bounding box center [113, 527] width 173 height 23
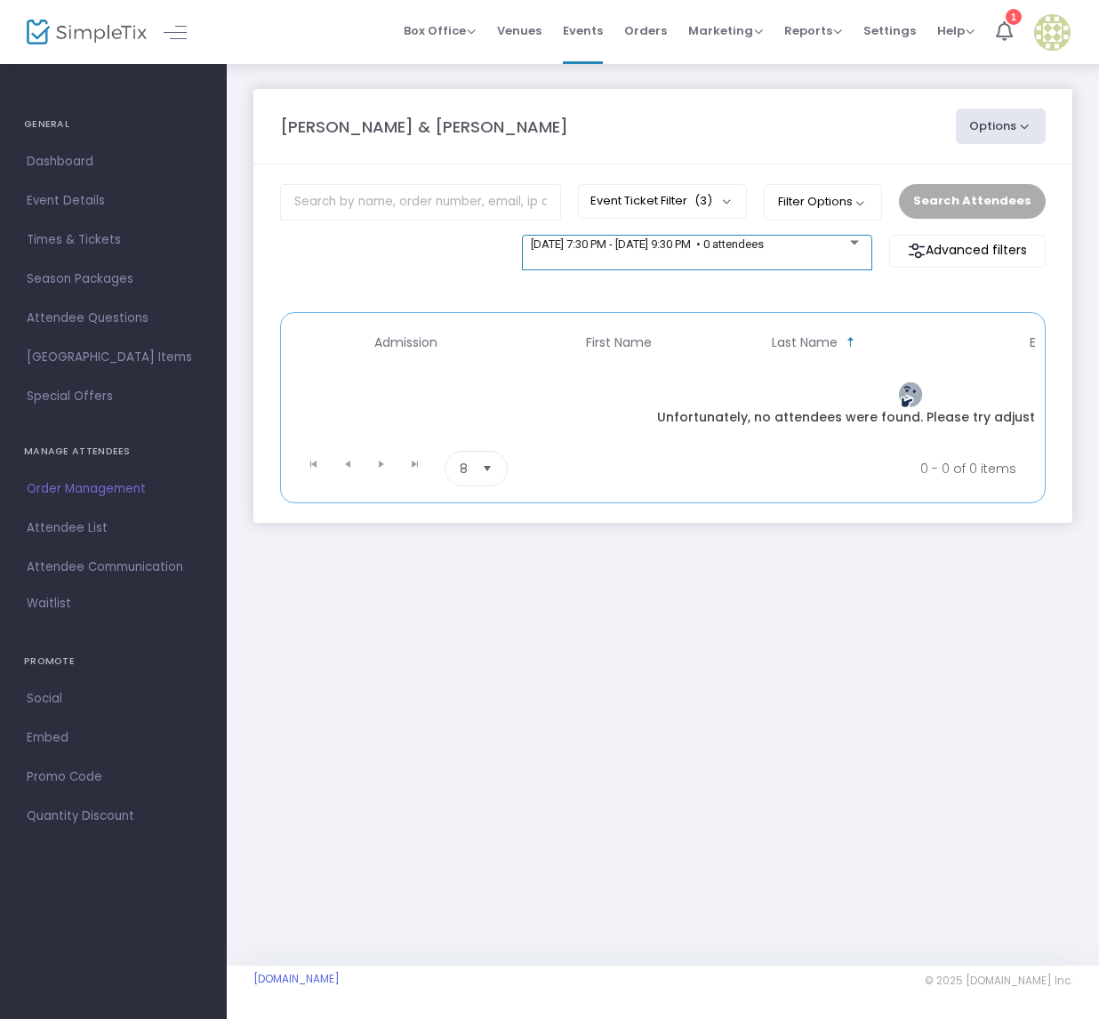
click at [859, 240] on div at bounding box center [854, 242] width 9 height 4
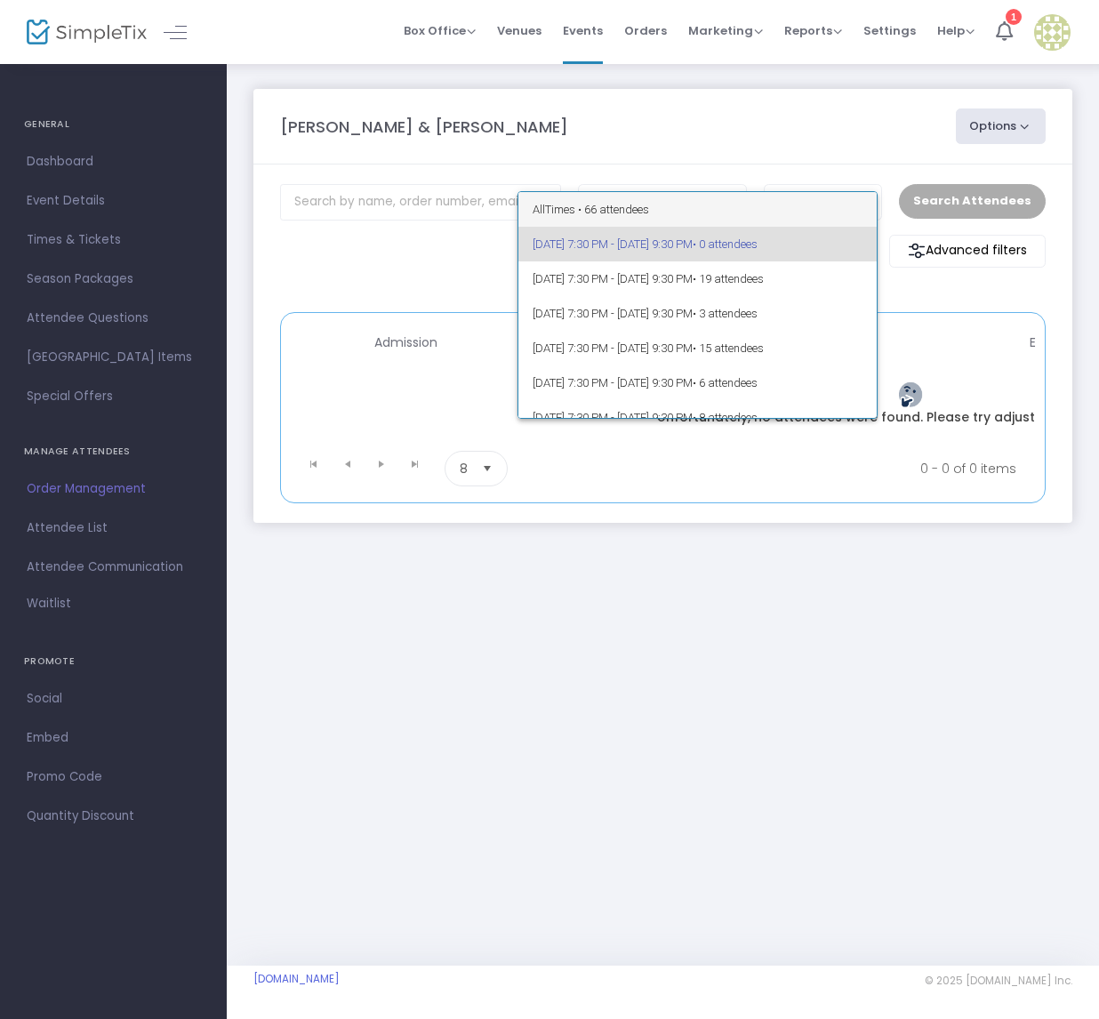
click at [637, 207] on span "All Times • 66 attendees" at bounding box center [697, 209] width 330 height 35
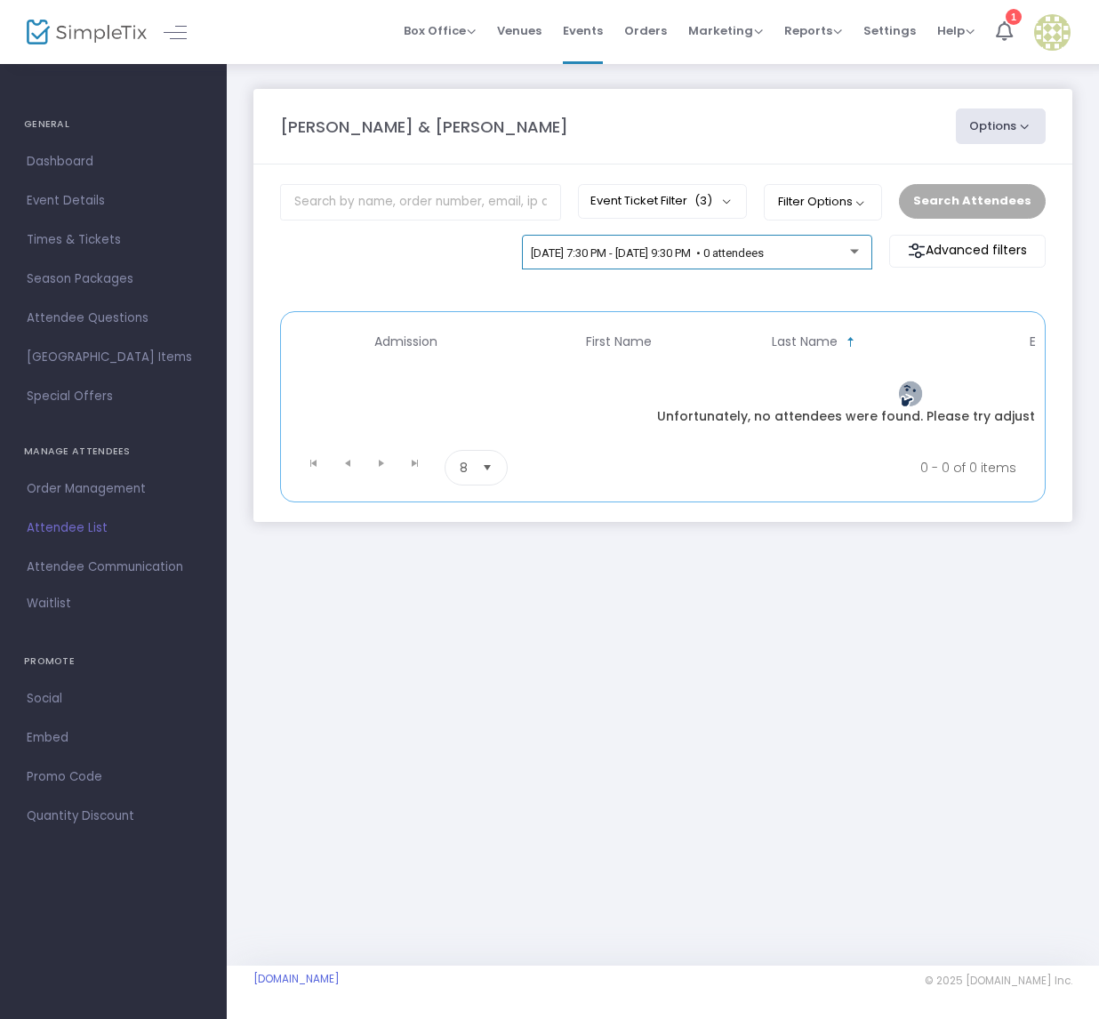
click at [867, 242] on div "11/6/2025 @ 7:30 PM - 11/6/2025 @ 9:30 PM • 0 attendees" at bounding box center [697, 253] width 350 height 36
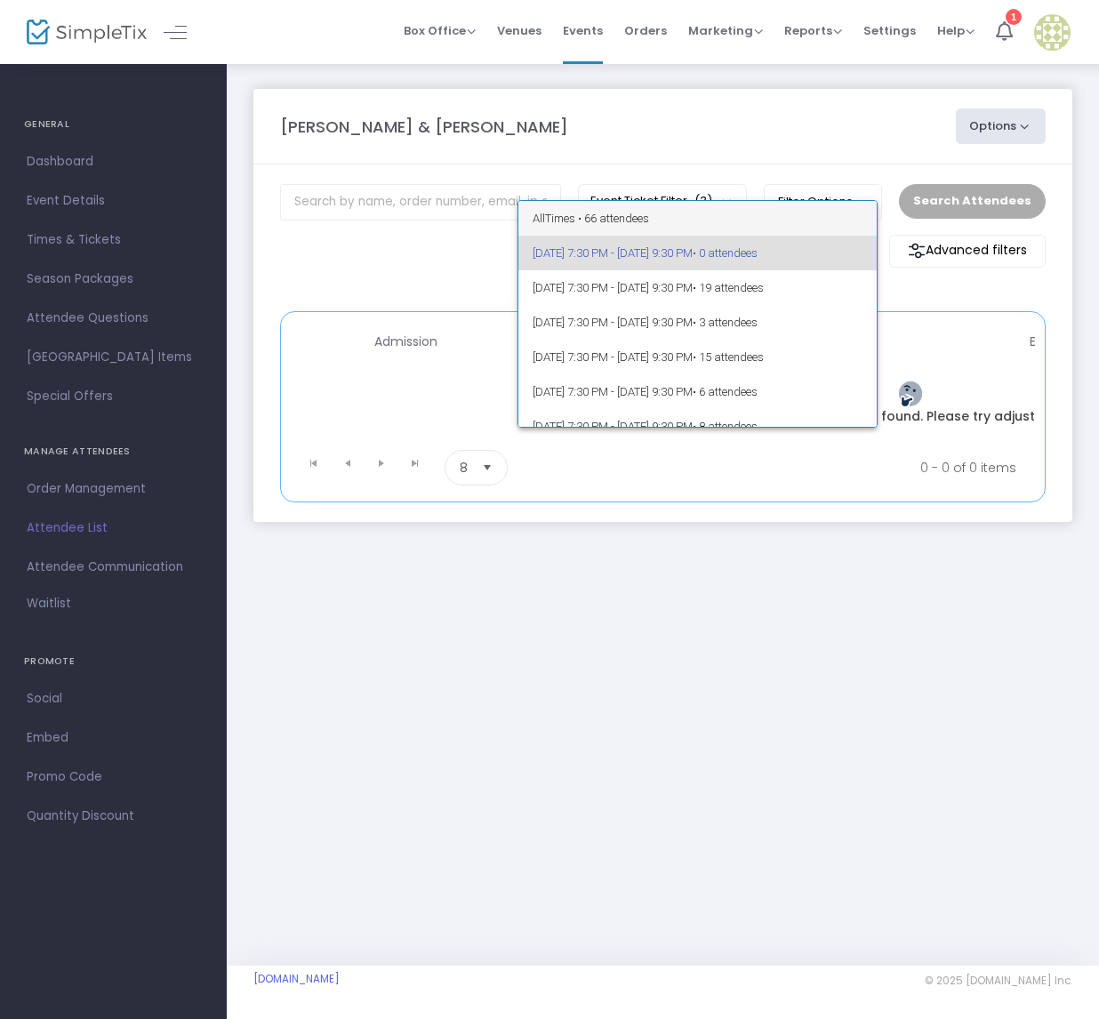
click at [592, 216] on span "All Times • 66 attendees" at bounding box center [697, 218] width 330 height 35
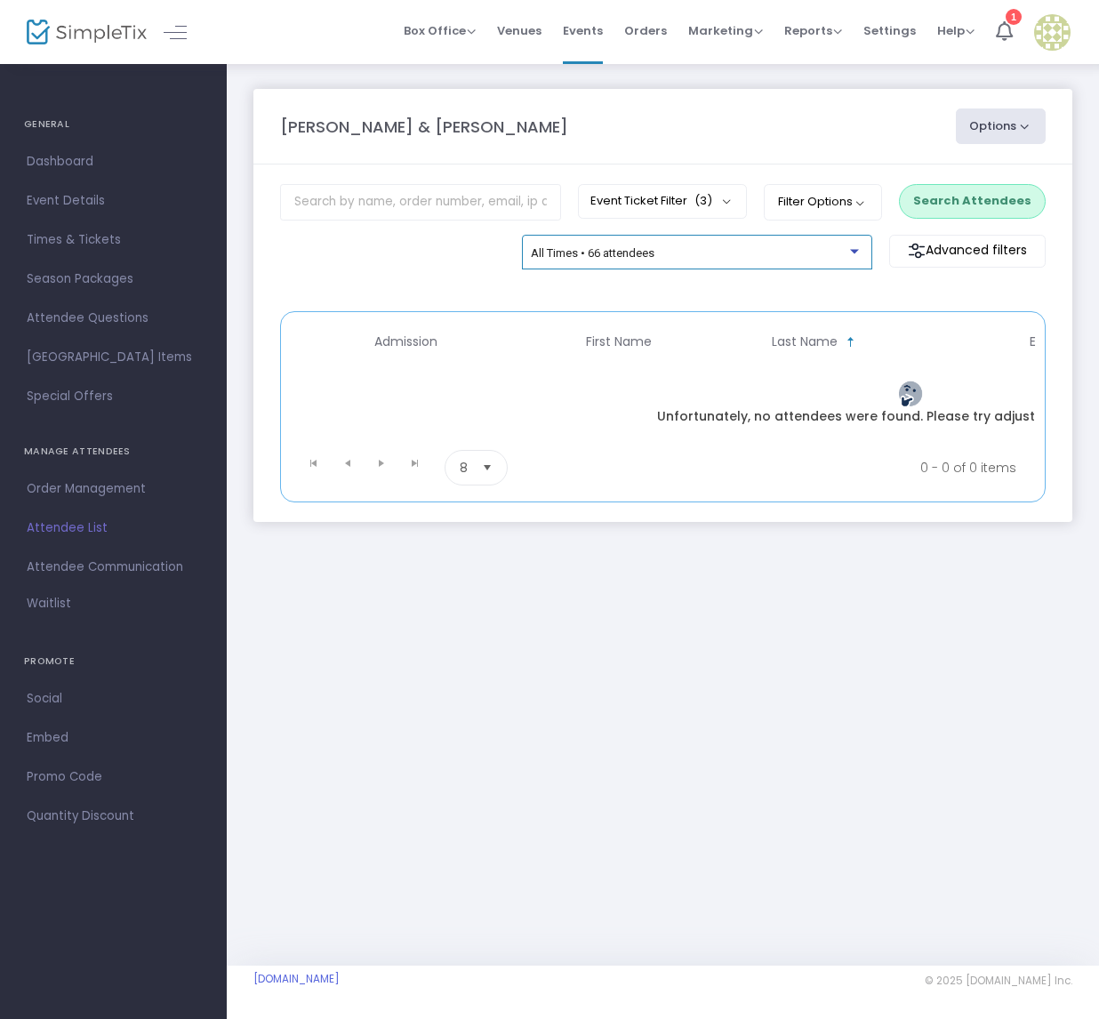
click at [853, 252] on div at bounding box center [854, 251] width 9 height 4
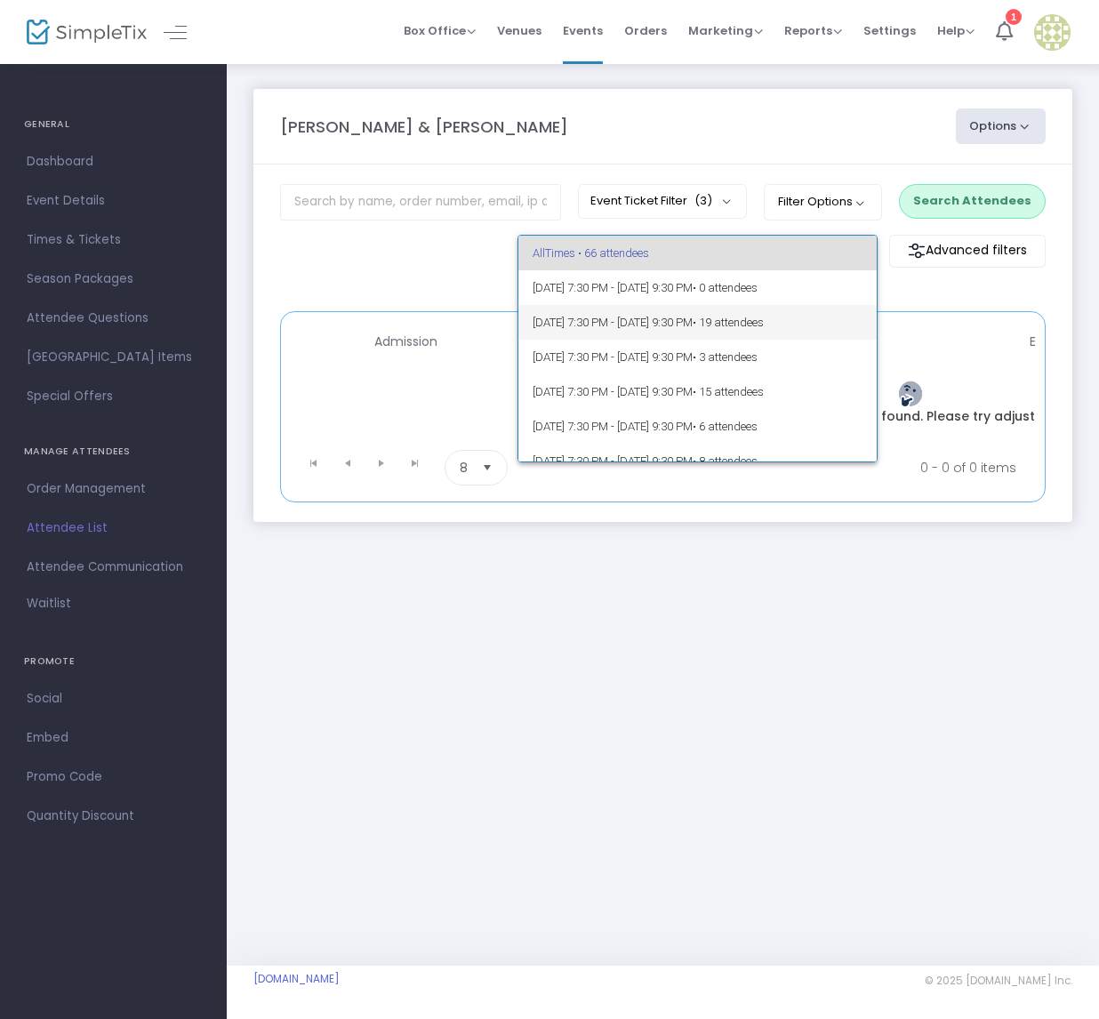
click at [658, 324] on span "11/7/2025 @ 7:30 PM - 11/7/2025 @ 9:30 PM • 19 attendees" at bounding box center [697, 322] width 330 height 35
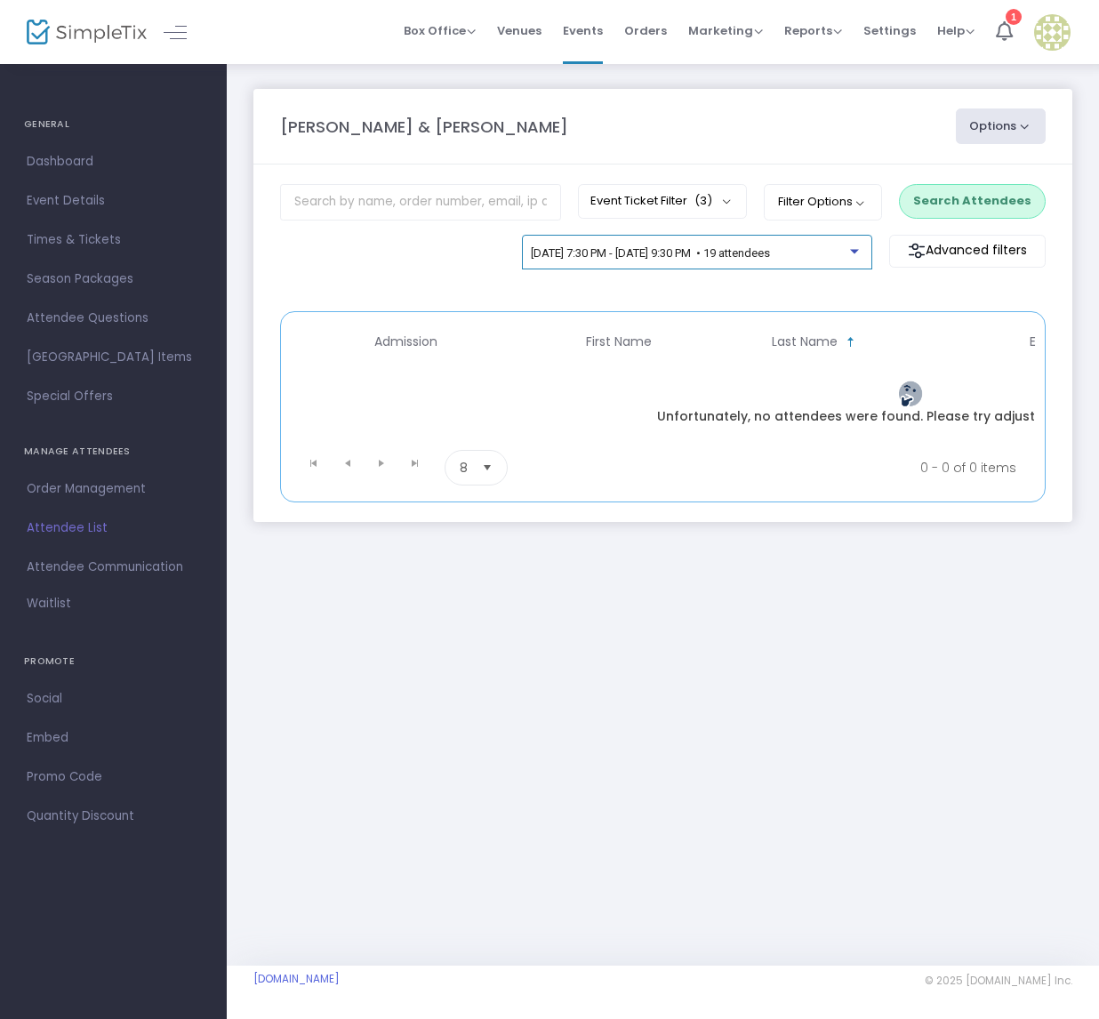
click at [855, 249] on div at bounding box center [854, 251] width 9 height 4
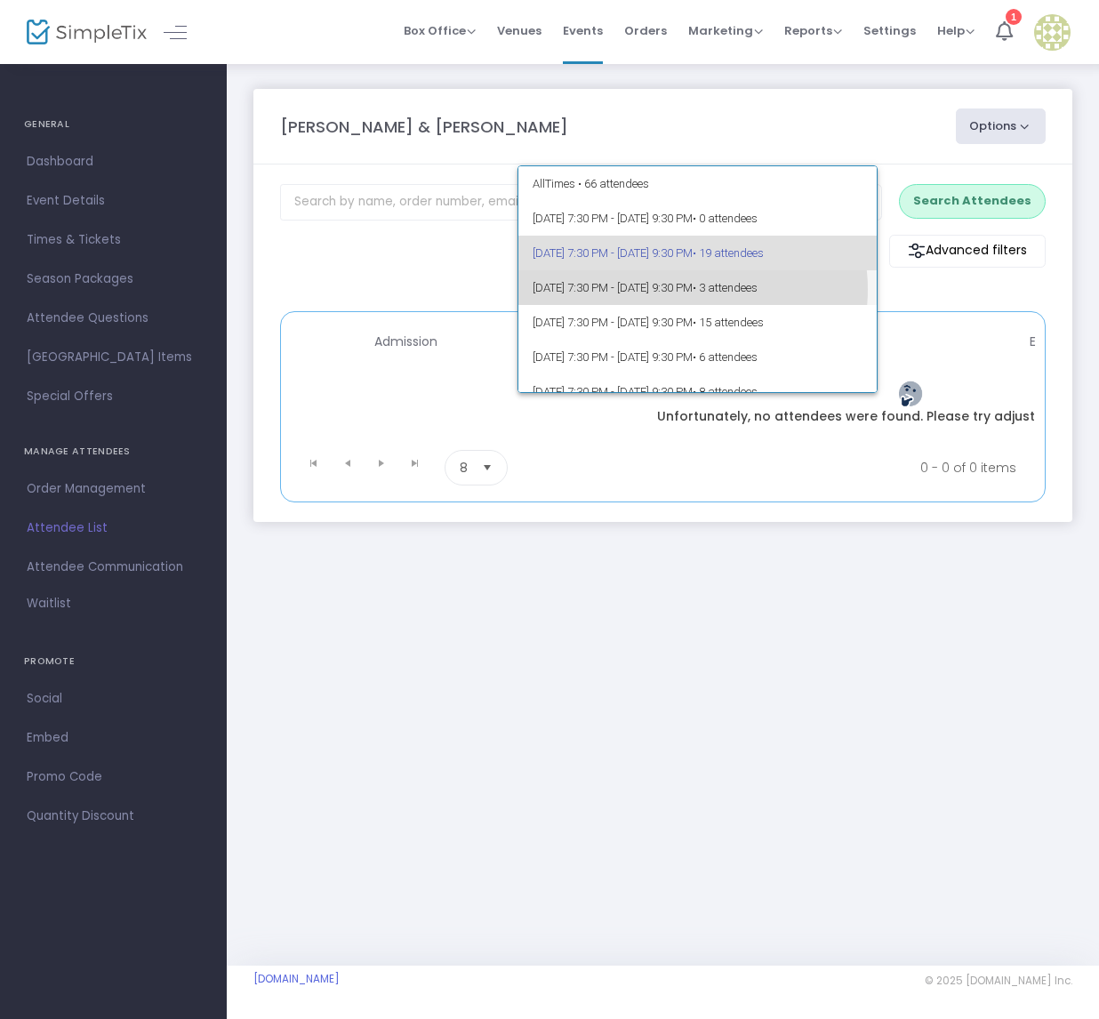
click at [682, 289] on span "11/8/2025 @ 7:30 PM - 11/8/2025 @ 9:30 PM • 3 attendees" at bounding box center [697, 287] width 330 height 35
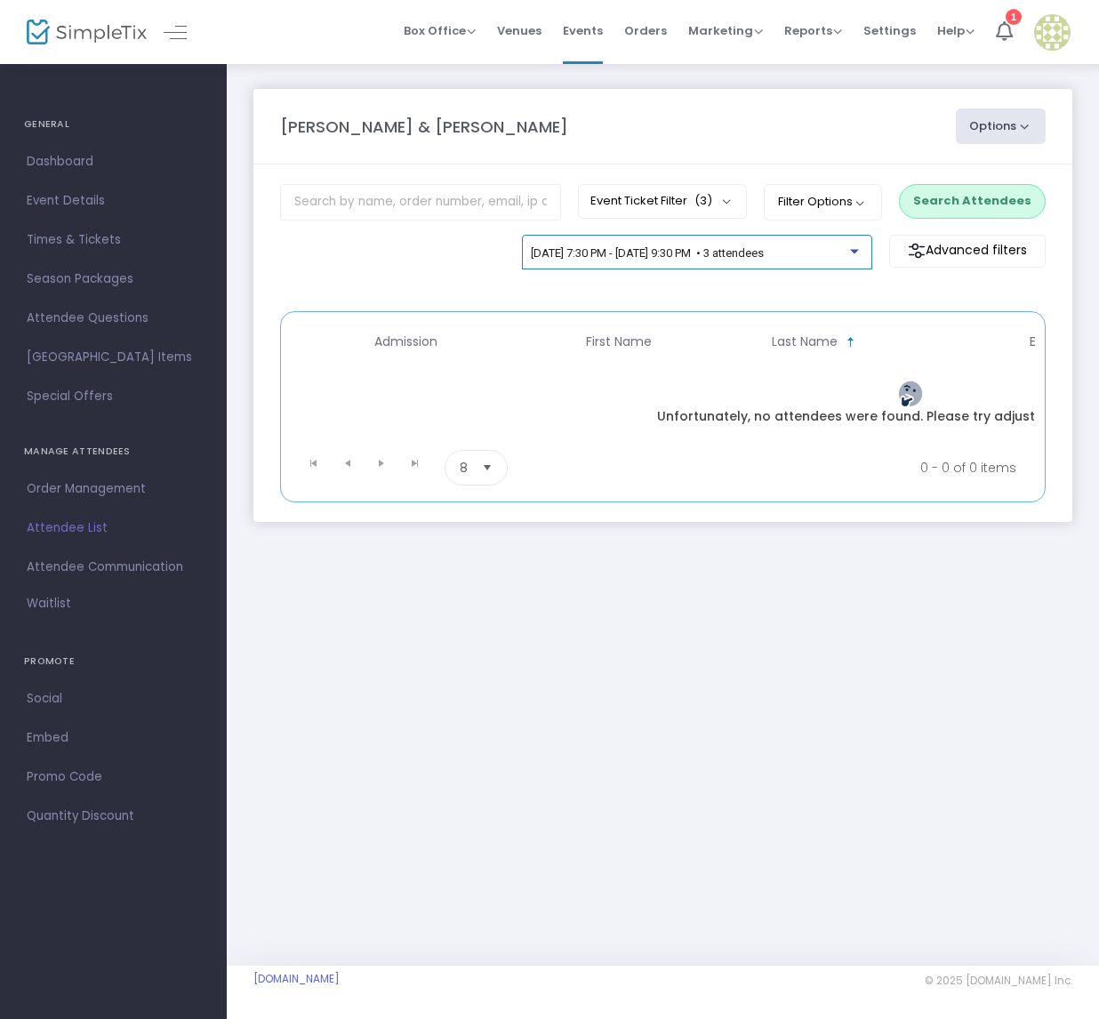
click at [862, 255] on div "11/8/2025 @ 7:30 PM - 11/8/2025 @ 9:30 PM • 3 attendees" at bounding box center [697, 253] width 332 height 13
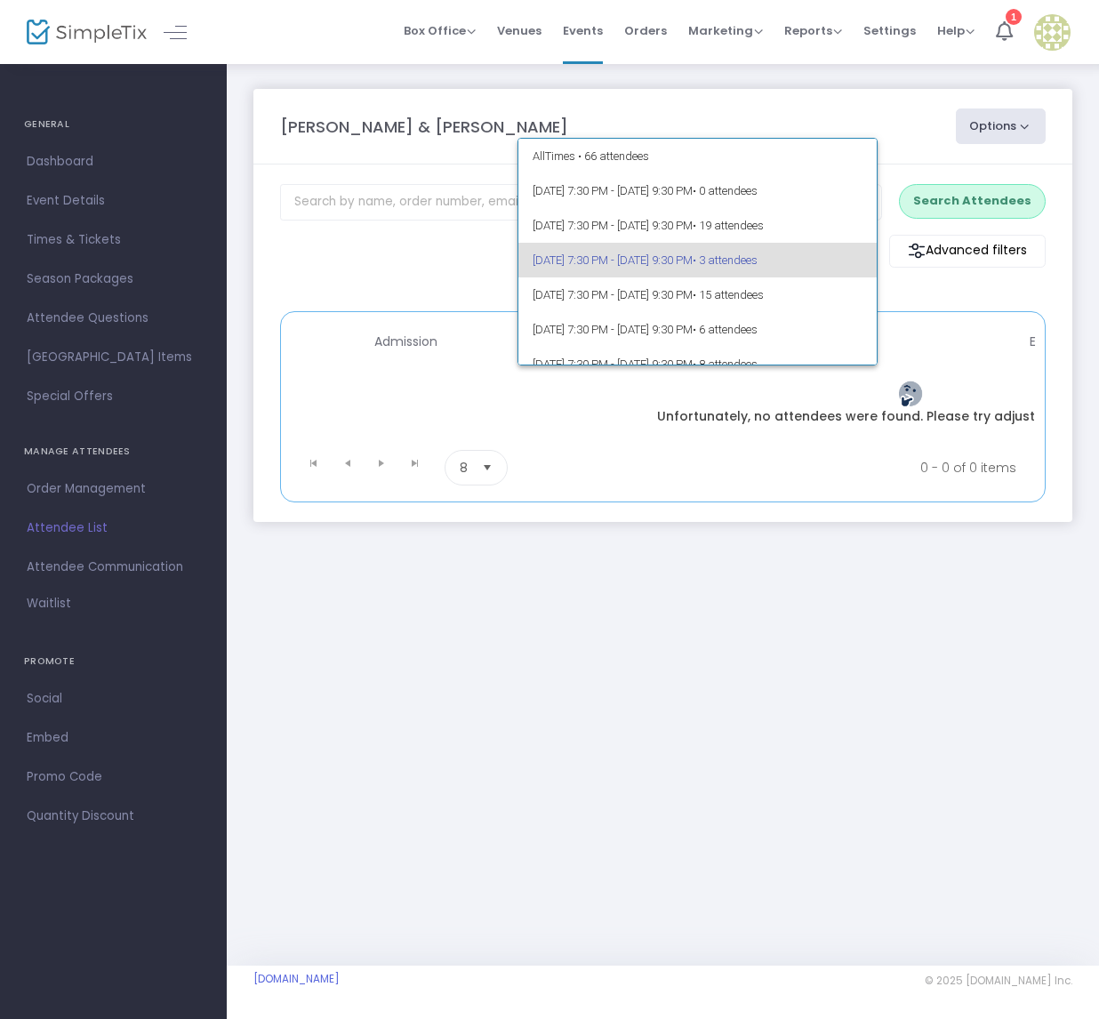
scroll to position [7, 0]
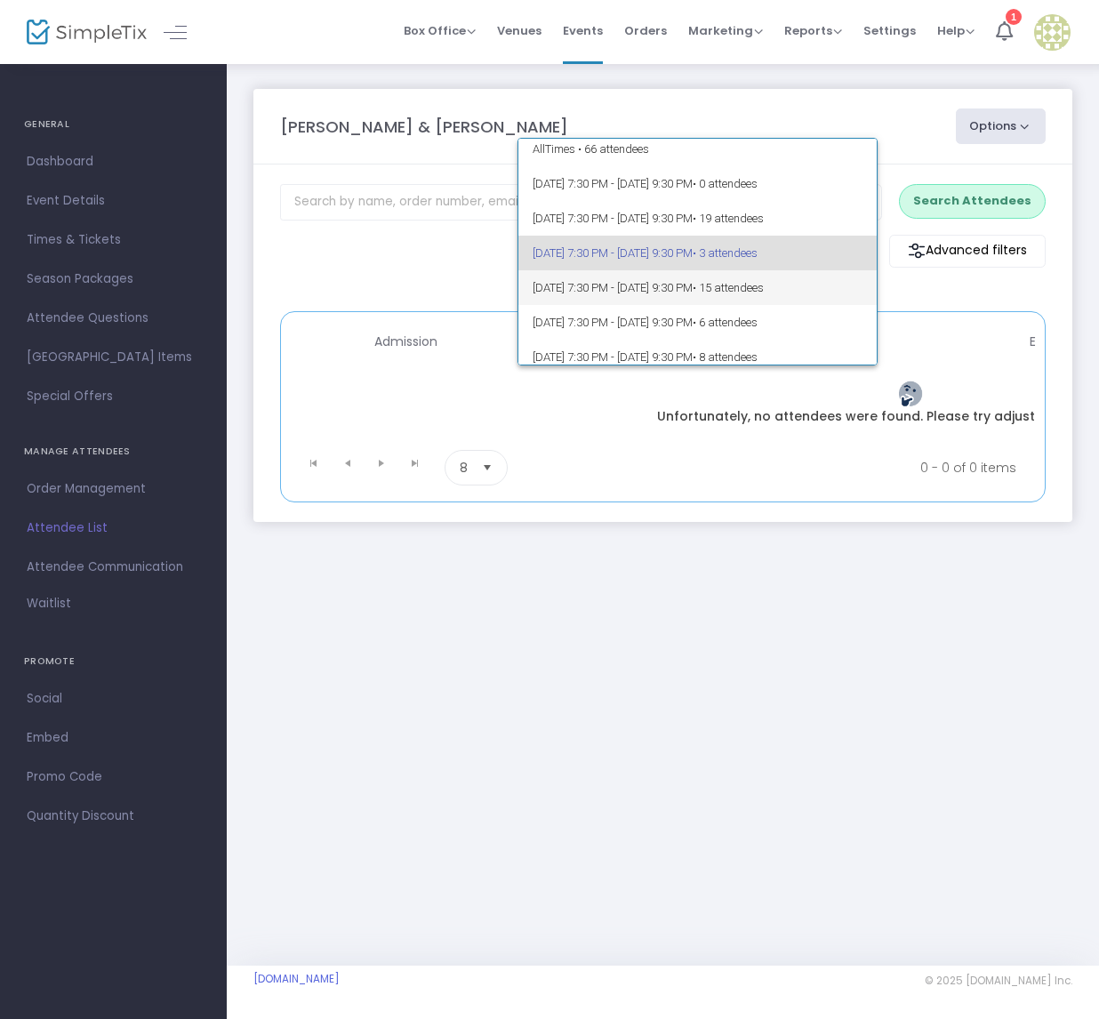
click at [703, 294] on span "11/13/2025 @ 7:30 PM - 11/13/2025 @ 9:30 PM • 15 attendees" at bounding box center [697, 287] width 330 height 35
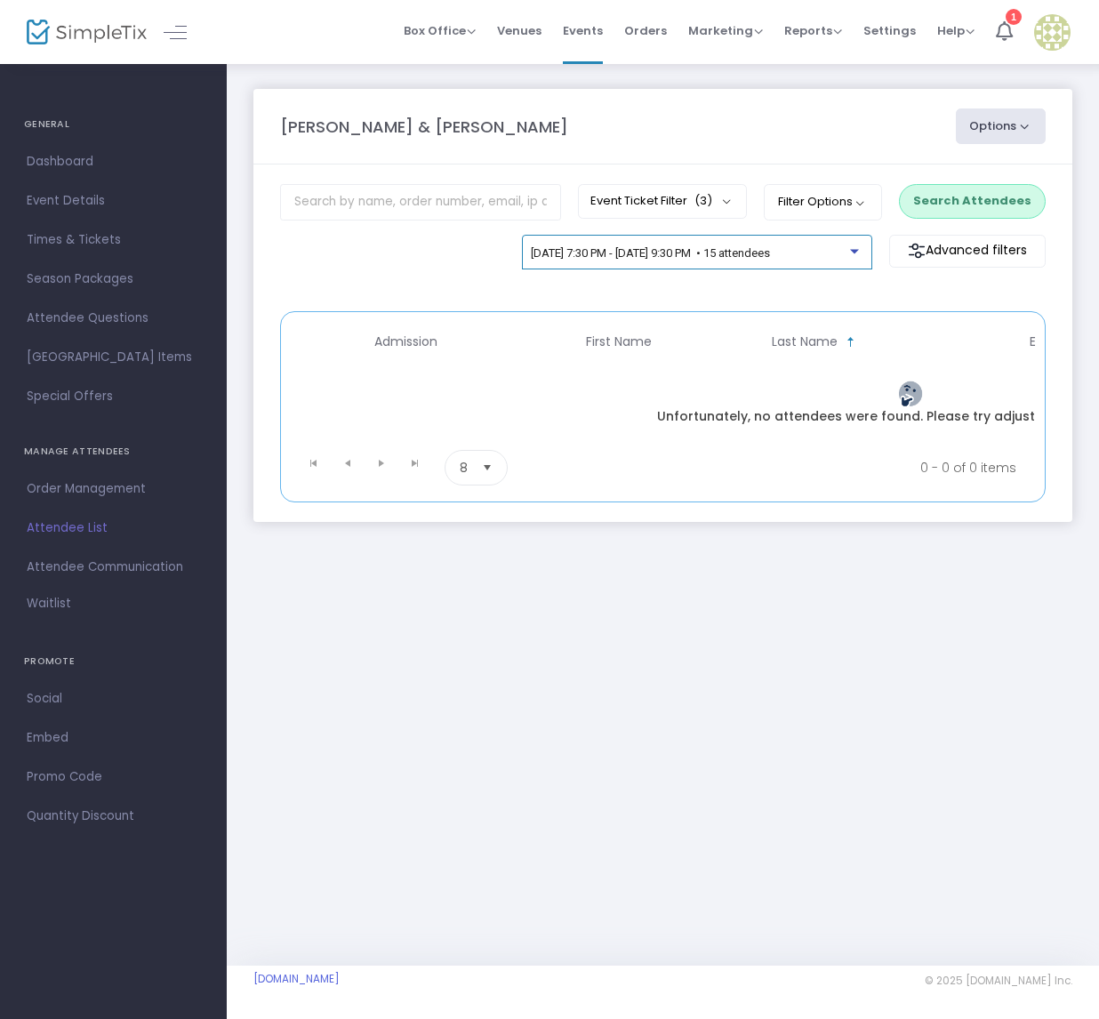
click at [862, 248] on div at bounding box center [856, 246] width 12 height 13
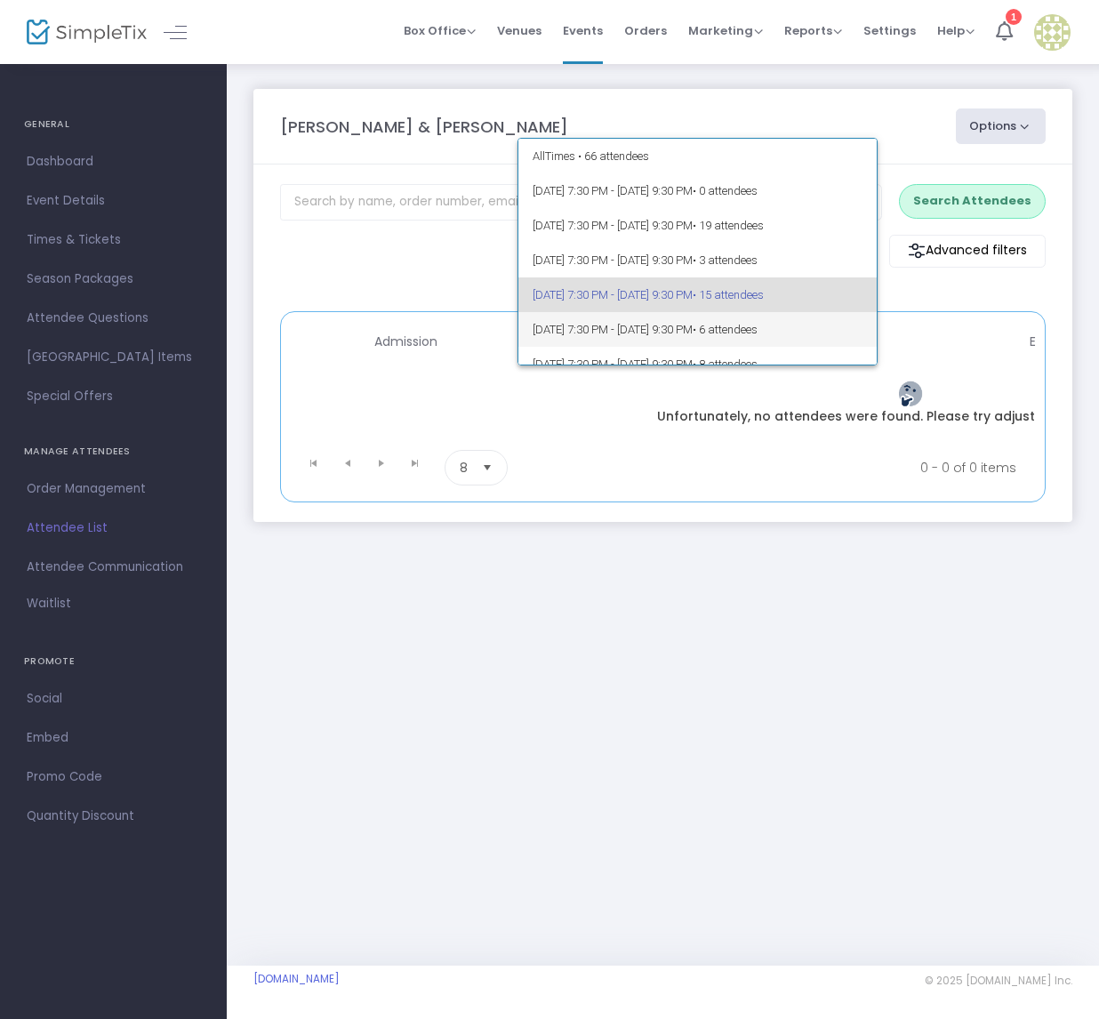
scroll to position [42, 0]
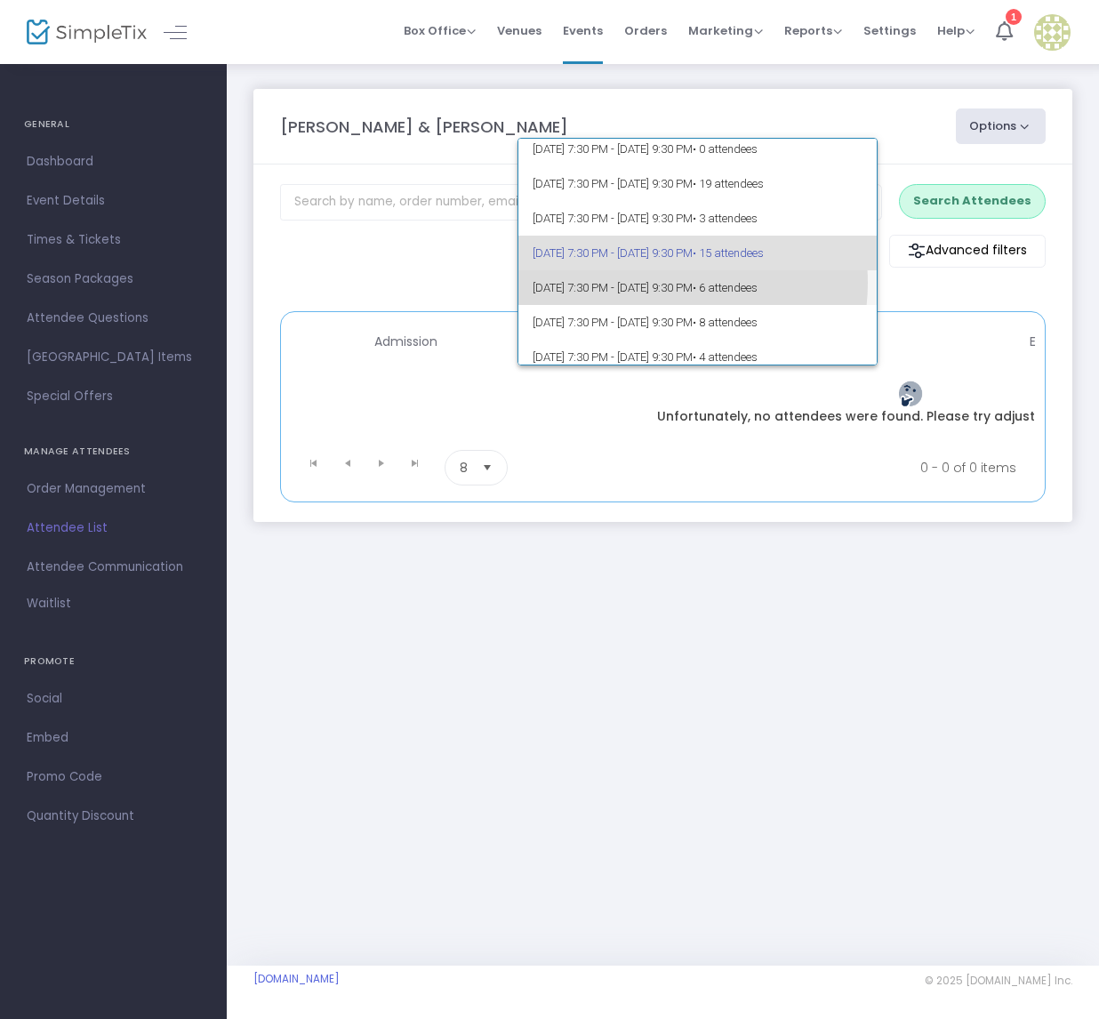
click at [660, 282] on span "11/14/2025 @ 7:30 PM - 11/14/2025 @ 9:30 PM • 6 attendees" at bounding box center [697, 287] width 330 height 35
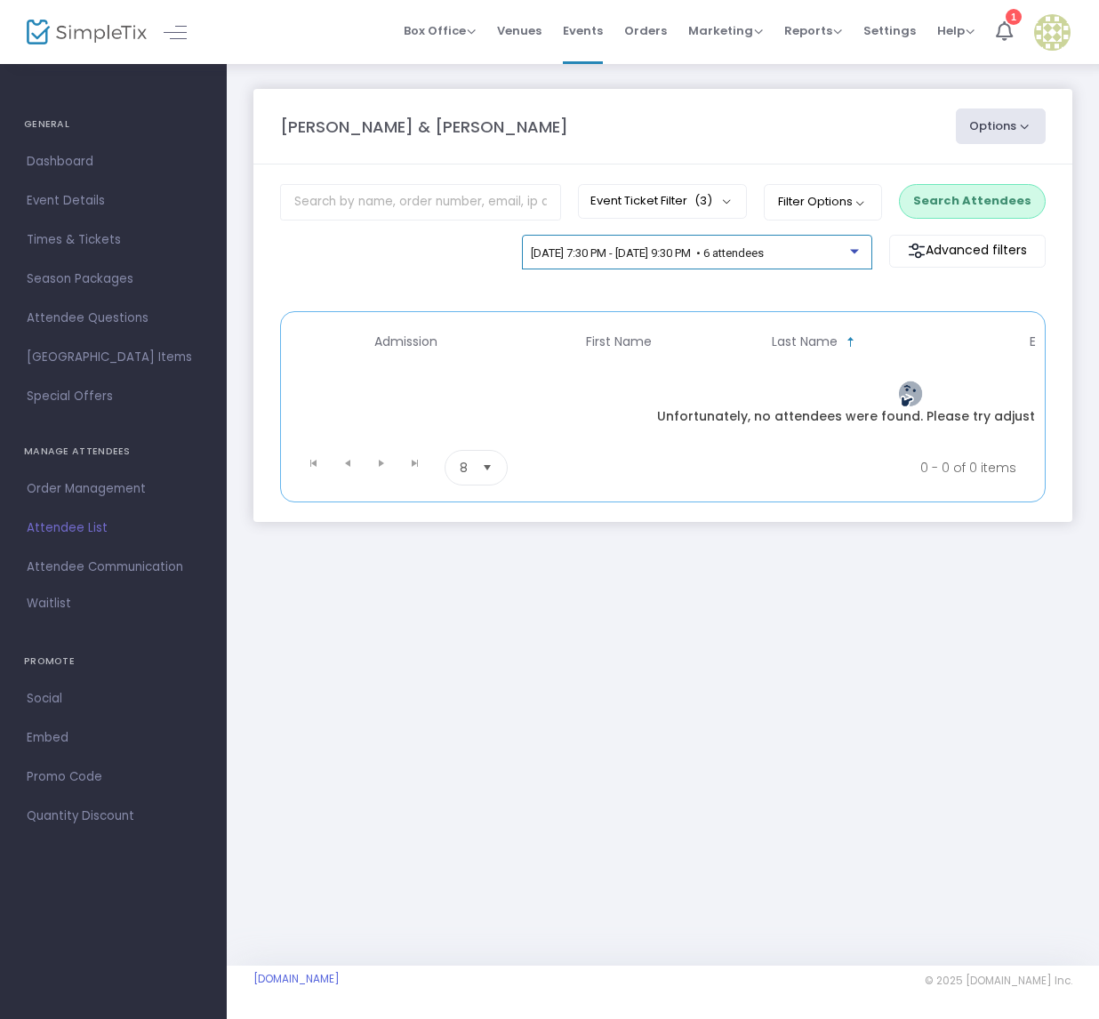
click at [865, 253] on div "11/14/2025 @ 7:30 PM - 11/14/2025 @ 9:30 PM • 6 attendees" at bounding box center [697, 253] width 350 height 36
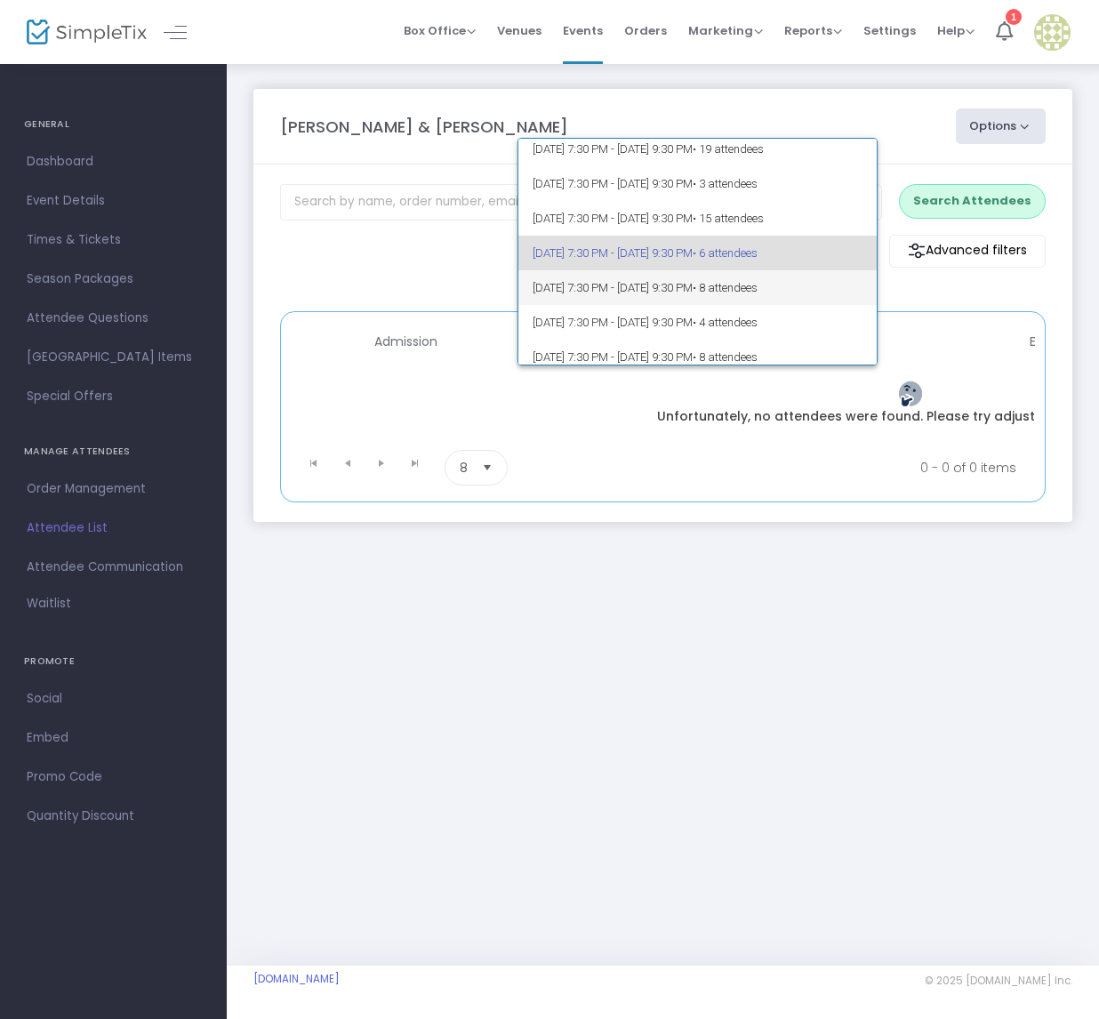
scroll to position [0, 0]
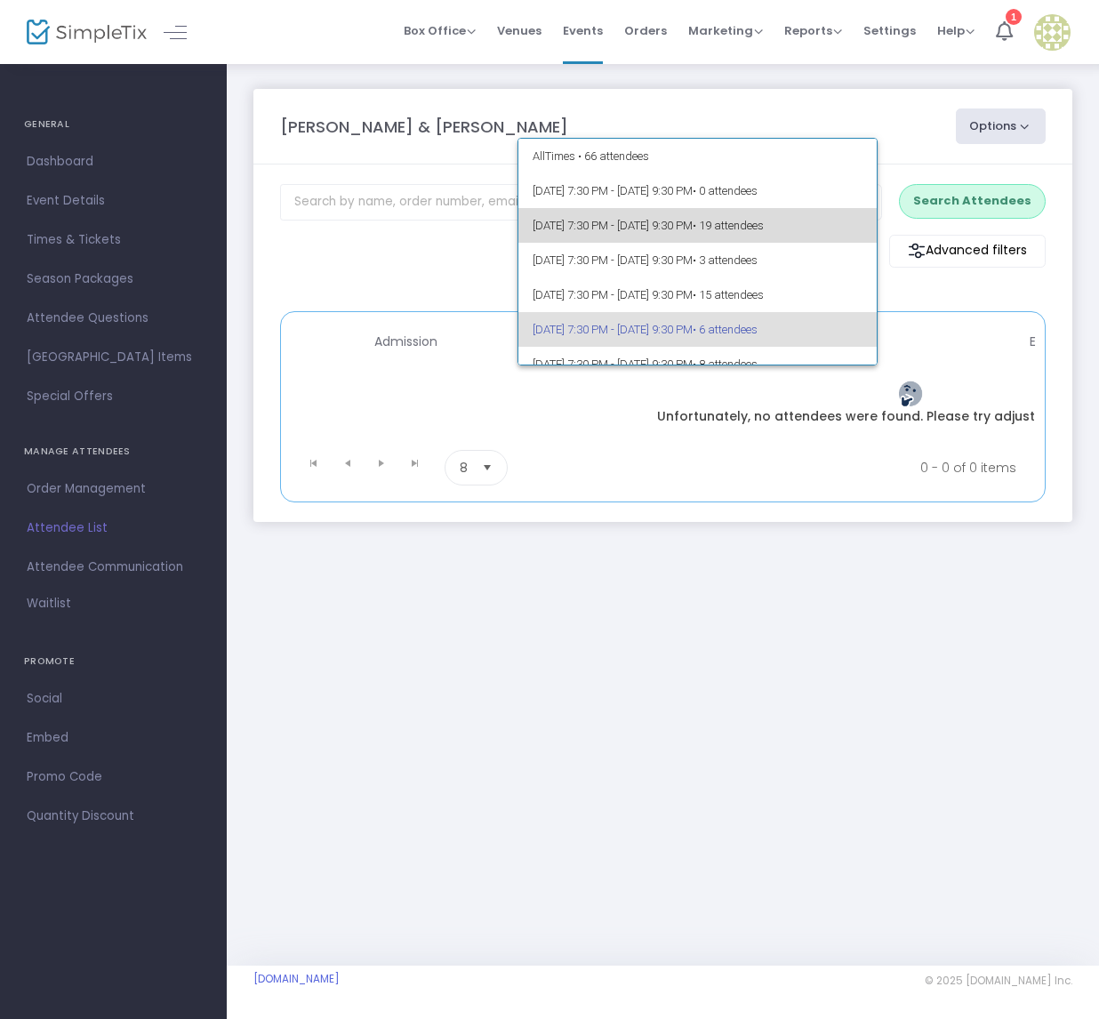
click at [764, 223] on span "• 19 attendees" at bounding box center [727, 225] width 71 height 13
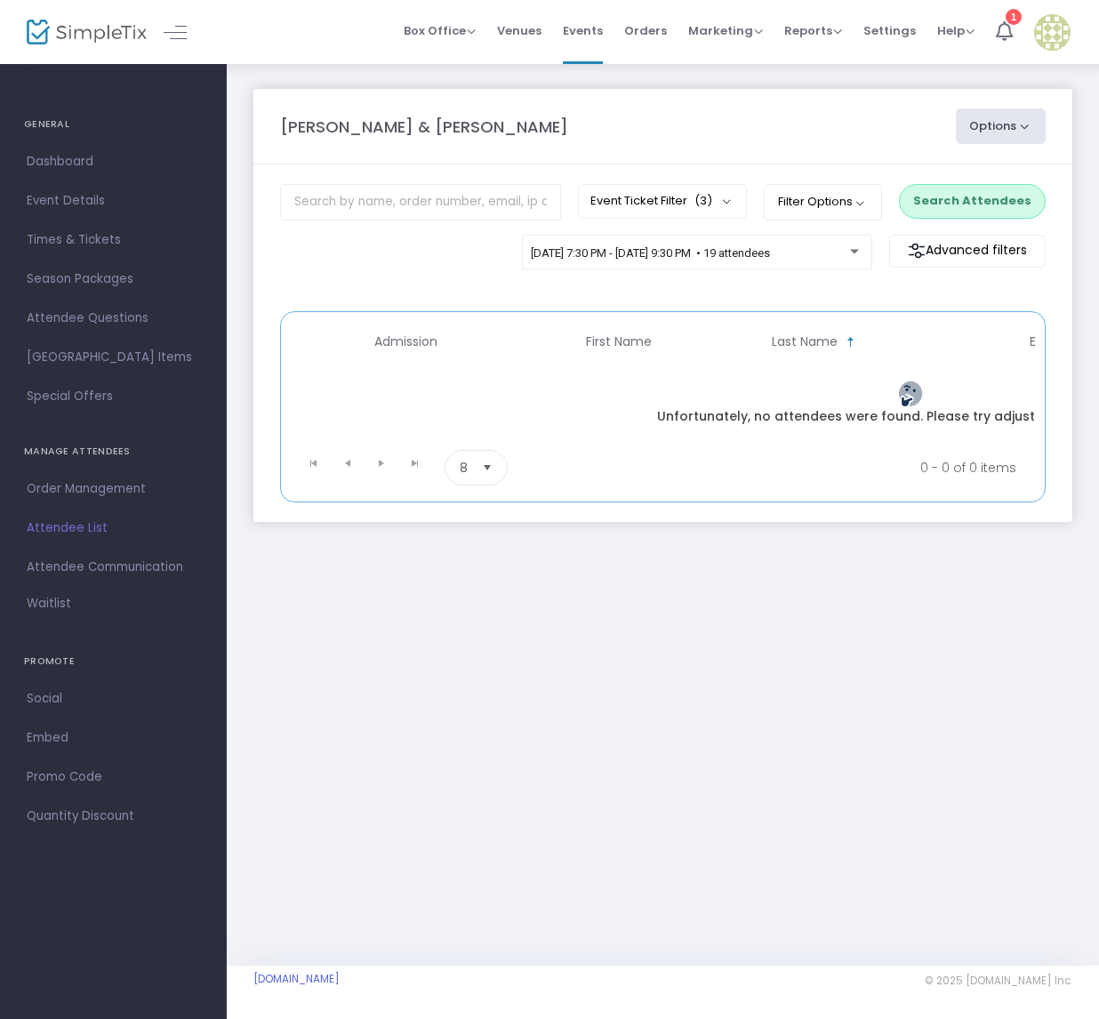
click at [423, 269] on div "11/7/2025 @ 7:30 PM - 11/7/2025 @ 9:30 PM • 19 attendees Advanced filters Promo…" at bounding box center [662, 265] width 783 height 60
